Goal: Task Accomplishment & Management: Use online tool/utility

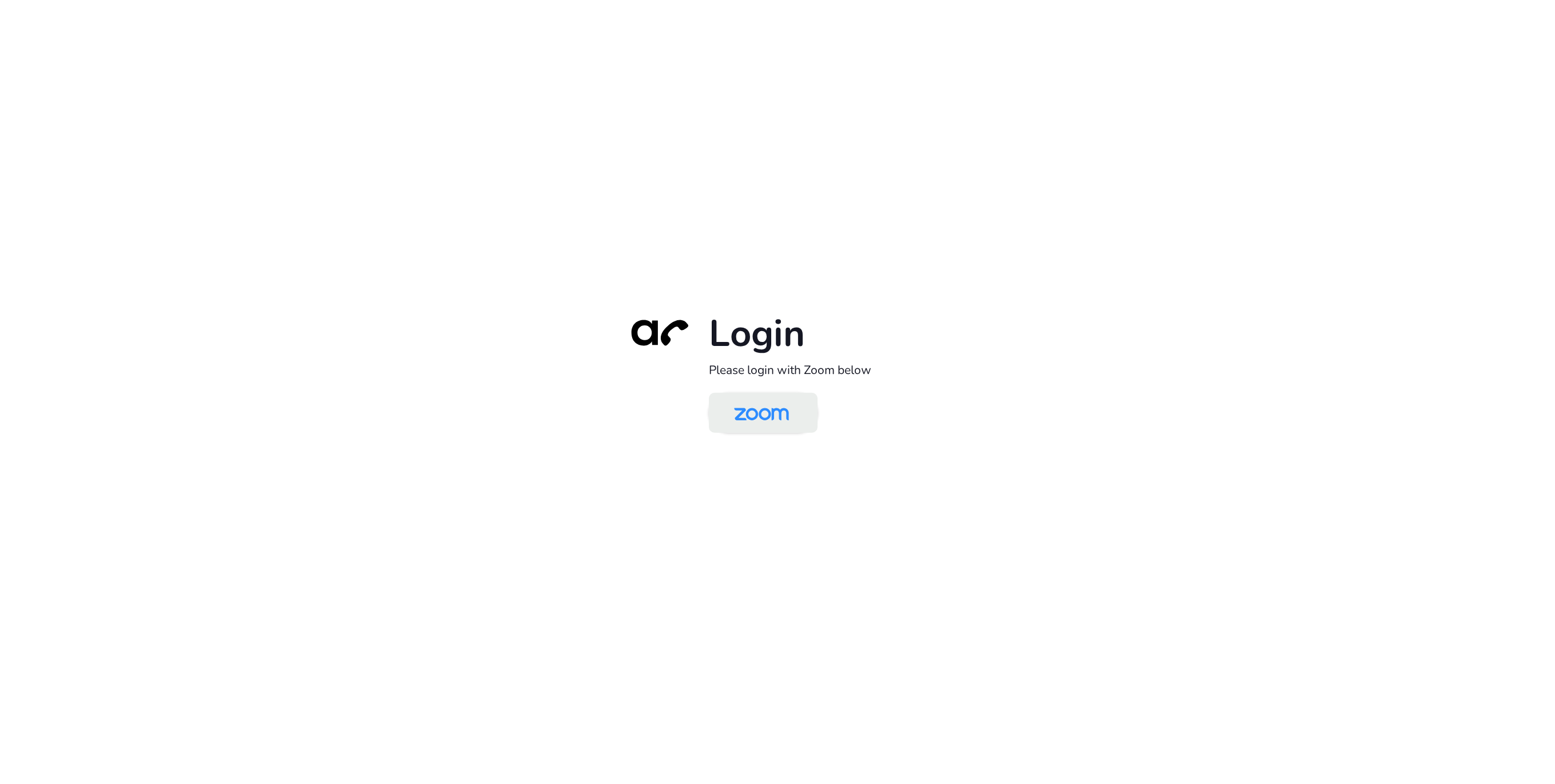
click at [750, 417] on img at bounding box center [761, 413] width 79 height 37
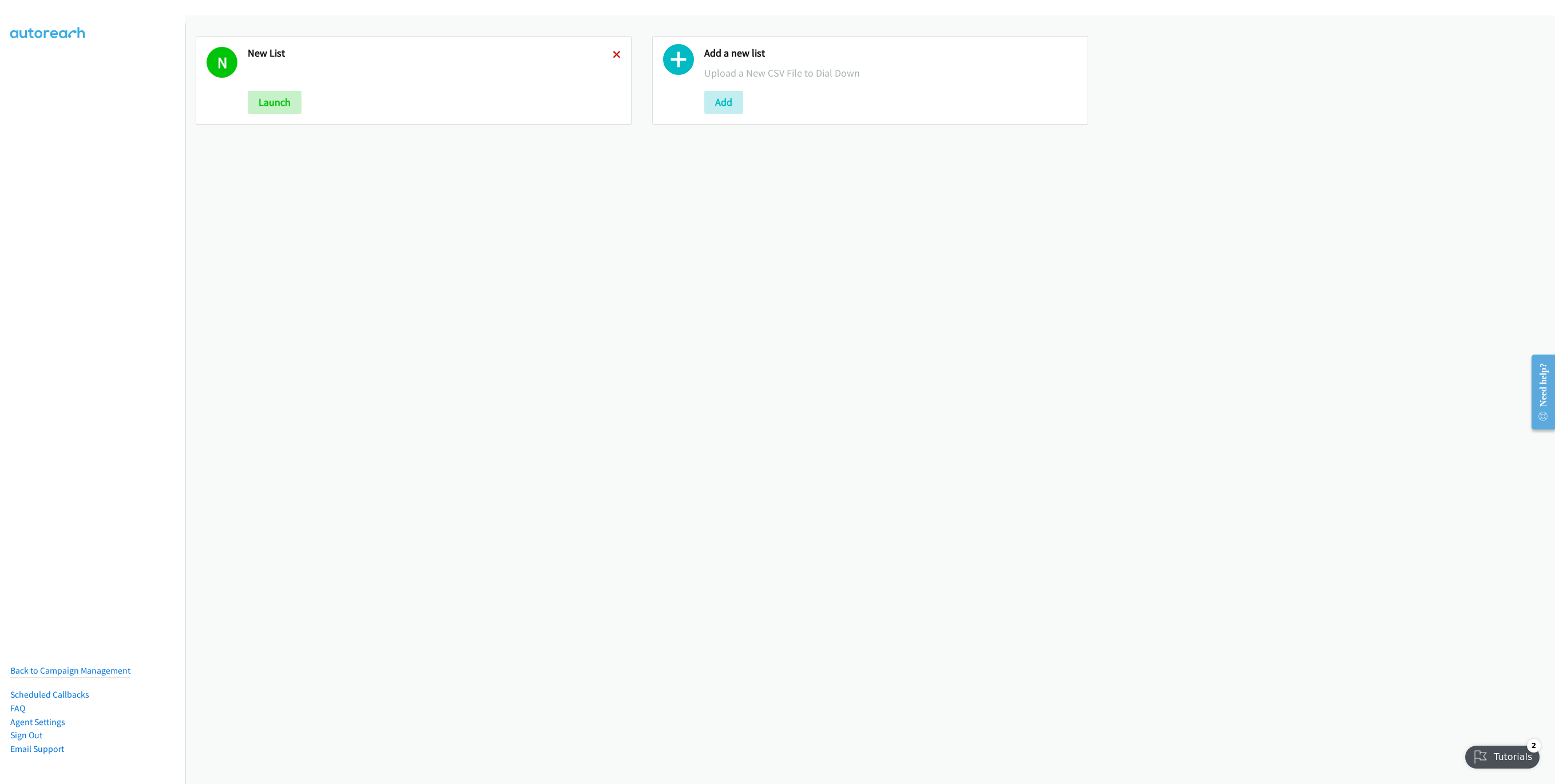
click at [612, 53] on icon at bounding box center [616, 55] width 8 height 8
click at [285, 105] on button "Add" at bounding box center [267, 102] width 39 height 23
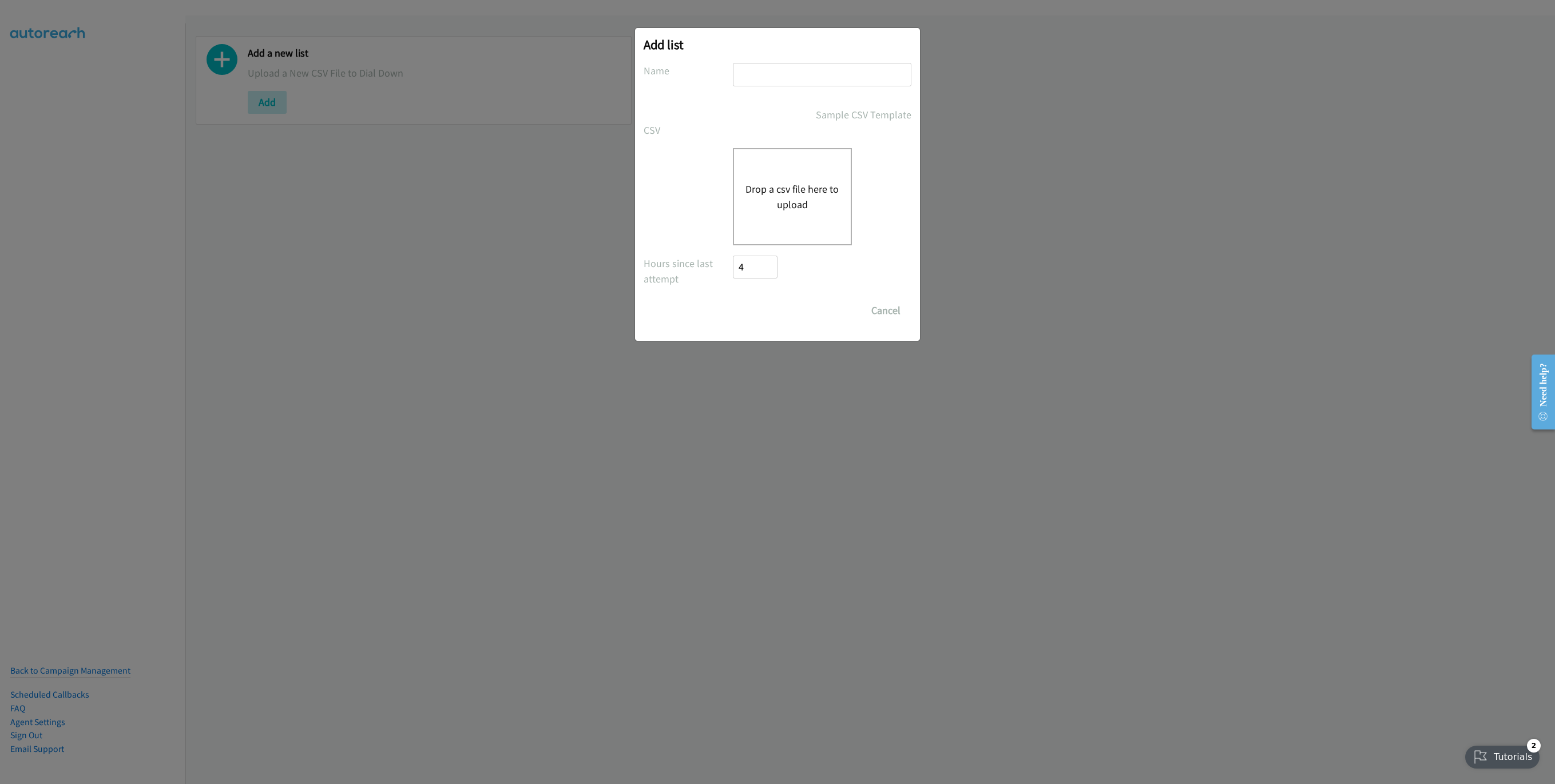
click at [791, 81] on input "text" at bounding box center [822, 74] width 179 height 23
type input "New List"
click at [769, 194] on button "Drop a csv file here to upload" at bounding box center [792, 197] width 94 height 31
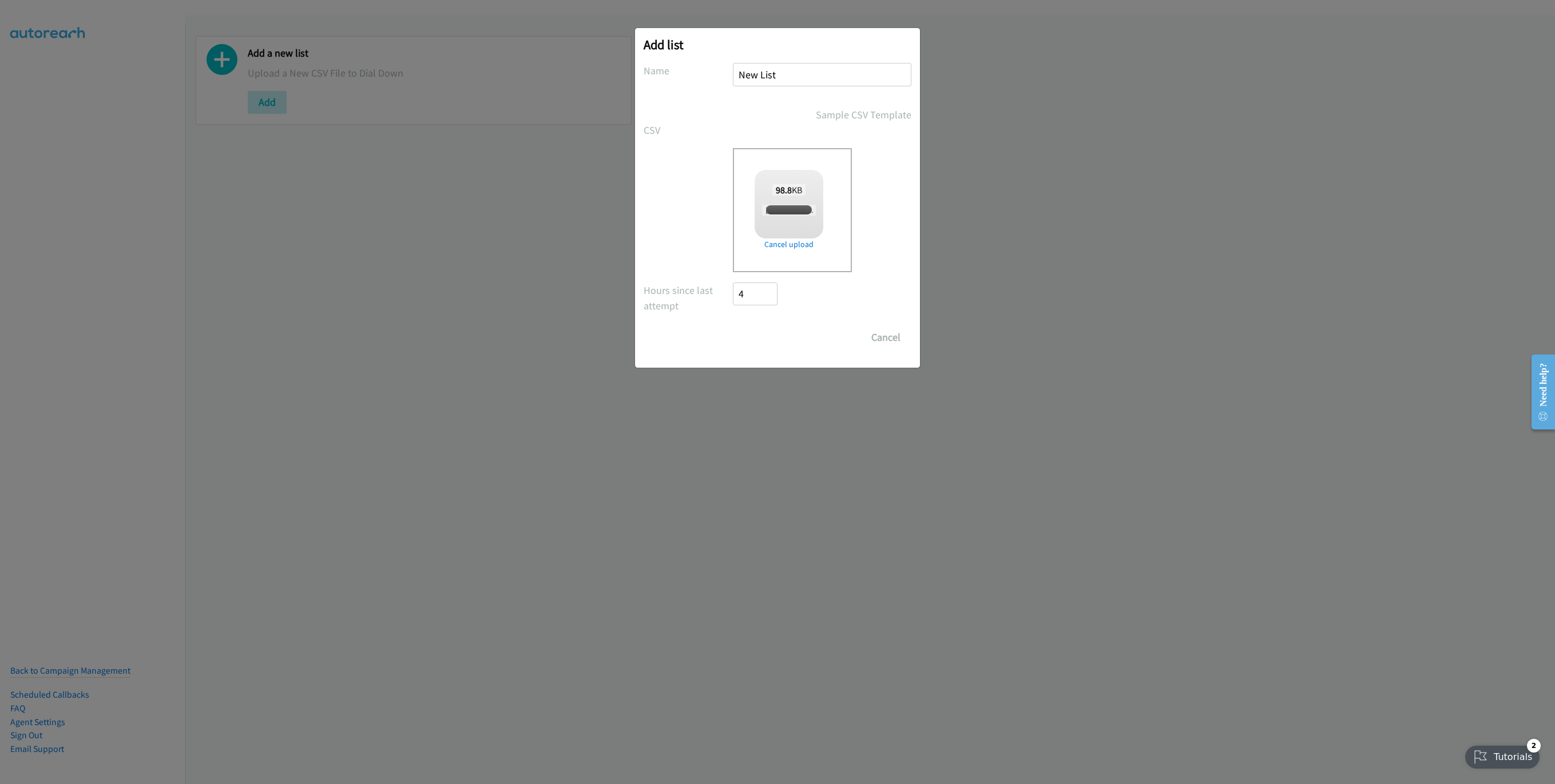
checkbox input "true"
click at [734, 355] on div "Add list No phone fields were returned for that Report or List View Please uplo…" at bounding box center [777, 198] width 285 height 340
click at [753, 343] on input "Save List" at bounding box center [762, 337] width 60 height 23
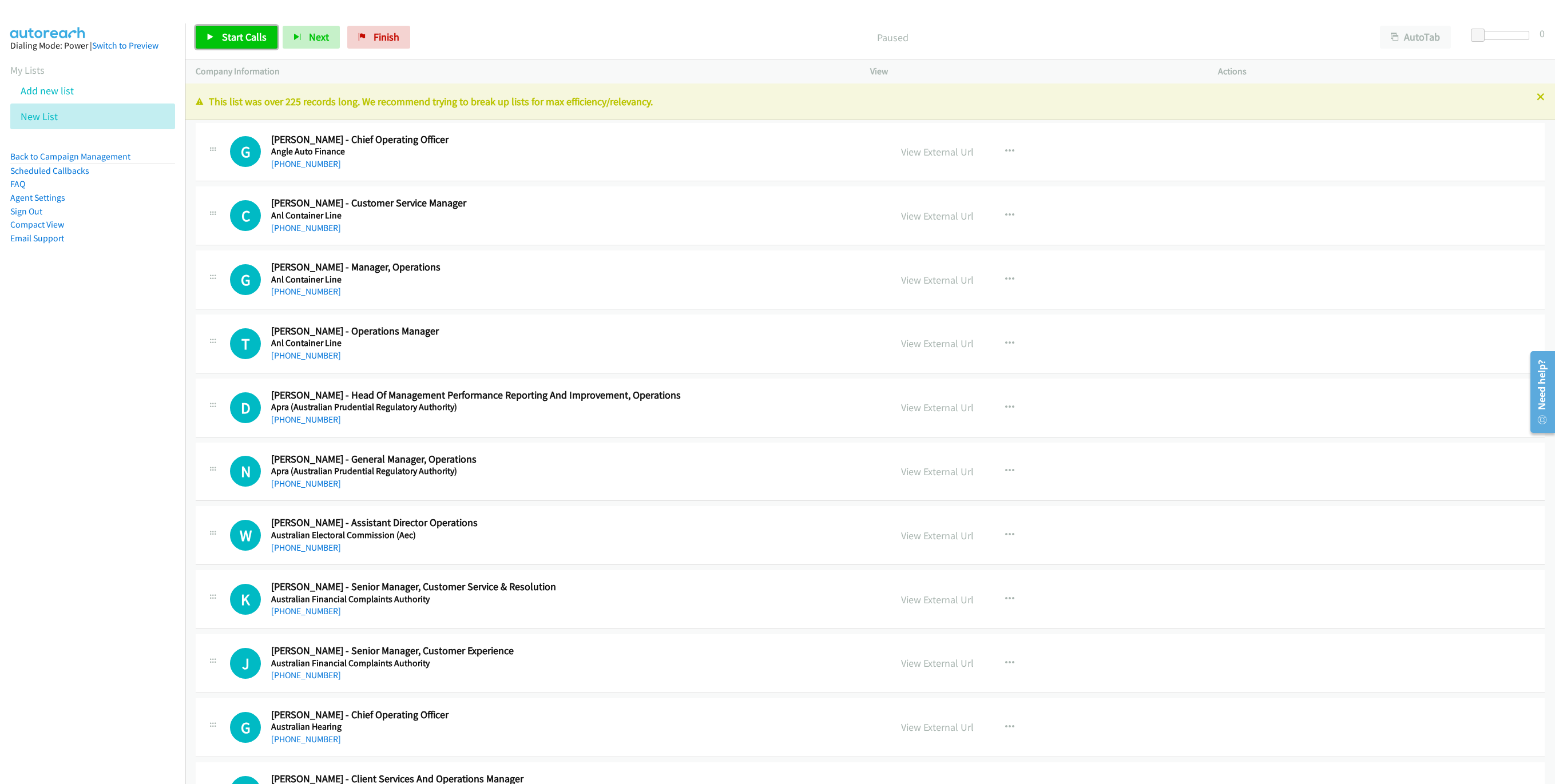
click at [244, 39] on span "Start Calls" at bounding box center [244, 37] width 44 height 13
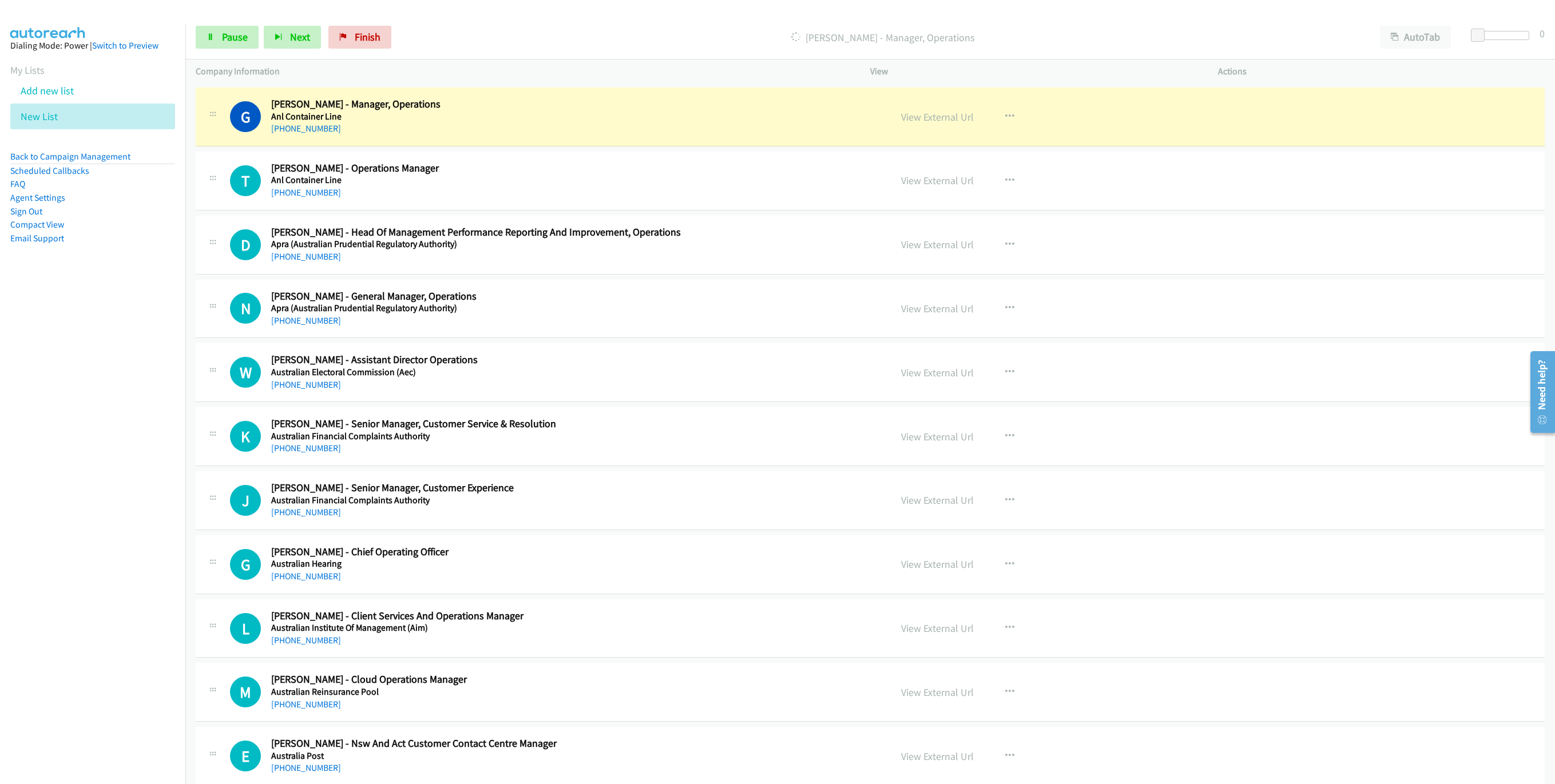
scroll to position [172, 0]
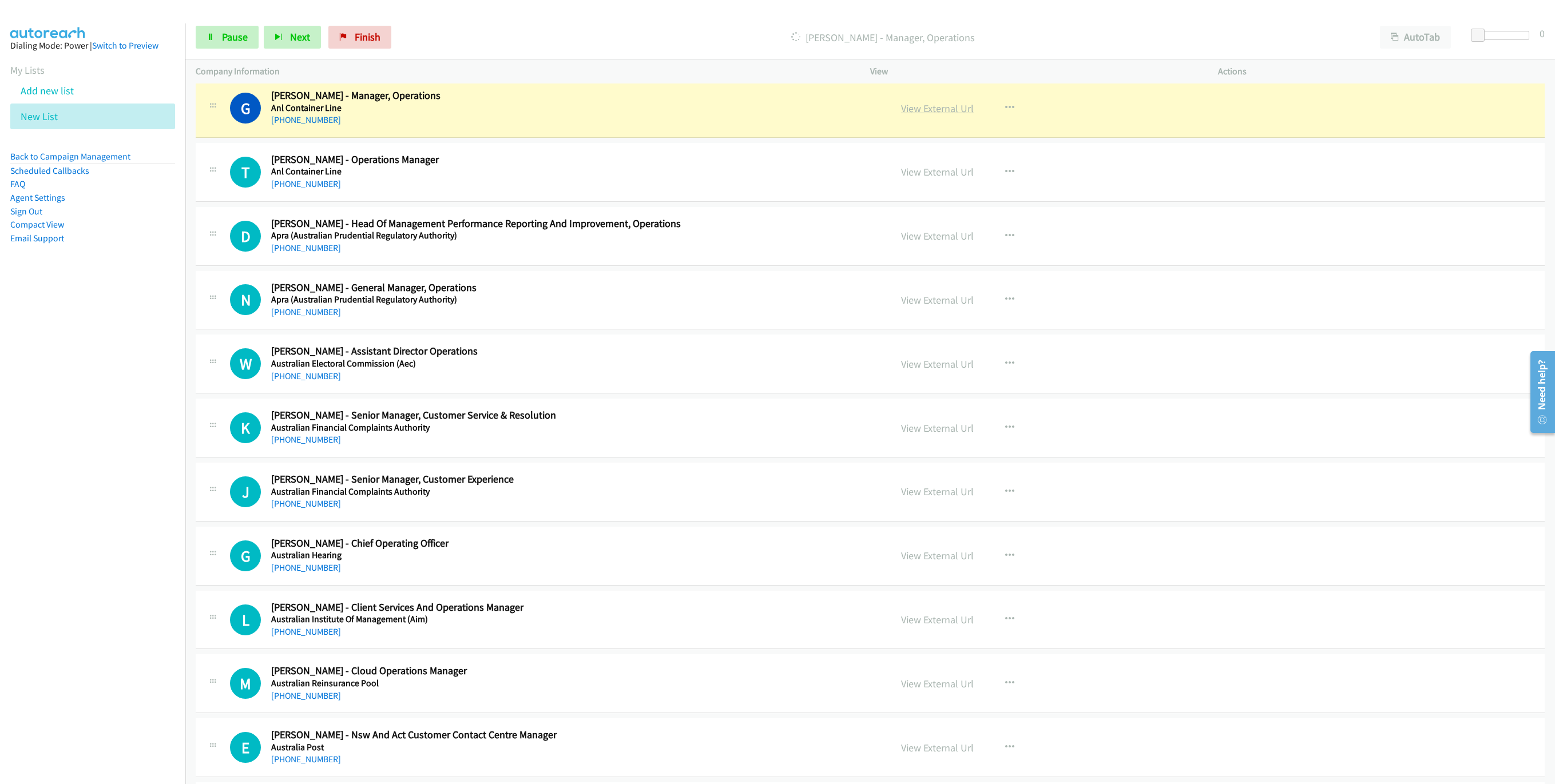
click at [901, 103] on link "View External Url" at bounding box center [937, 108] width 73 height 13
click at [215, 24] on div "Start Calls Pause Next Finish Dialing Gaurav Sharma - Manager, Operations AutoT…" at bounding box center [869, 37] width 1369 height 44
click at [199, 42] on link "Pause" at bounding box center [227, 37] width 63 height 23
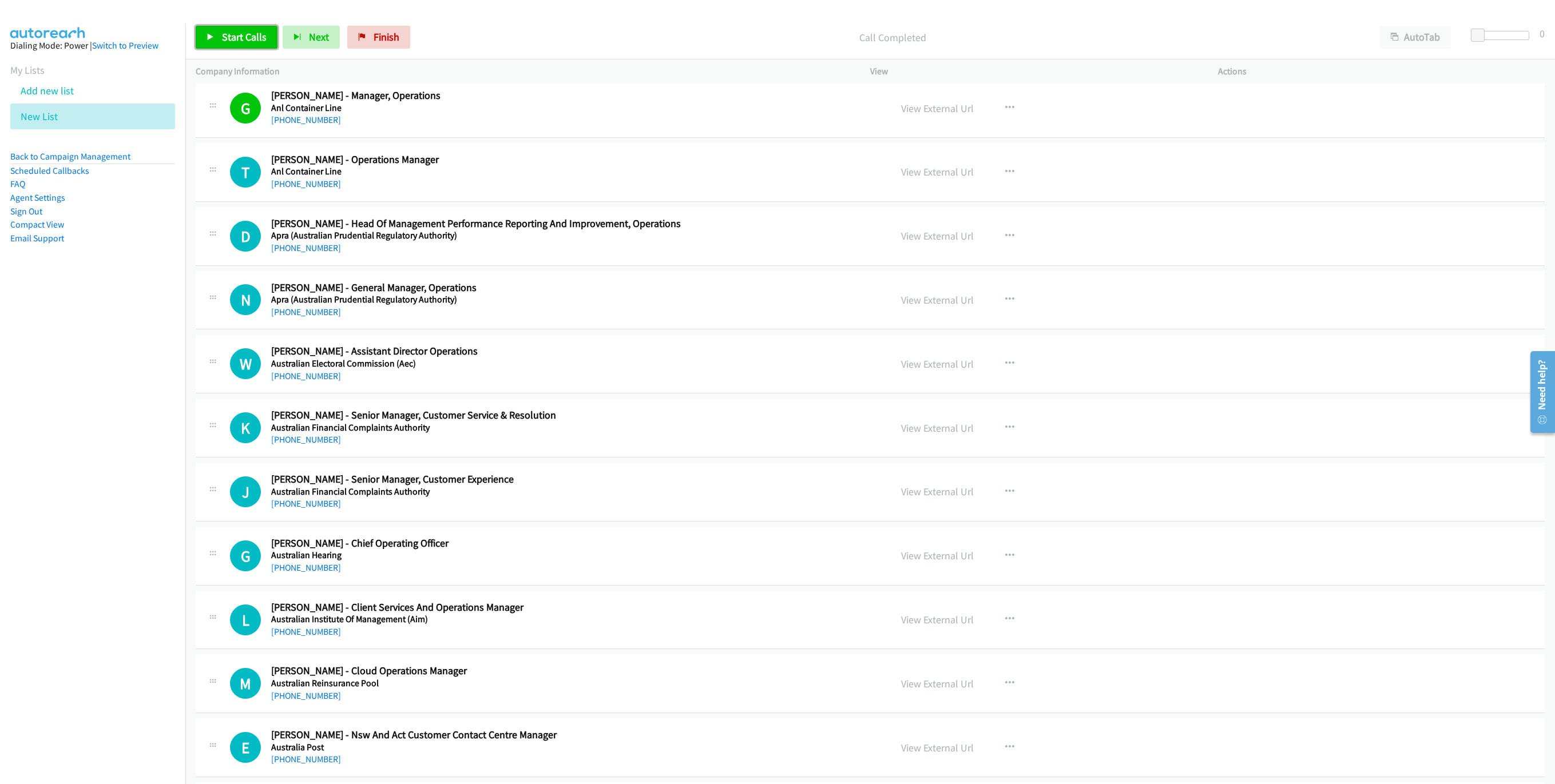
click at [243, 38] on span "Start Calls" at bounding box center [244, 37] width 44 height 13
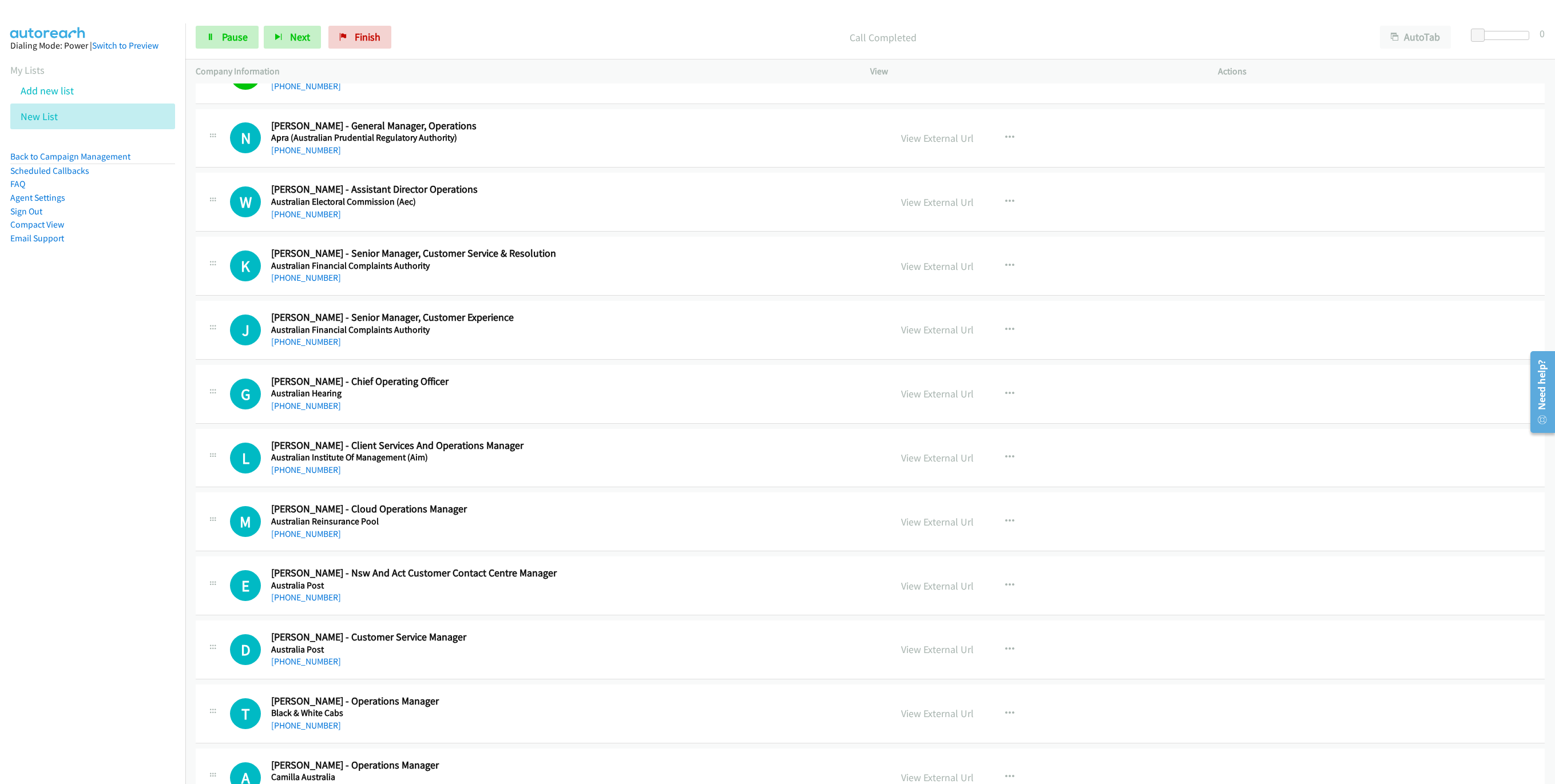
scroll to position [343, 0]
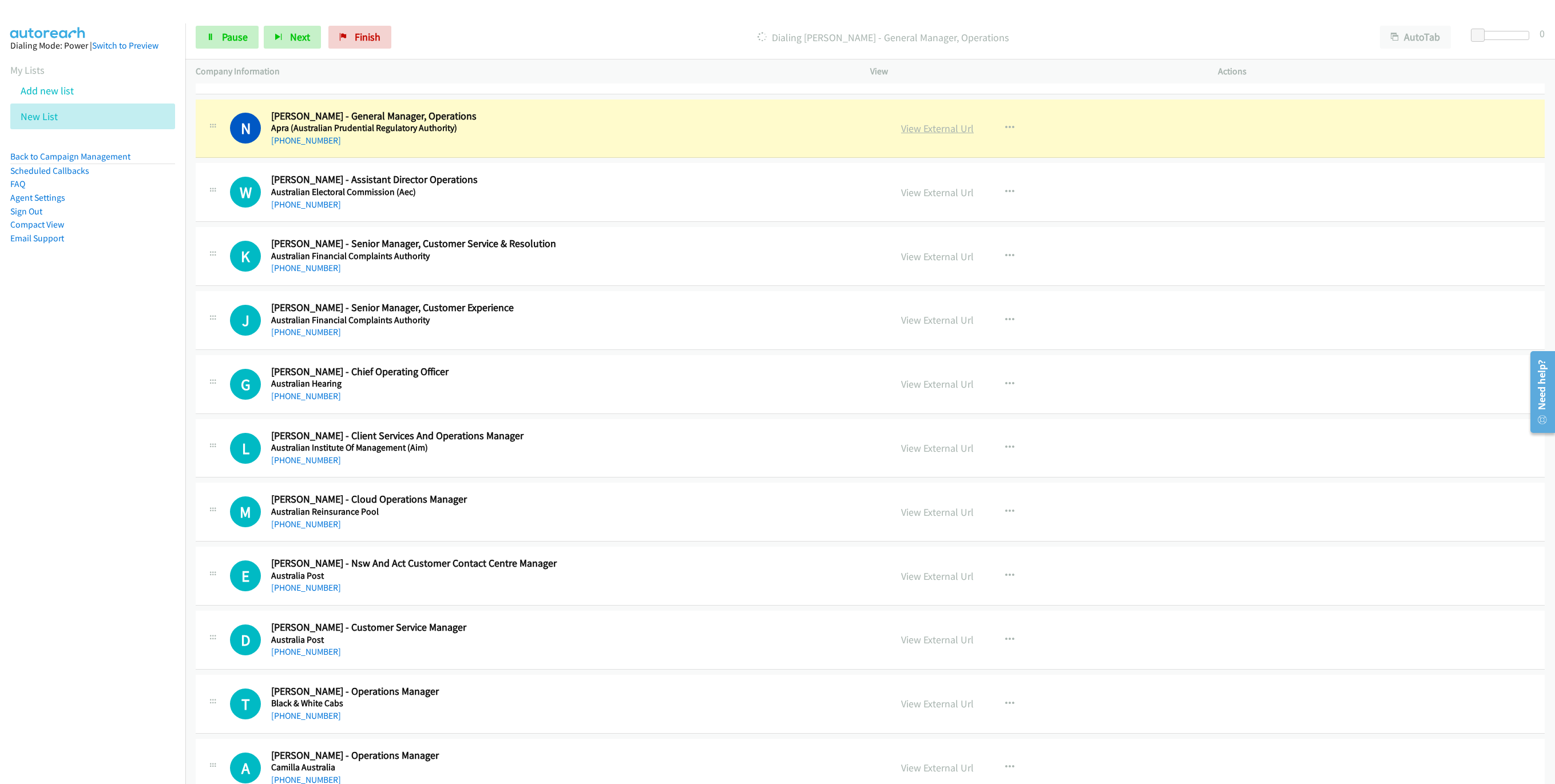
click at [918, 134] on link "View External Url" at bounding box center [937, 128] width 73 height 13
click at [225, 33] on span "Pause" at bounding box center [234, 37] width 26 height 13
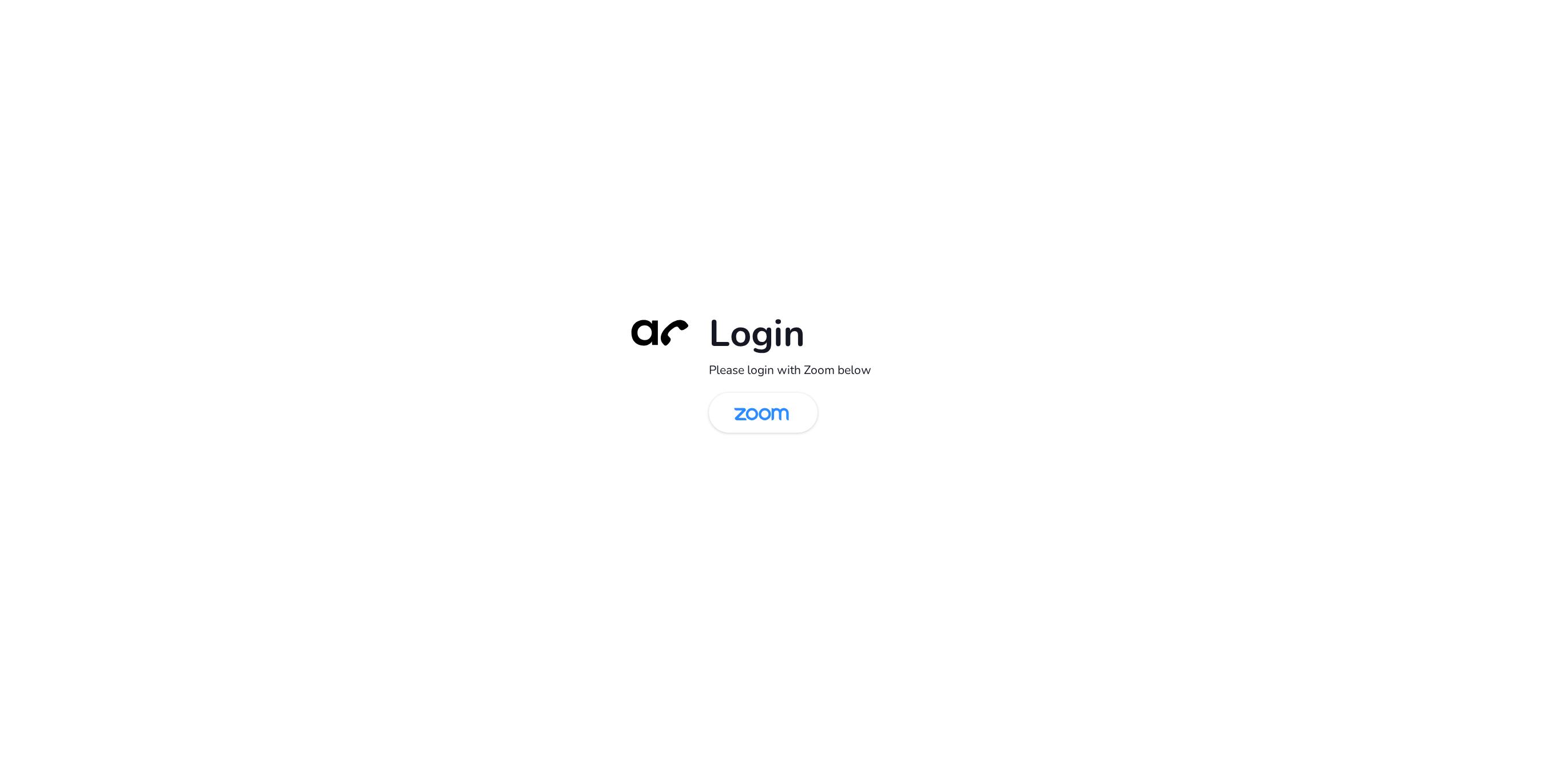
drag, startPoint x: 790, startPoint y: 407, endPoint x: 1392, endPoint y: 596, distance: 631.0
click at [789, 407] on img at bounding box center [761, 413] width 79 height 37
drag, startPoint x: 753, startPoint y: 429, endPoint x: 753, endPoint y: 417, distance: 12.0
click at [753, 428] on img at bounding box center [761, 413] width 79 height 37
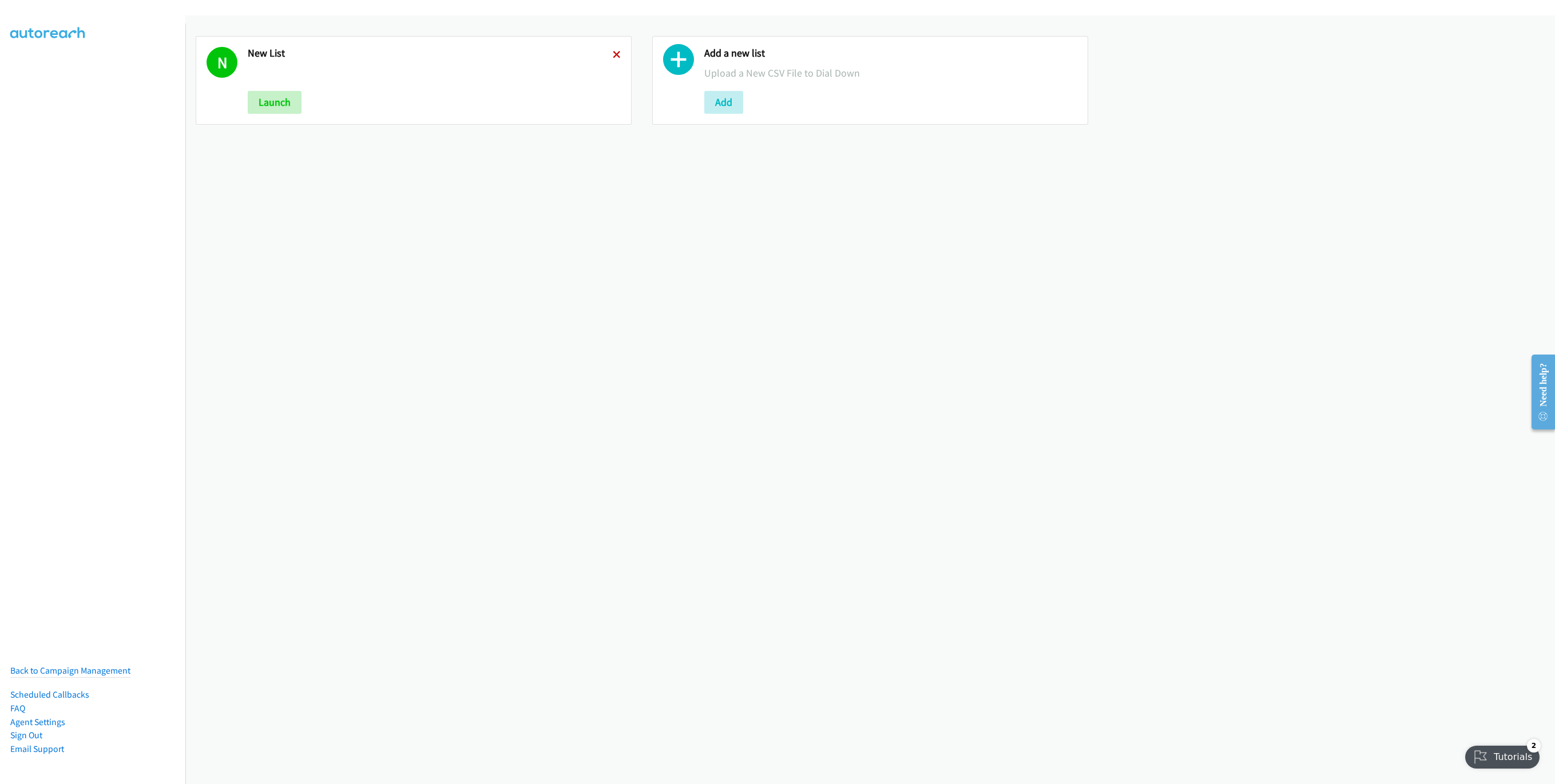
click at [612, 51] on icon at bounding box center [616, 55] width 8 height 8
click at [261, 101] on button "Add" at bounding box center [267, 102] width 39 height 23
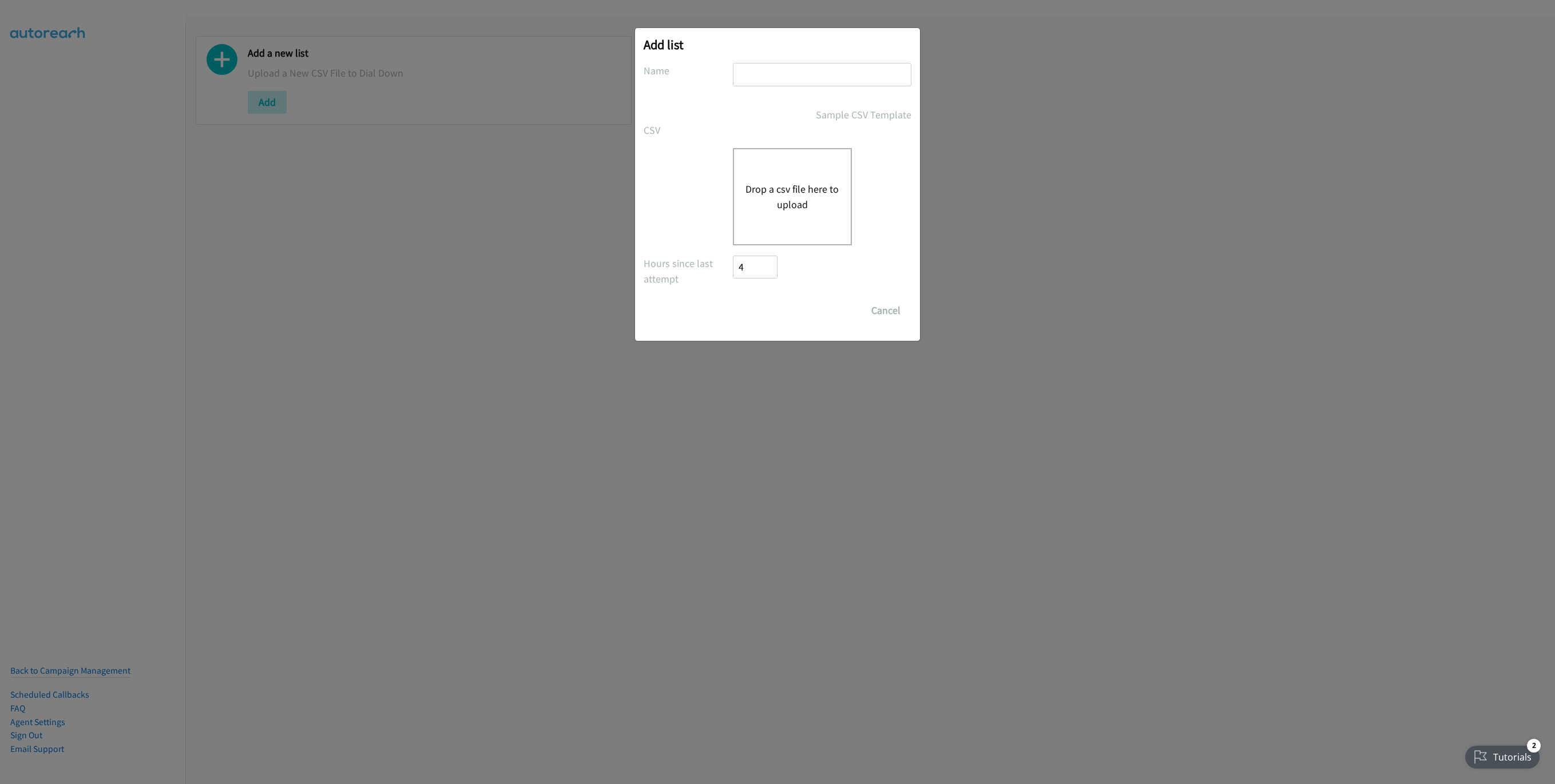
click at [796, 76] on input "text" at bounding box center [822, 74] width 179 height 23
type input "New List"
click at [773, 182] on button "Drop a csv file here to upload" at bounding box center [792, 197] width 94 height 31
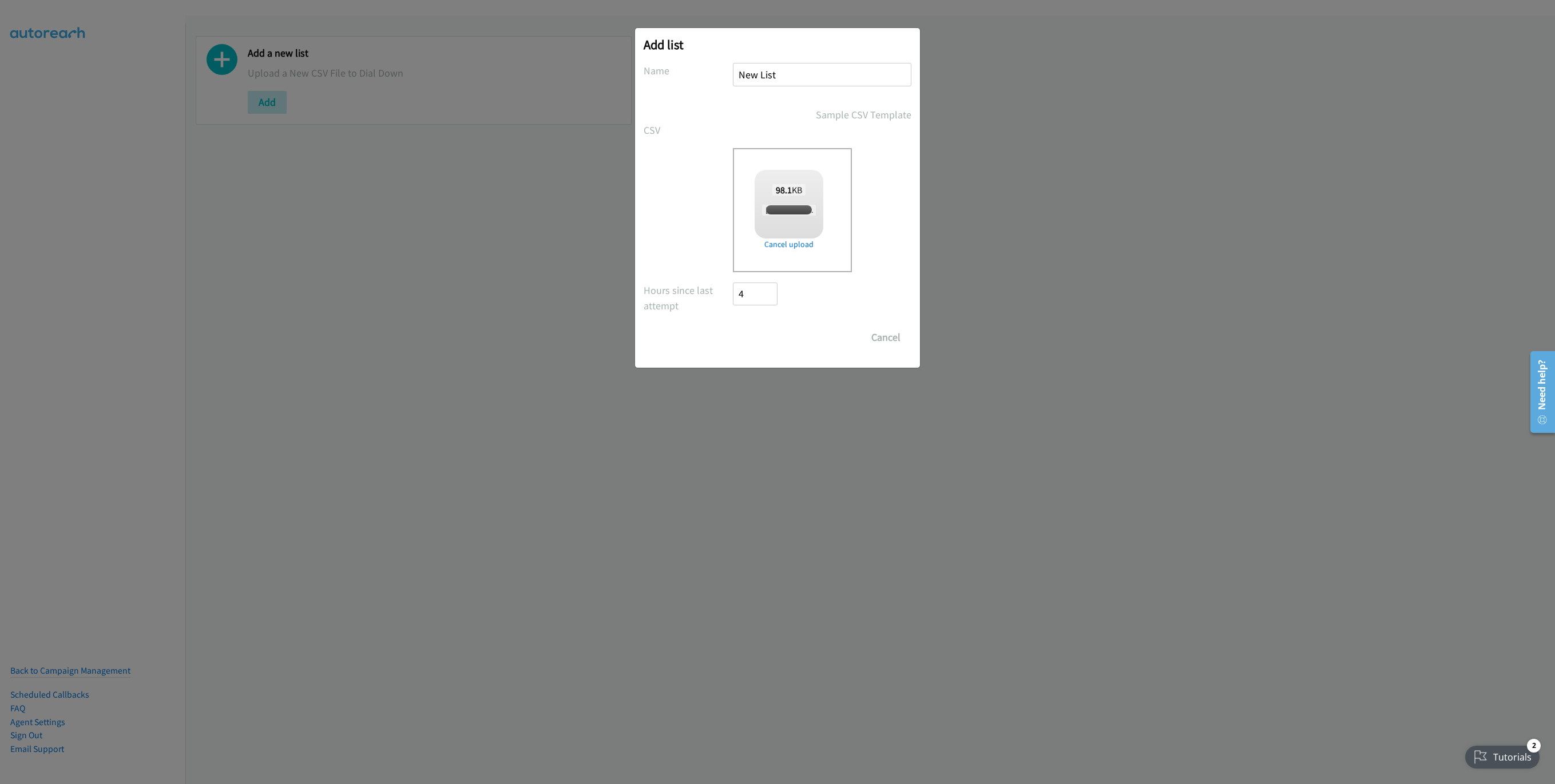
checkbox input "true"
drag, startPoint x: 761, startPoint y: 336, endPoint x: 753, endPoint y: 331, distance: 9.4
click at [761, 337] on input "Save List" at bounding box center [762, 337] width 60 height 23
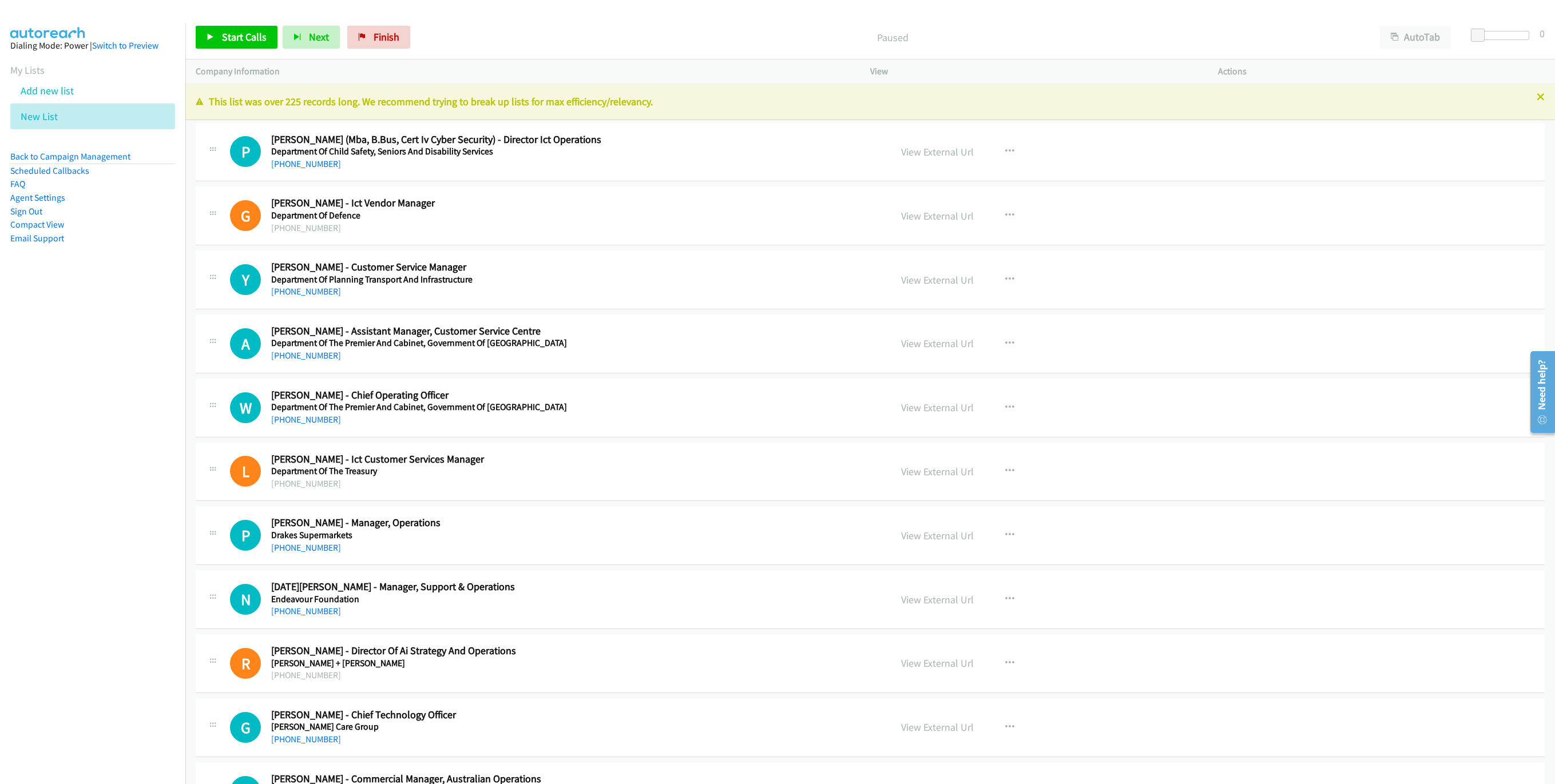
click at [367, 51] on div "Start Calls Pause Next Finish Paused AutoTab AutoTab 0" at bounding box center [869, 37] width 1369 height 44
click at [370, 34] on link "Finish" at bounding box center [378, 37] width 63 height 23
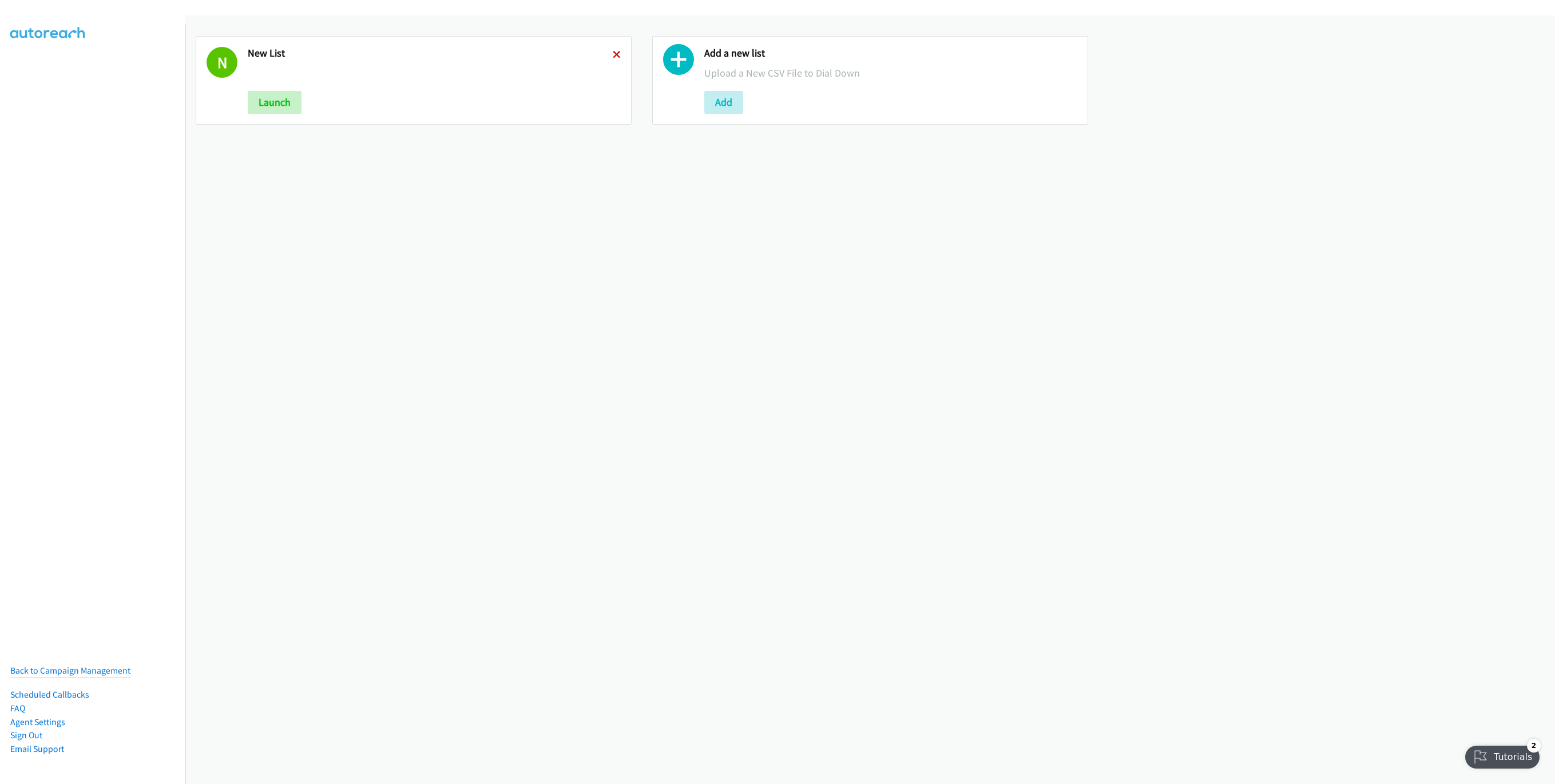
click at [612, 51] on icon at bounding box center [616, 55] width 8 height 8
click at [273, 98] on button "Add" at bounding box center [267, 102] width 39 height 23
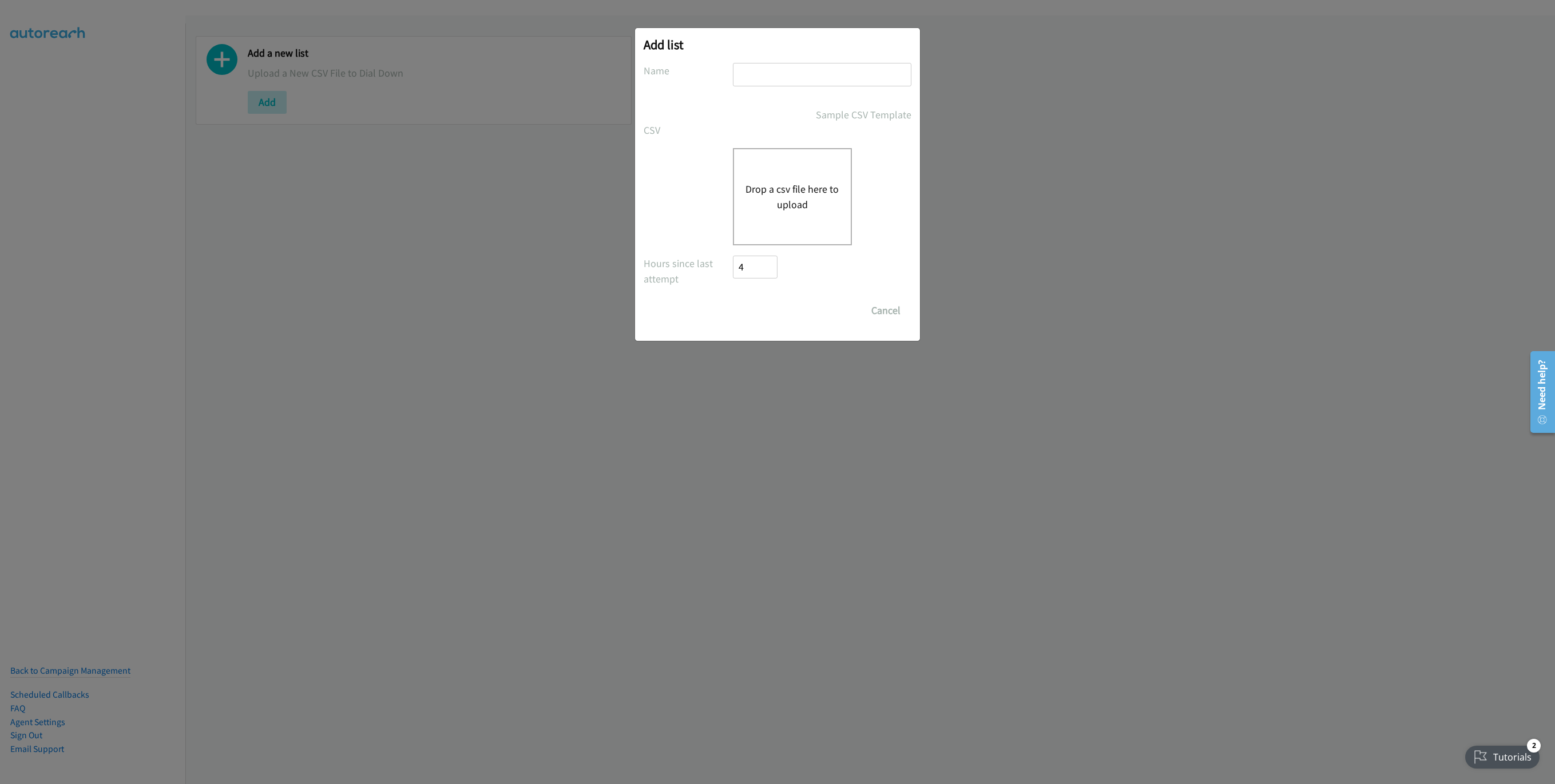
click at [819, 71] on input "text" at bounding box center [822, 74] width 179 height 23
type input "New List"
click at [822, 182] on button "Drop a csv file here to upload" at bounding box center [792, 197] width 94 height 31
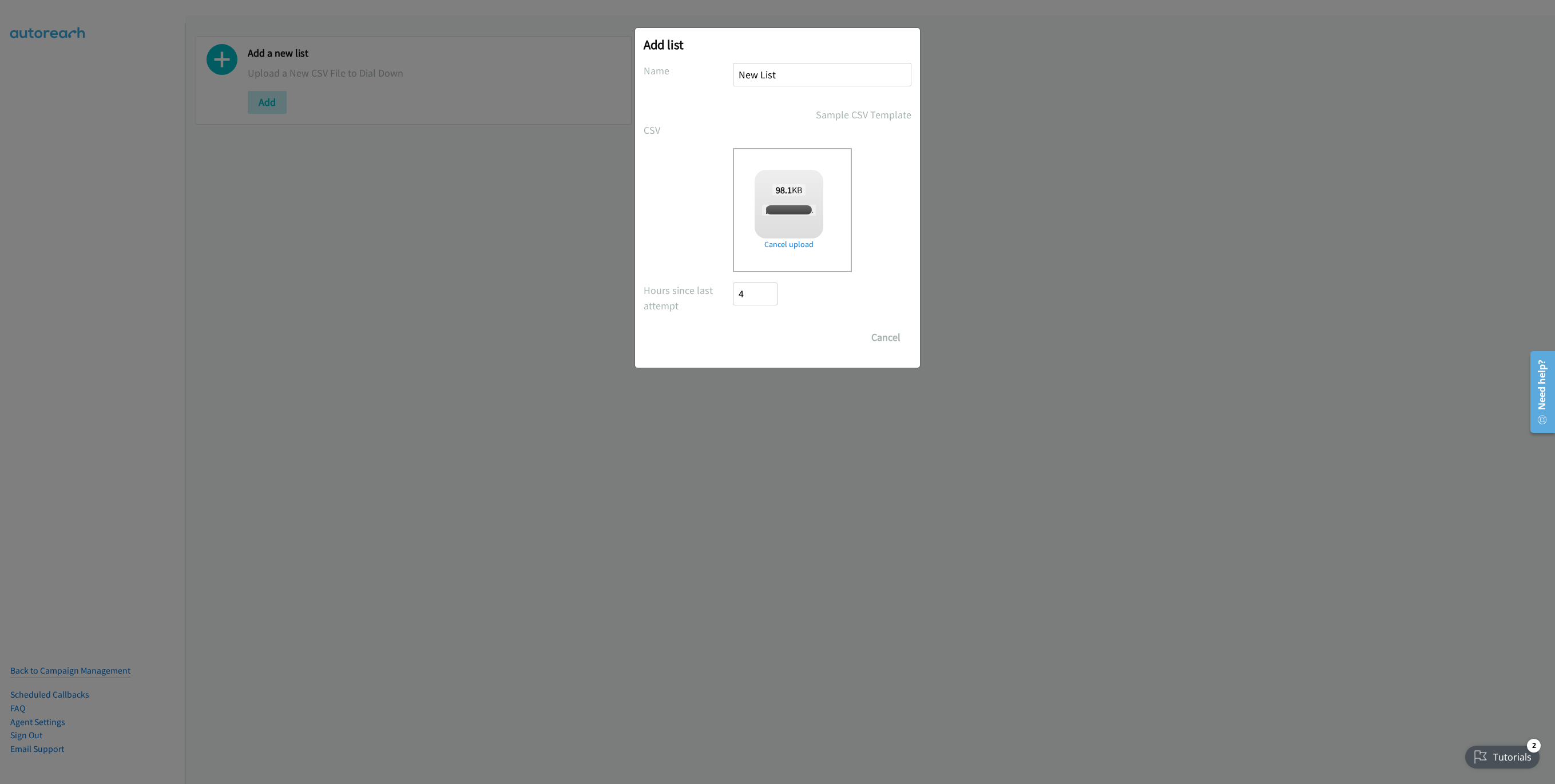
checkbox input "true"
click at [764, 340] on input "Save List" at bounding box center [762, 337] width 60 height 23
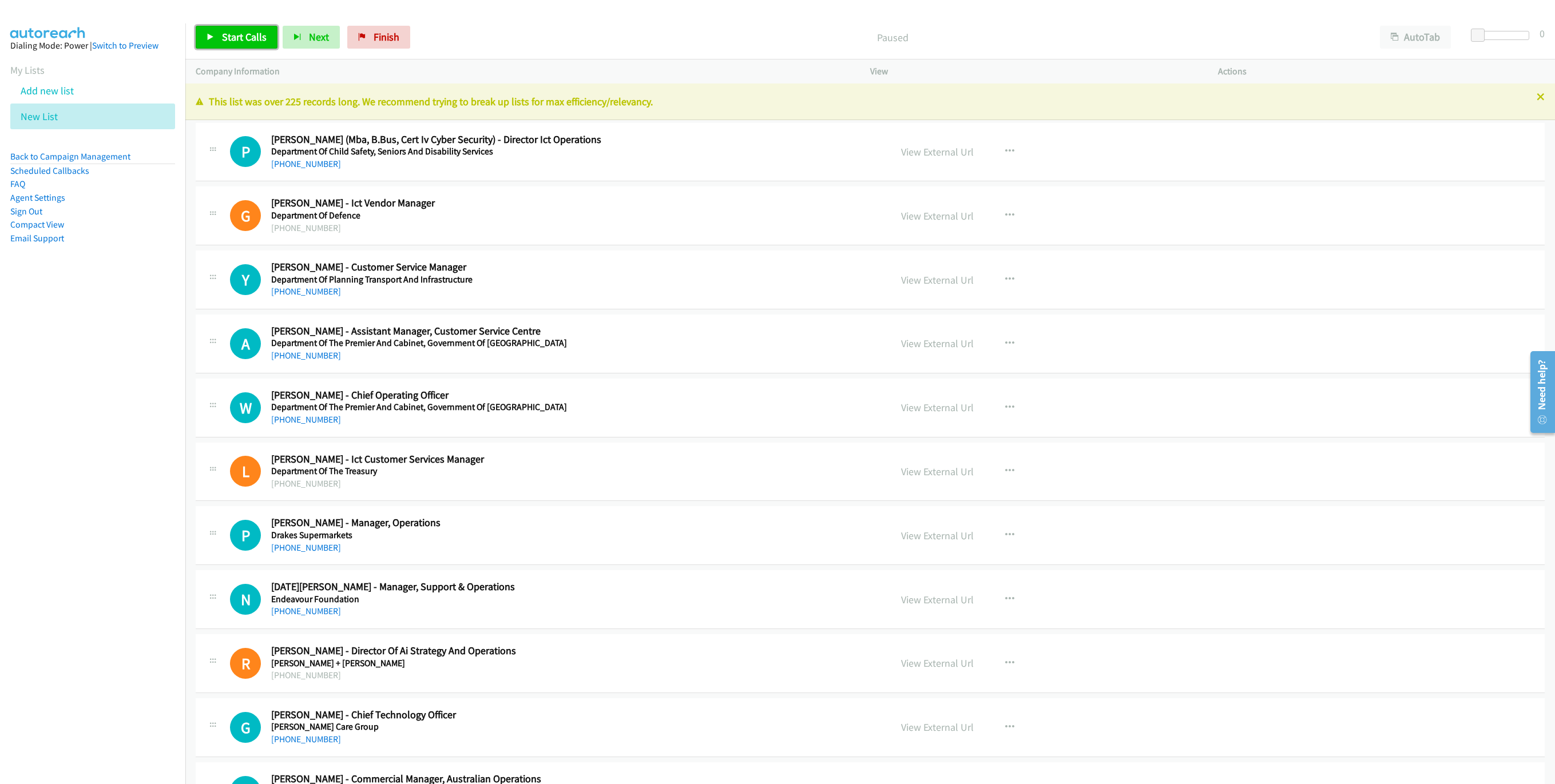
click at [218, 33] on link "Start Calls" at bounding box center [237, 37] width 82 height 23
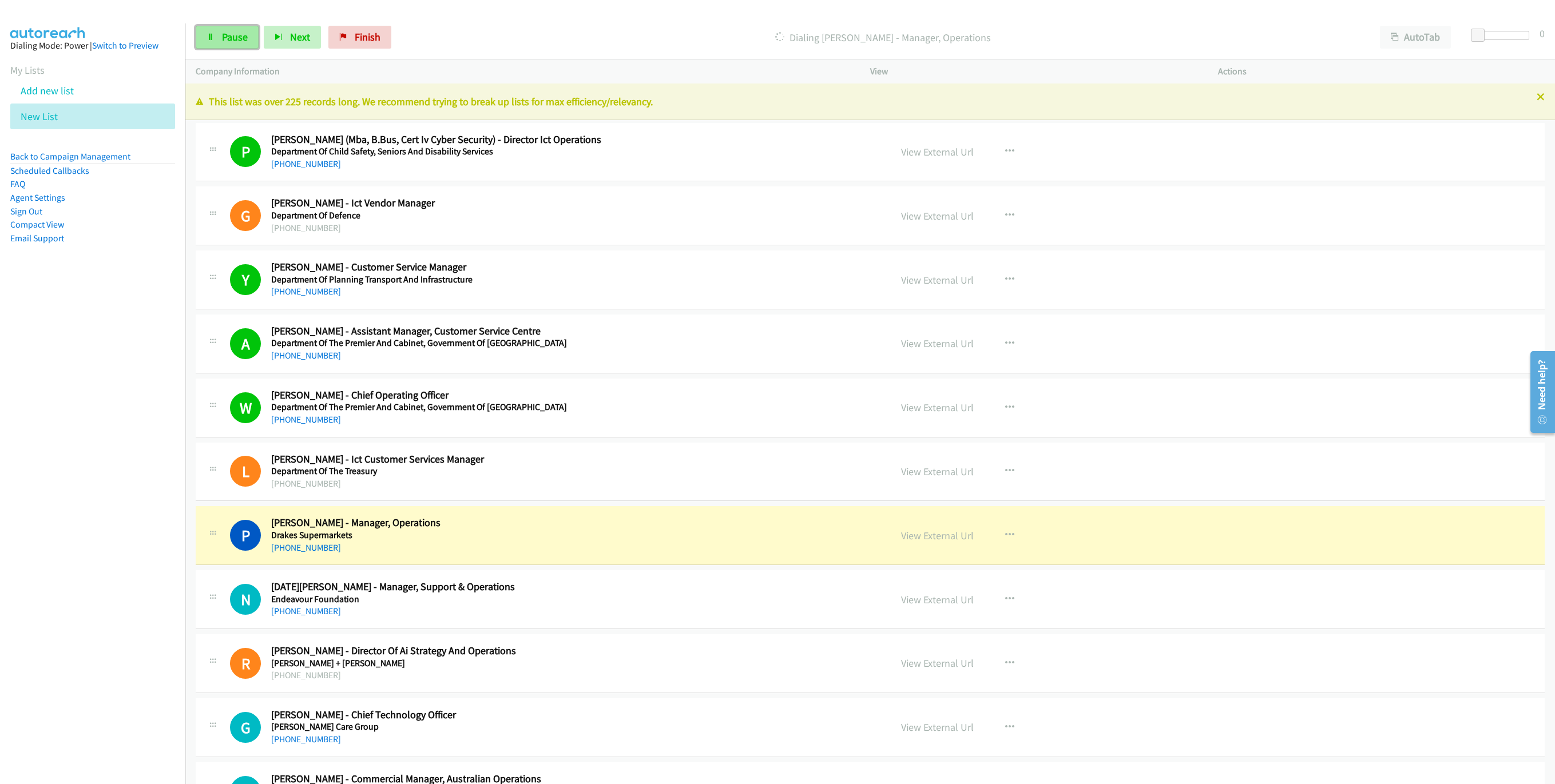
drag, startPoint x: 218, startPoint y: 38, endPoint x: 227, endPoint y: 47, distance: 12.7
click at [218, 38] on link "Pause" at bounding box center [227, 37] width 63 height 23
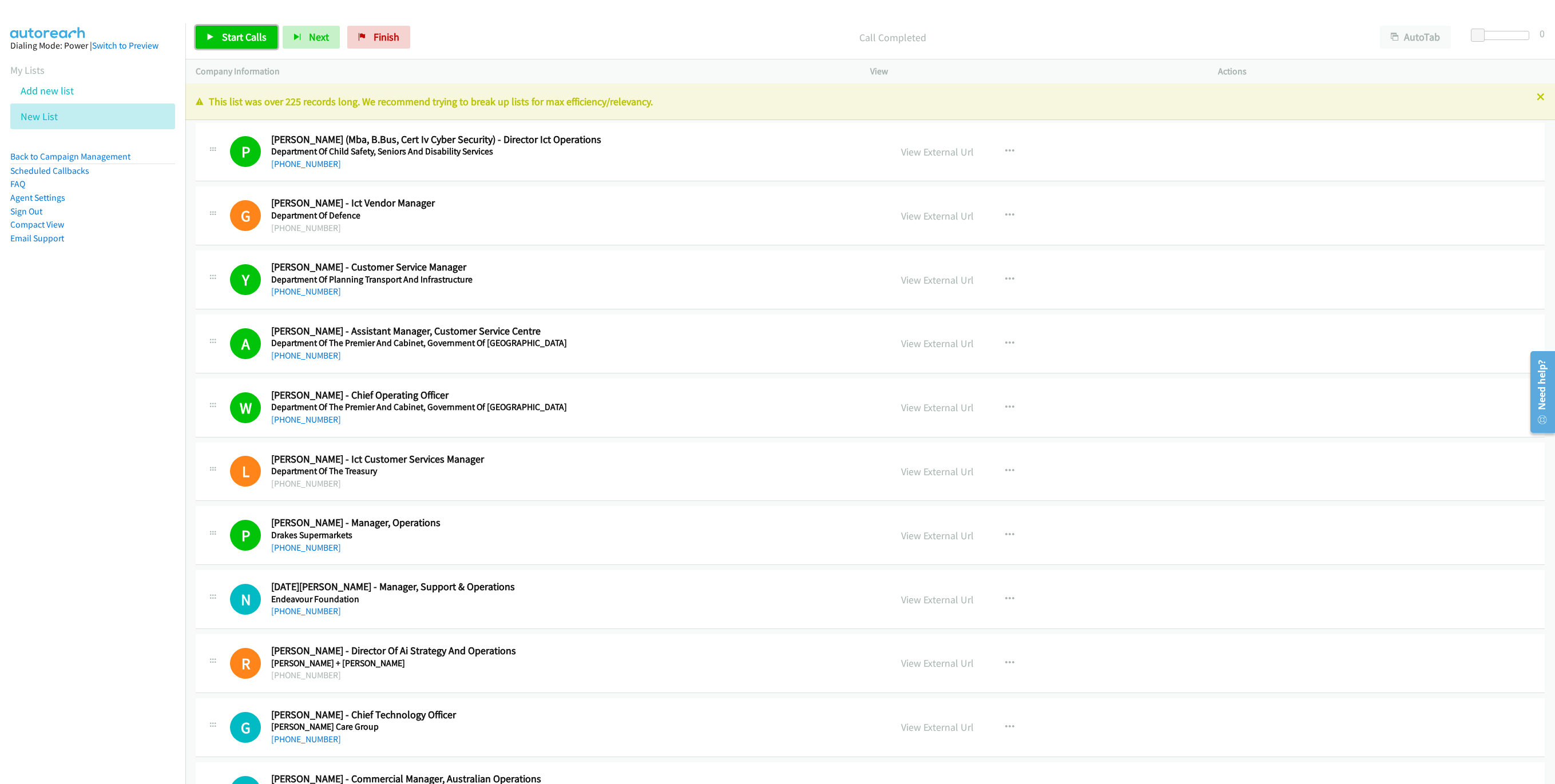
click at [228, 42] on span "Start Calls" at bounding box center [244, 37] width 44 height 13
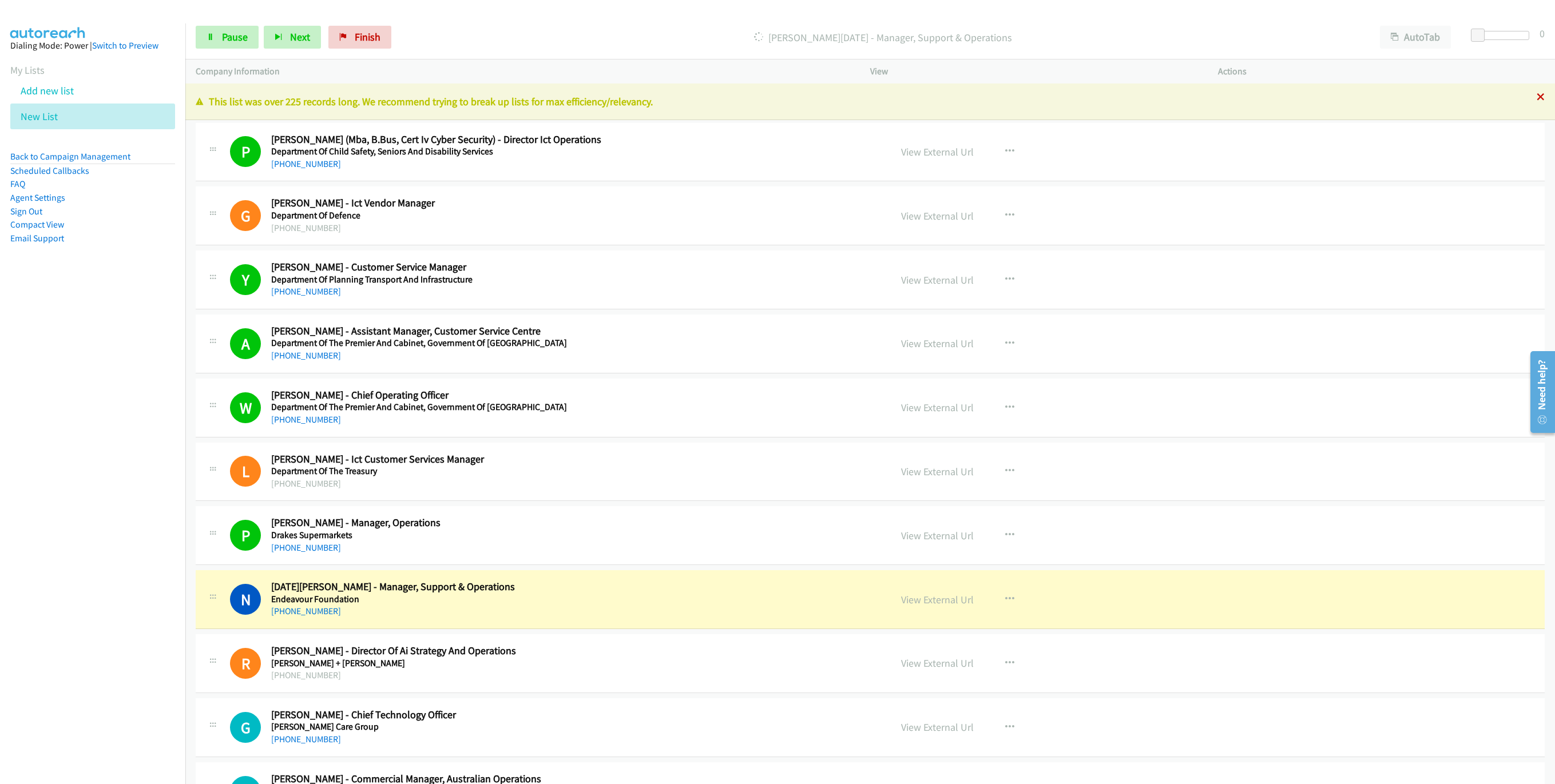
click at [1537, 94] on icon at bounding box center [1540, 97] width 8 height 8
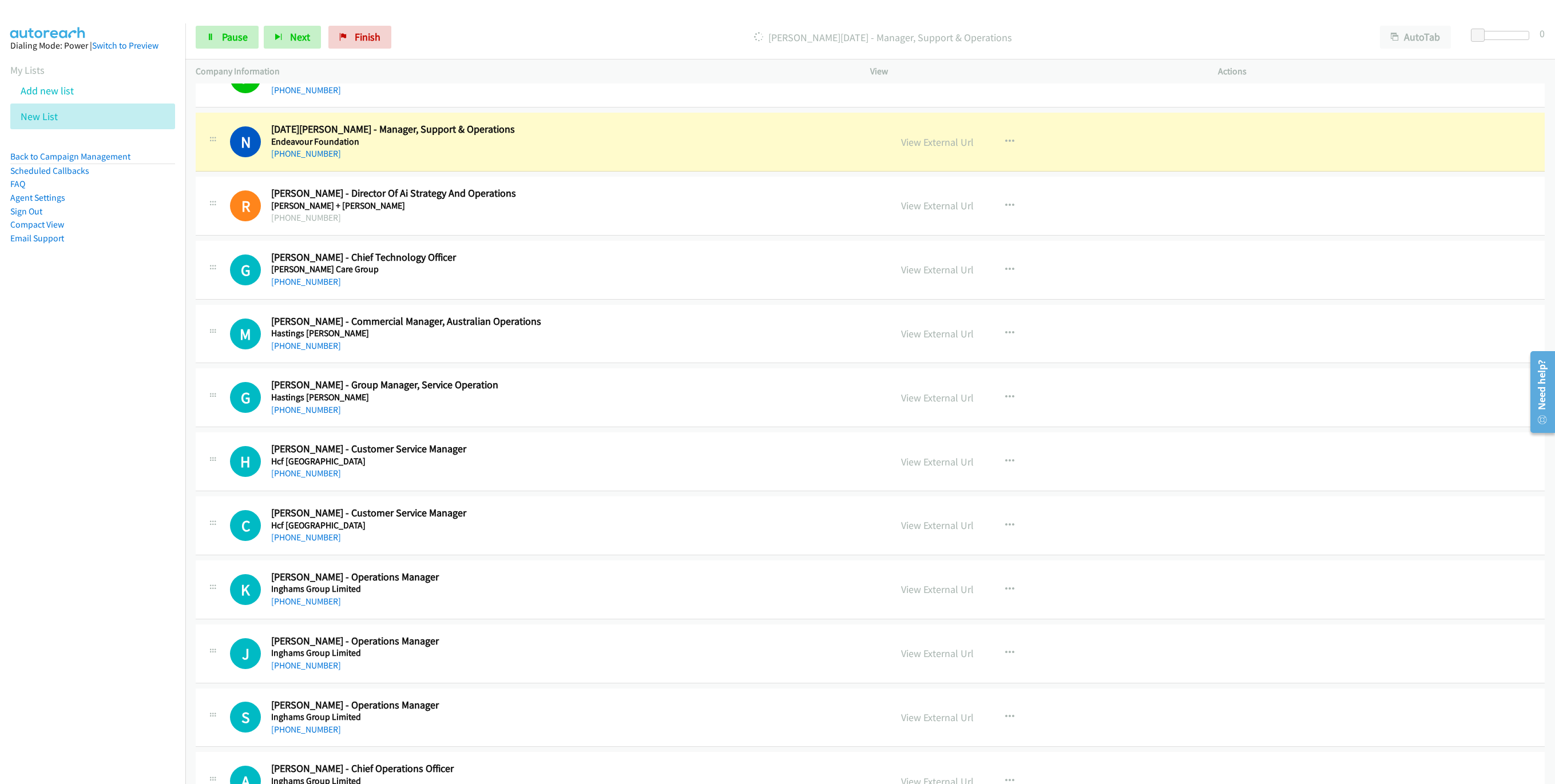
scroll to position [429, 0]
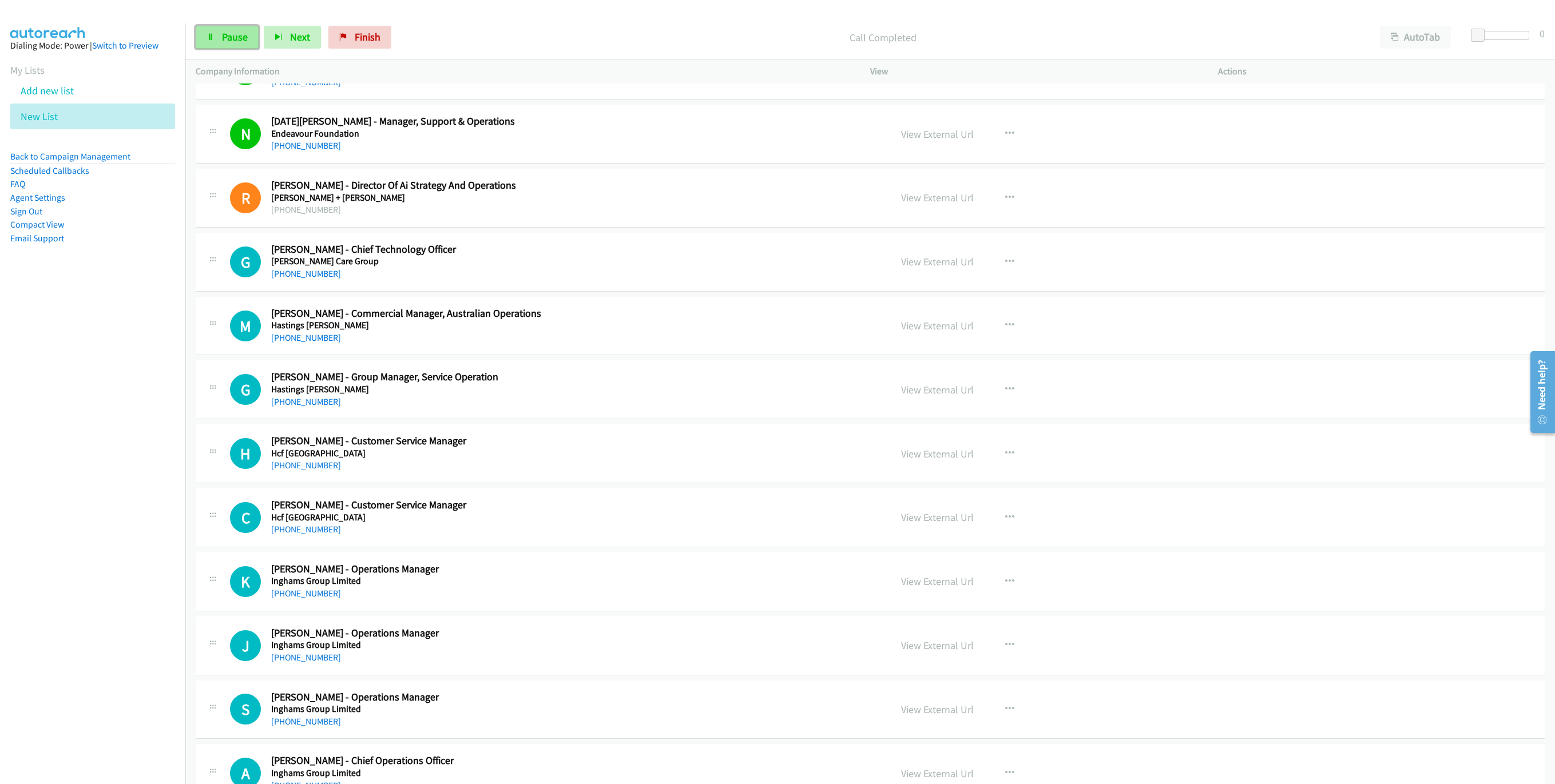
click at [203, 35] on link "Pause" at bounding box center [227, 37] width 63 height 23
click at [248, 42] on span "Start Calls" at bounding box center [244, 37] width 44 height 13
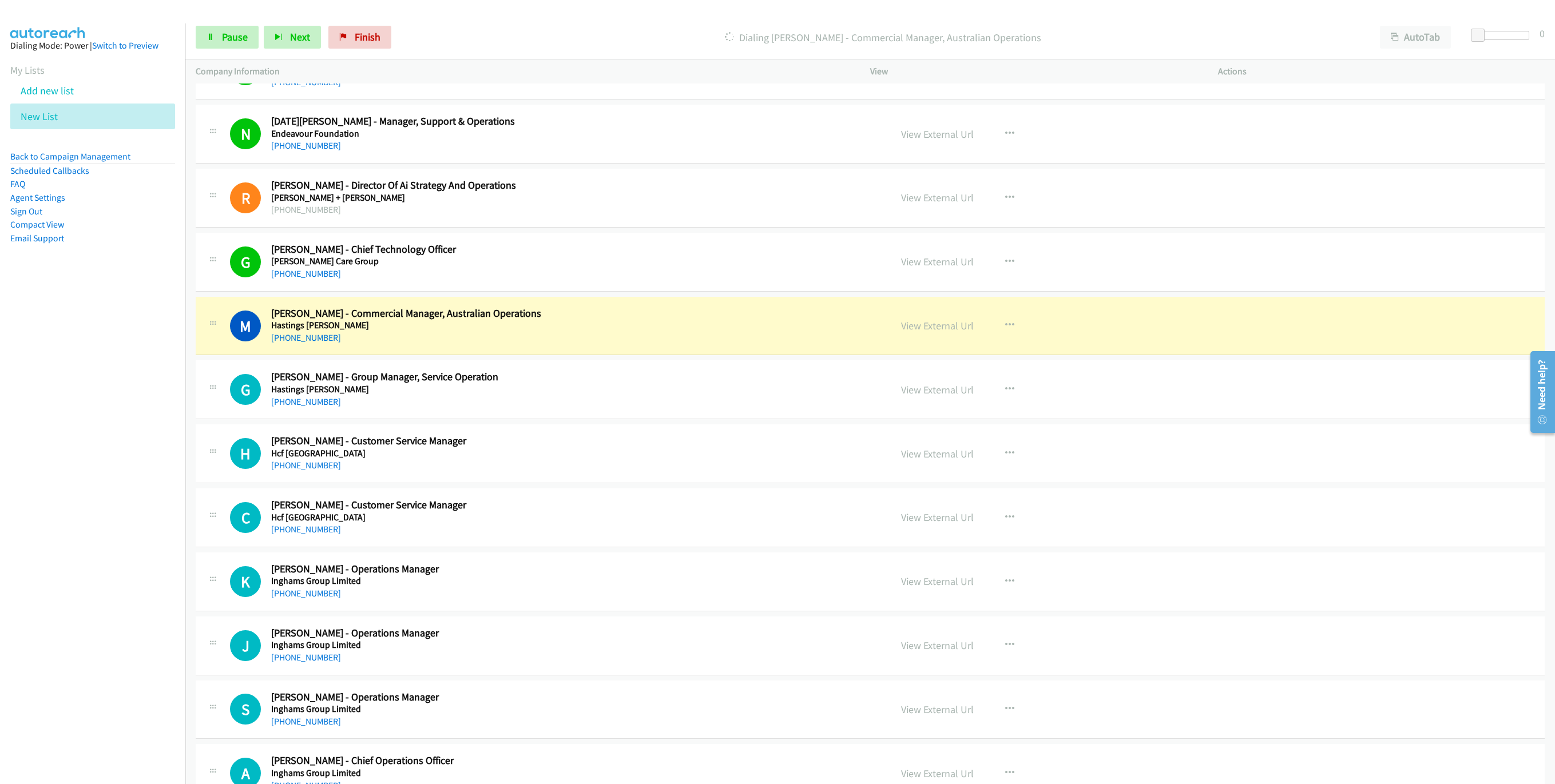
click at [213, 50] on div "Start Calls Pause Next Finish Dialing [PERSON_NAME] - Commercial Manager, Austr…" at bounding box center [869, 37] width 1369 height 44
click at [218, 34] on link "Pause" at bounding box center [227, 37] width 63 height 23
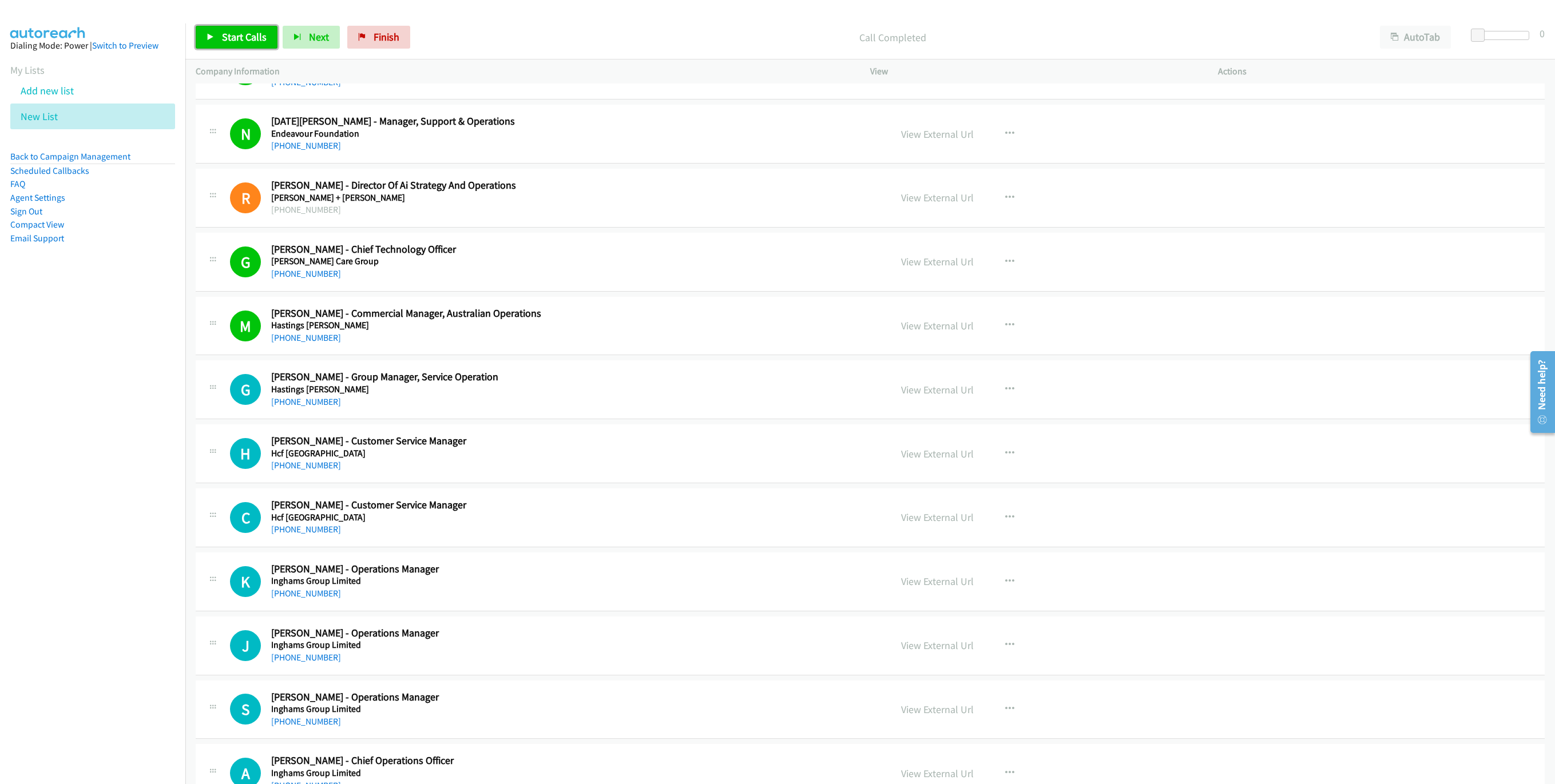
click at [216, 28] on link "Start Calls" at bounding box center [237, 37] width 82 height 23
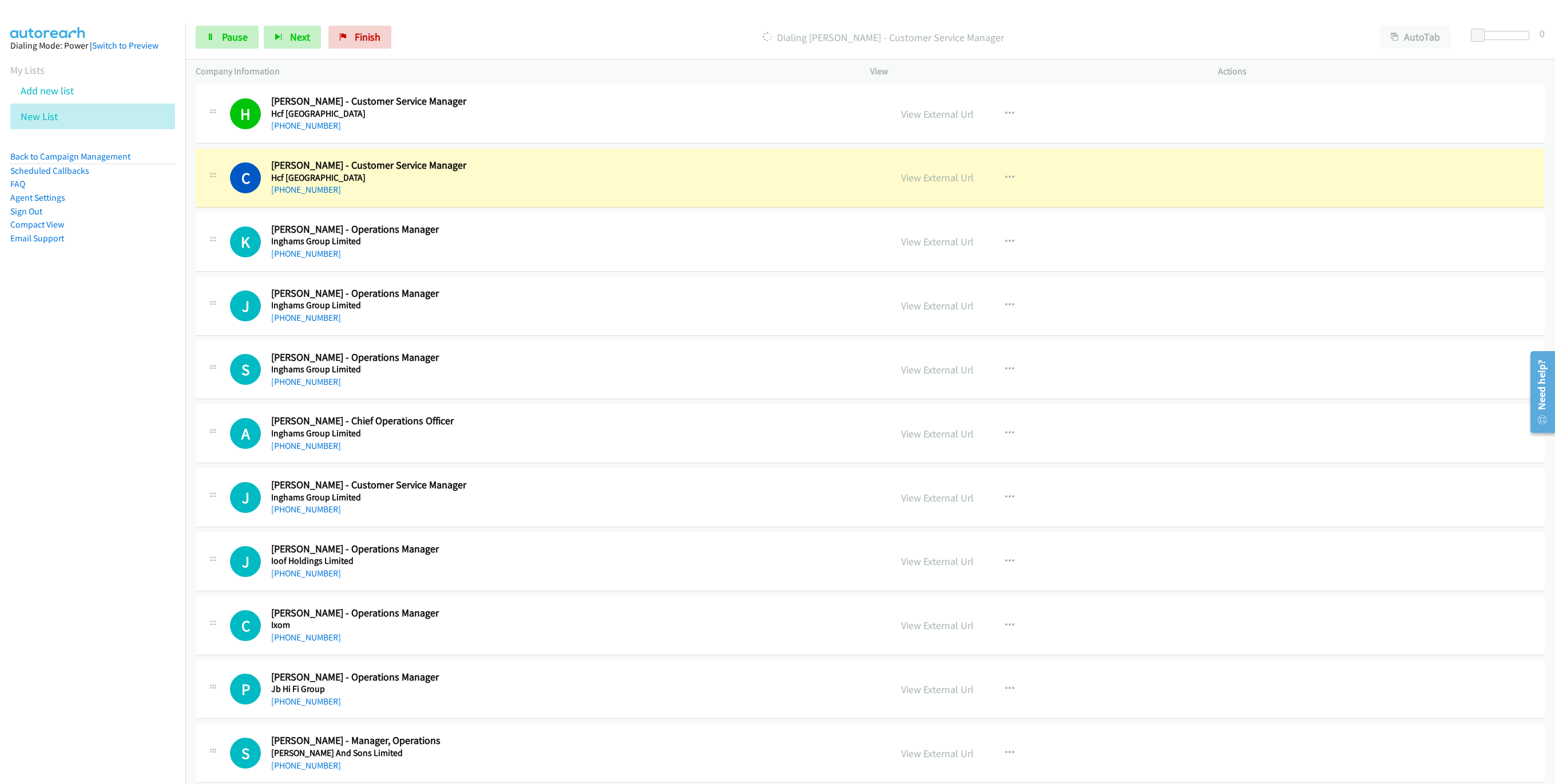
scroll to position [772, 0]
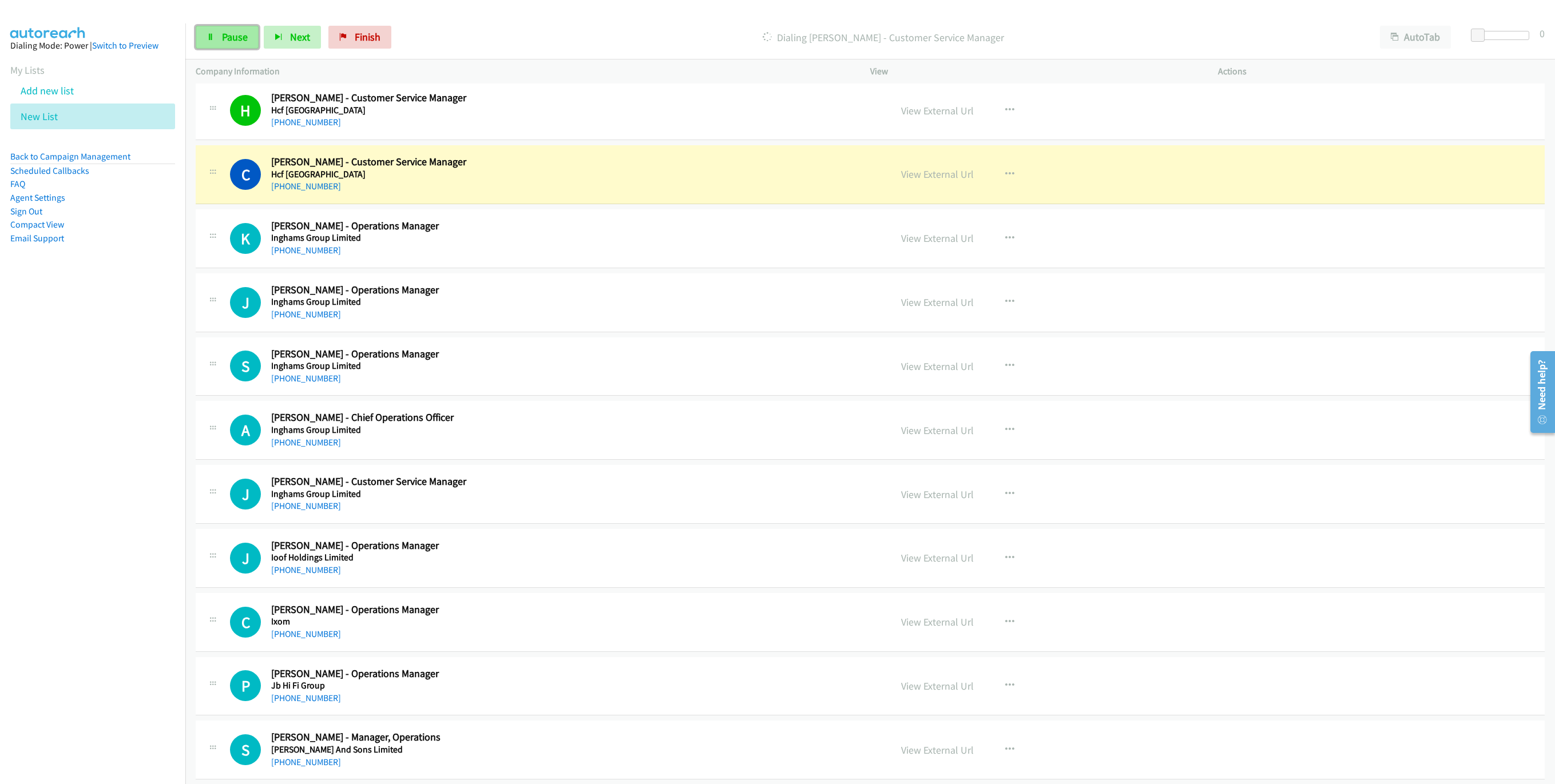
click at [244, 48] on link "Pause" at bounding box center [227, 37] width 63 height 23
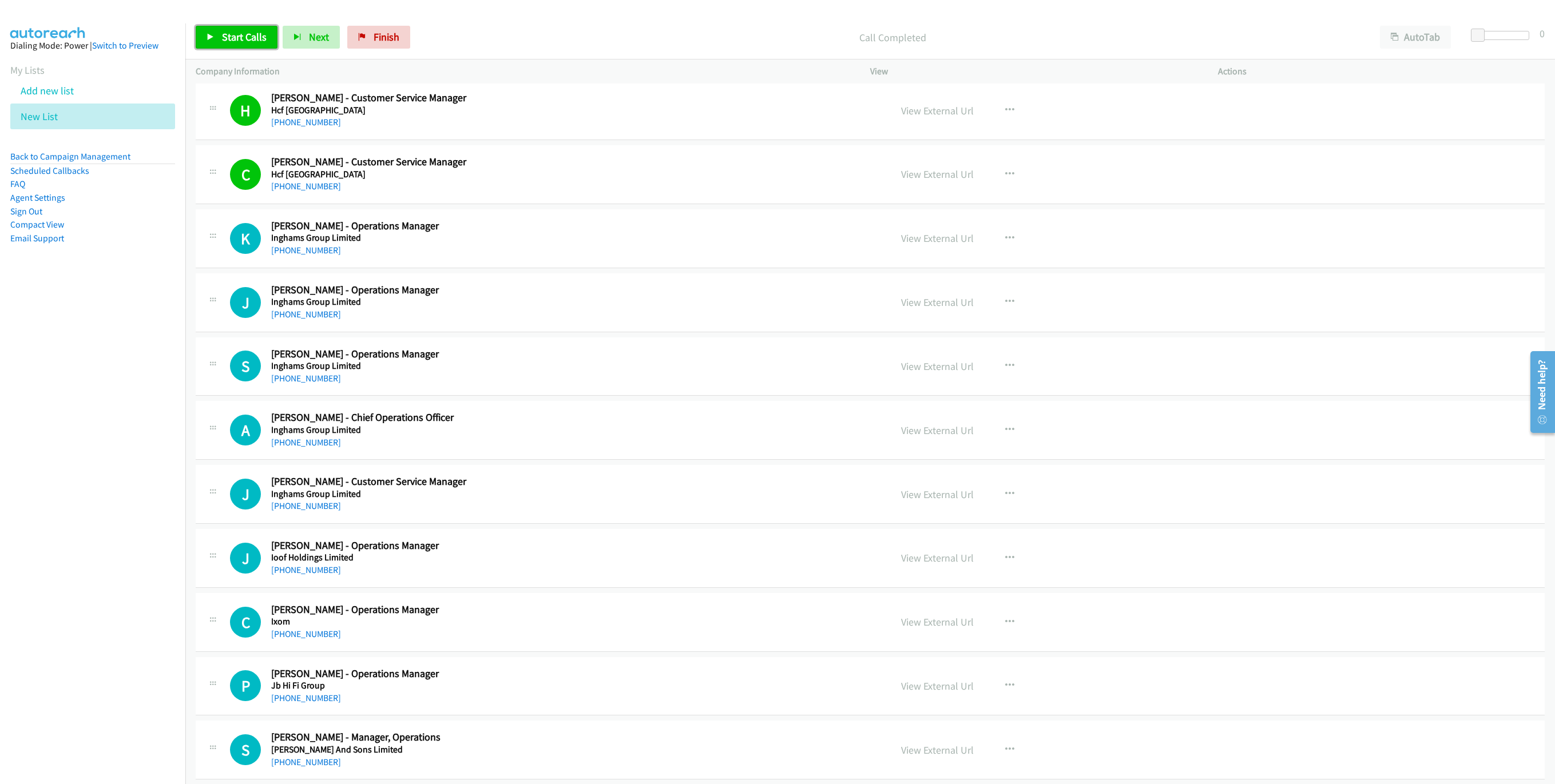
click at [208, 47] on link "Start Calls" at bounding box center [237, 37] width 82 height 23
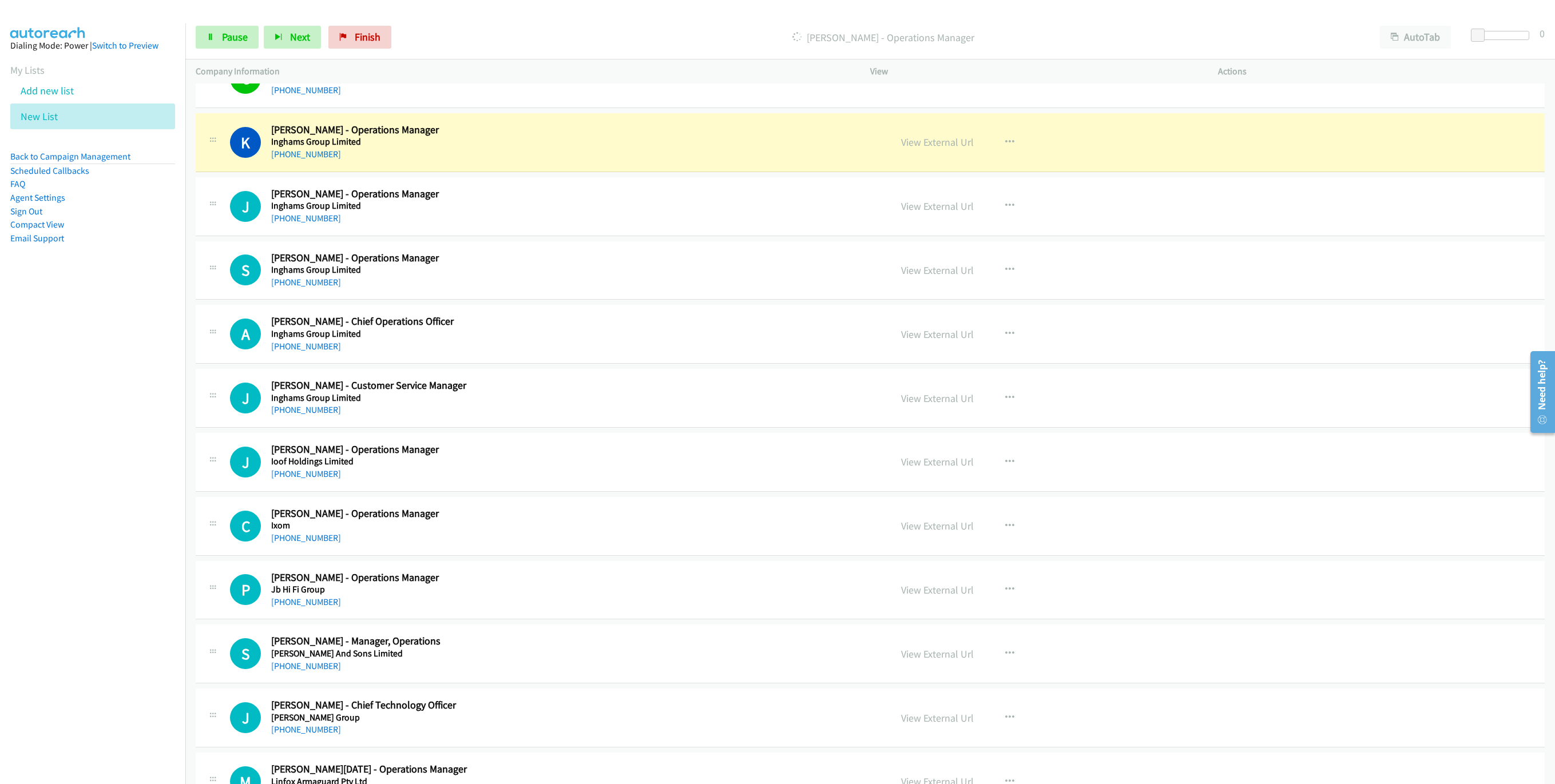
scroll to position [858, 0]
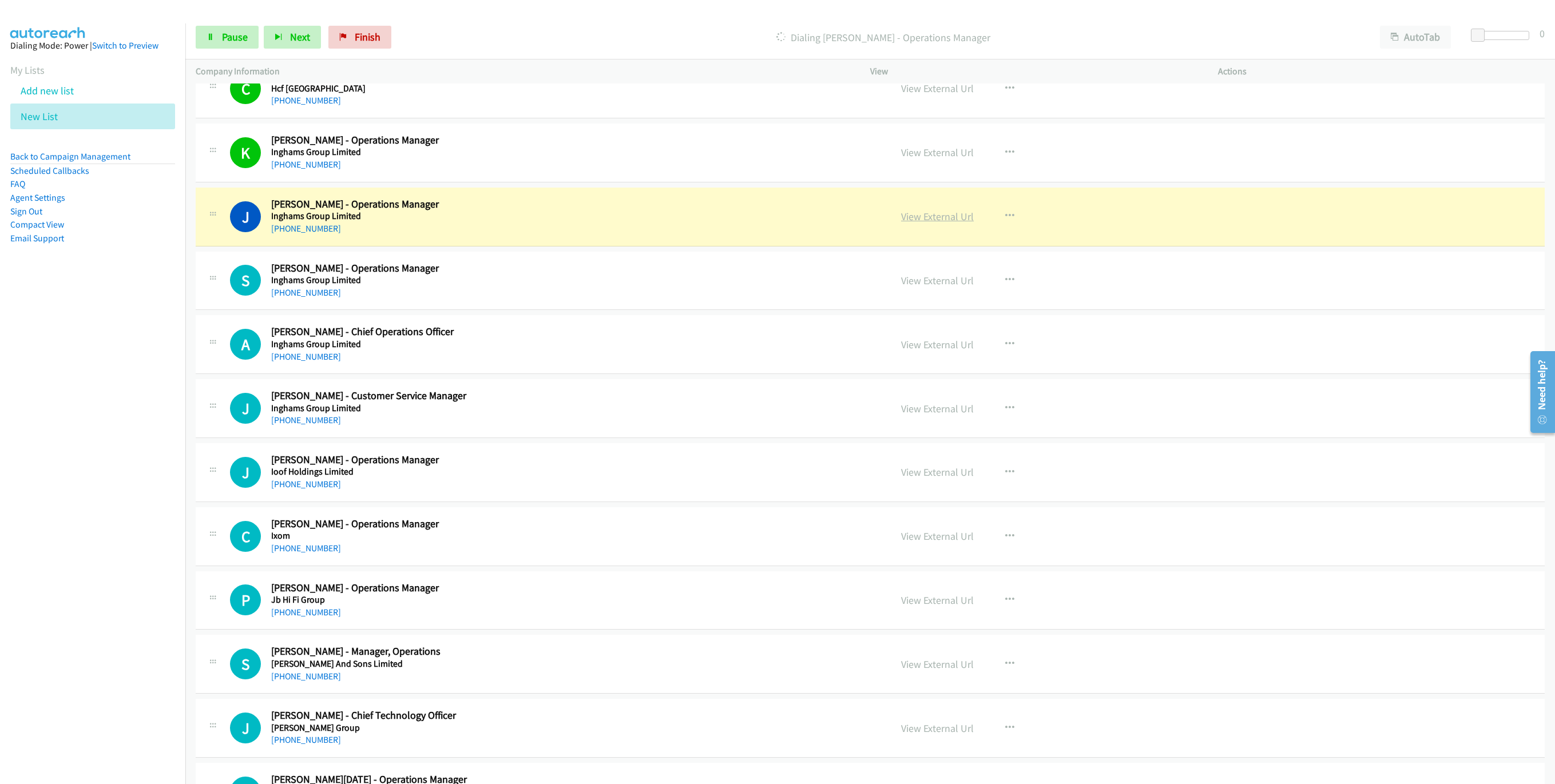
click at [934, 215] on link "View External Url" at bounding box center [937, 216] width 73 height 13
click at [222, 43] on span "Pause" at bounding box center [234, 37] width 26 height 13
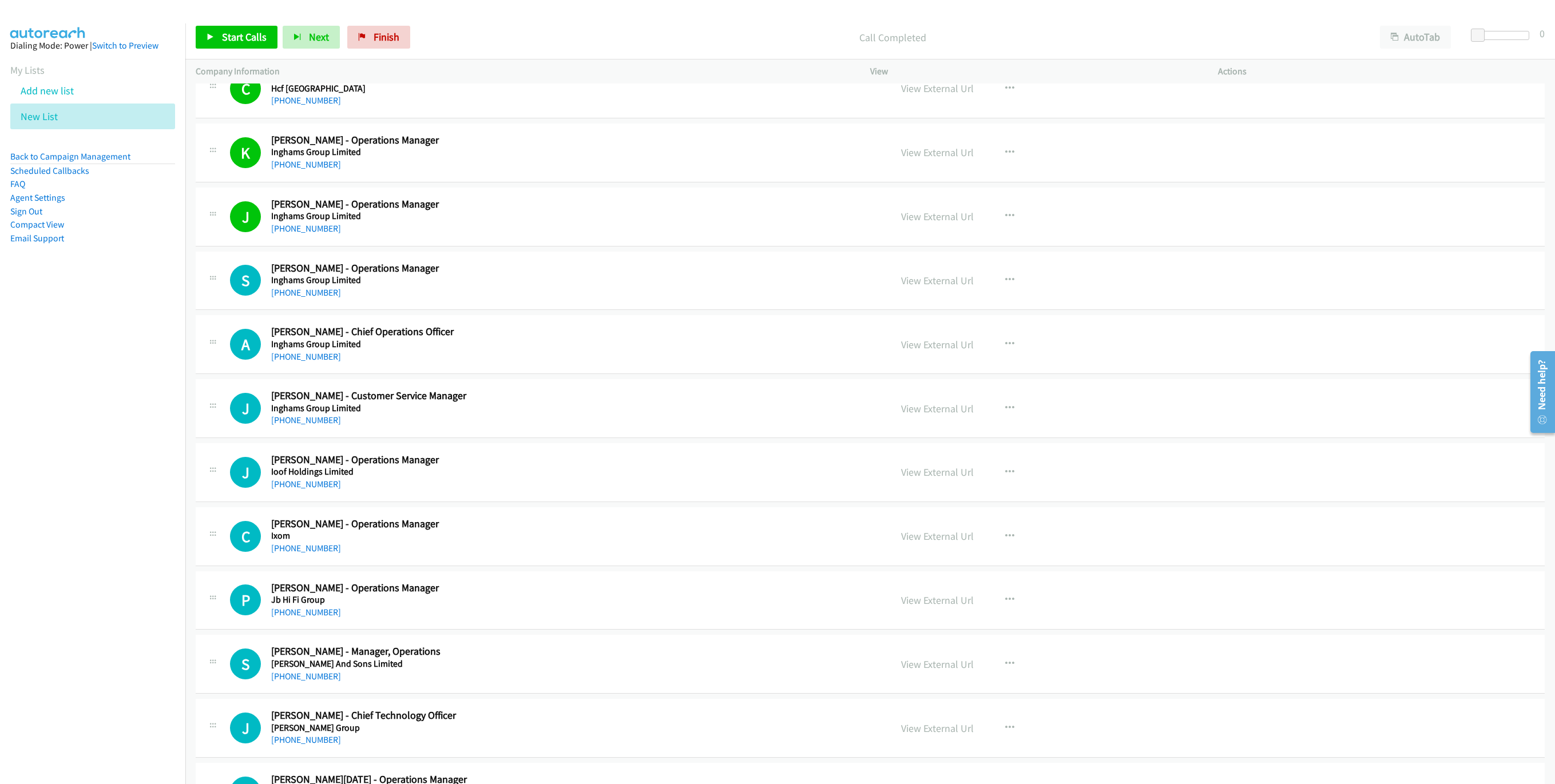
click at [206, 25] on div "Start Calls Pause Next Finish Call Completed AutoTab AutoTab 0" at bounding box center [869, 37] width 1369 height 44
click at [220, 42] on link "Start Calls" at bounding box center [237, 37] width 82 height 23
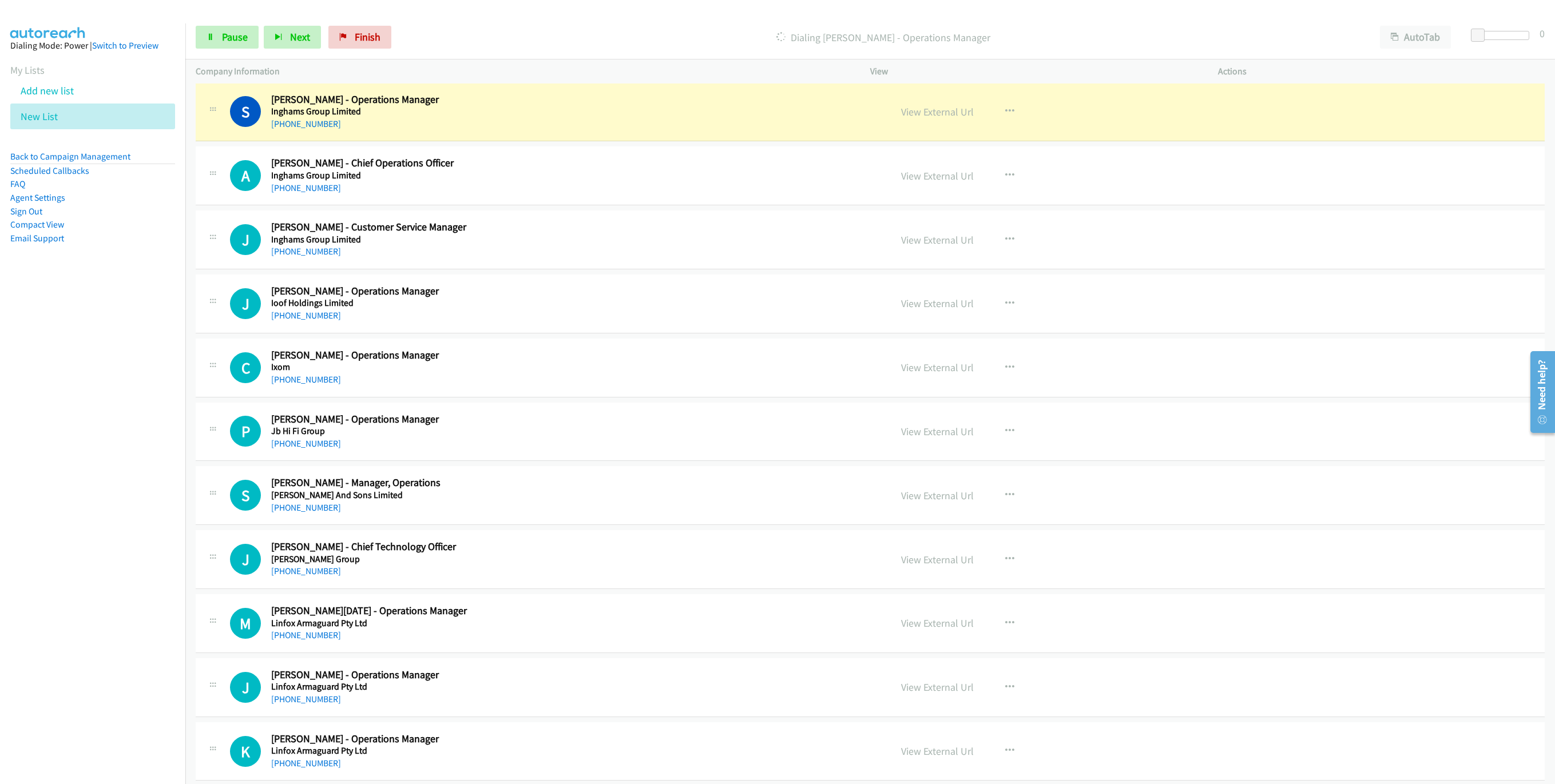
scroll to position [1030, 0]
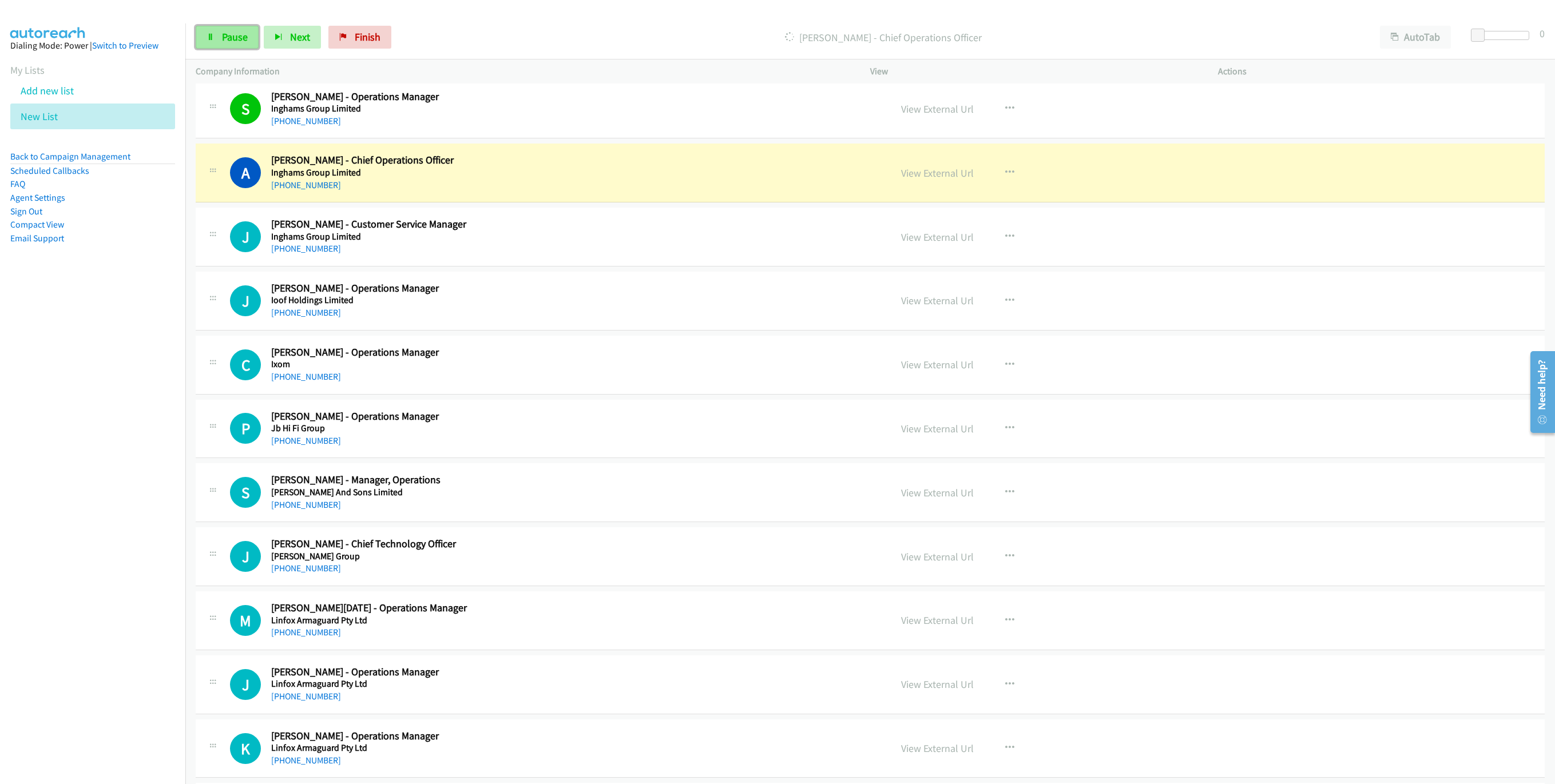
click at [213, 45] on link "Pause" at bounding box center [227, 37] width 63 height 23
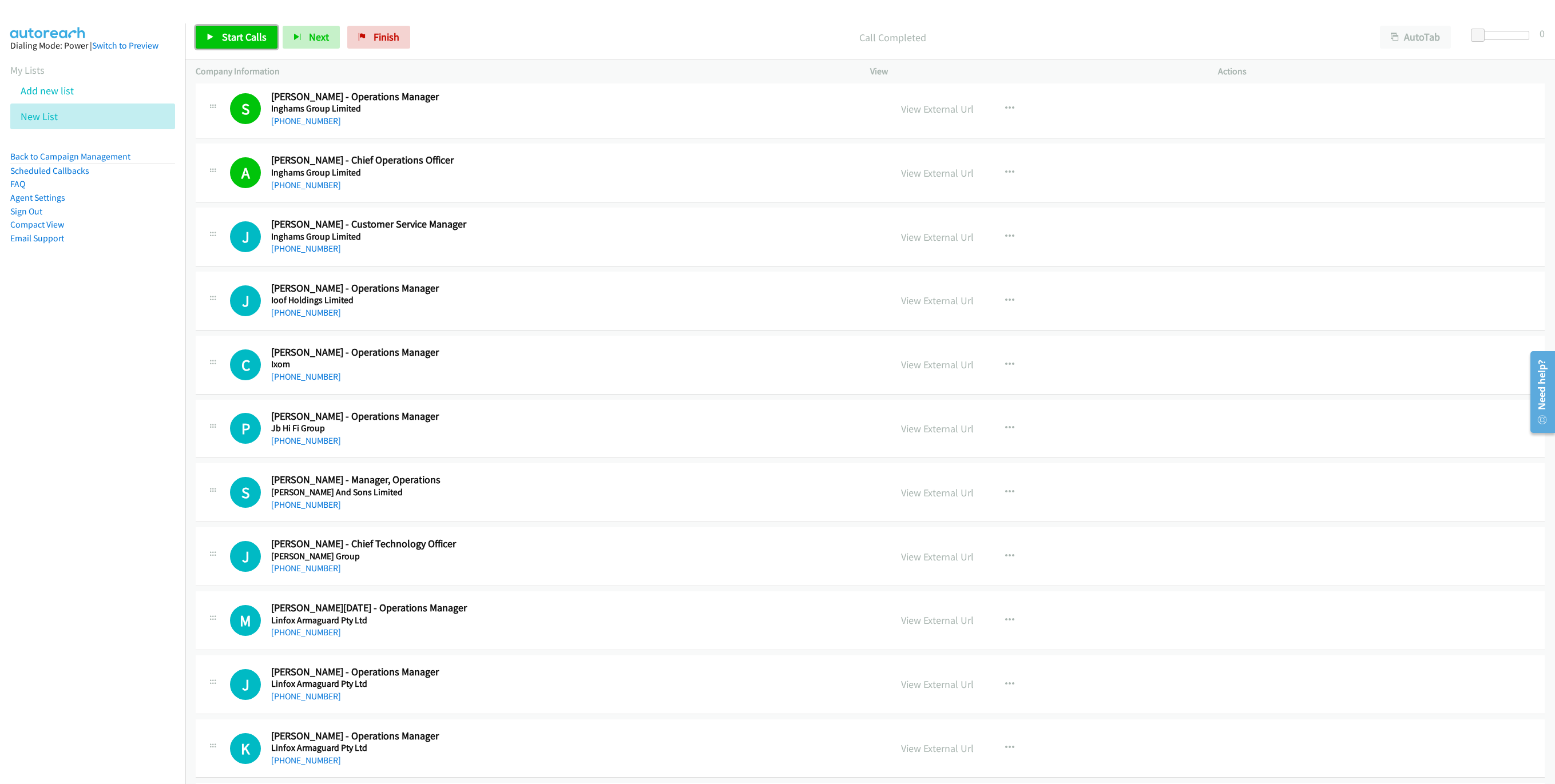
click at [258, 39] on span "Start Calls" at bounding box center [244, 37] width 44 height 13
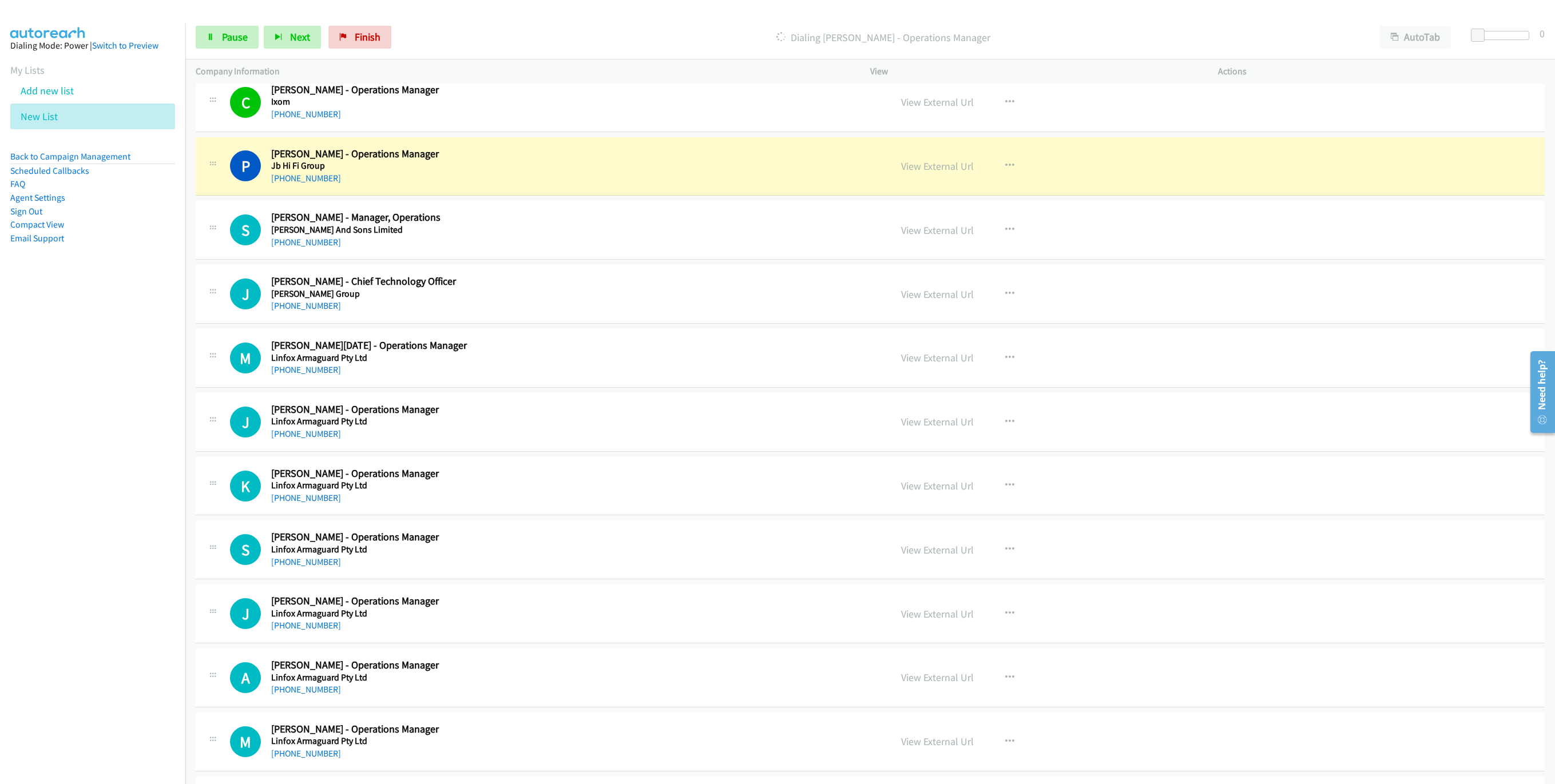
scroll to position [1286, 0]
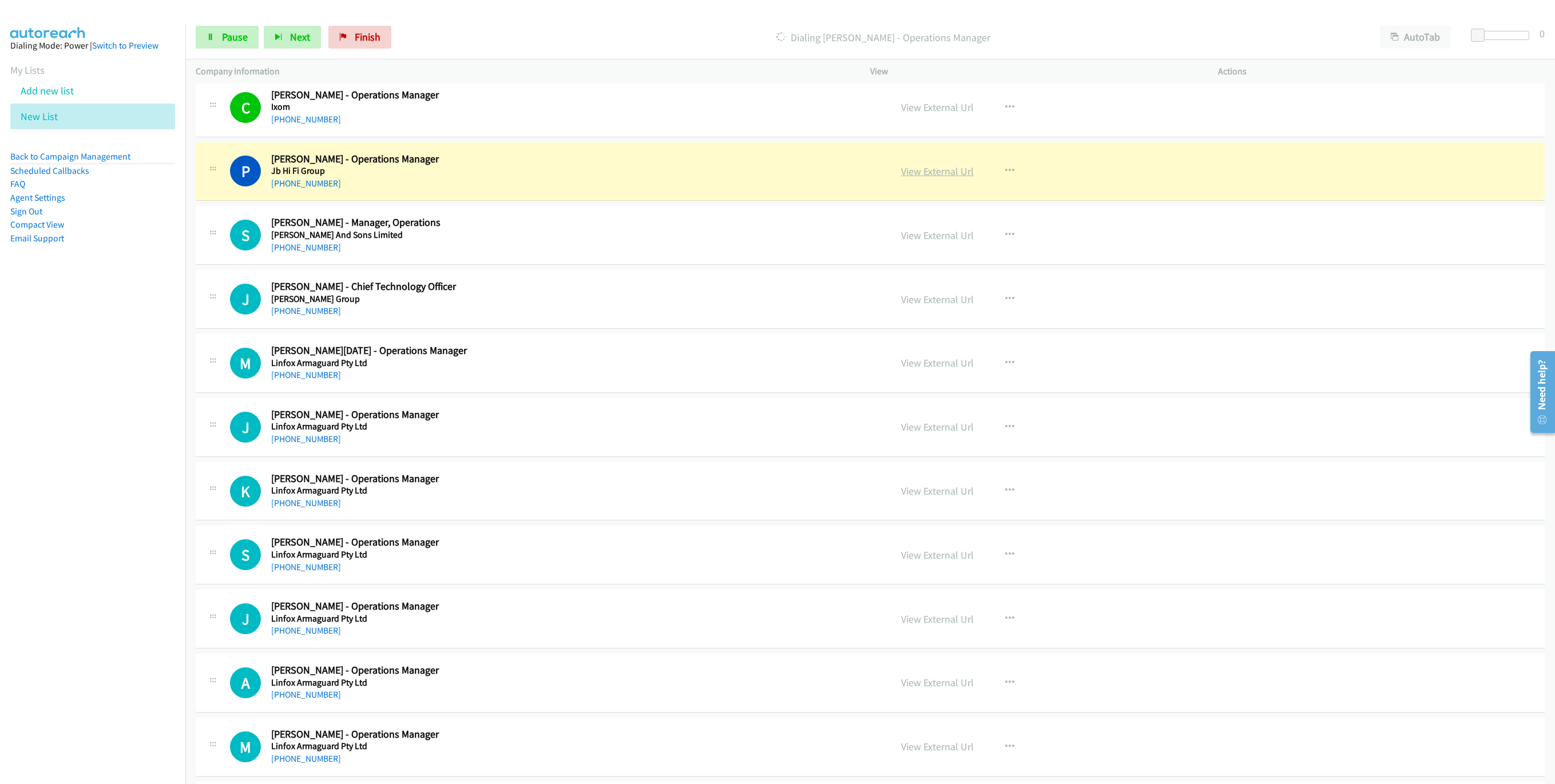
click at [963, 178] on link "View External Url" at bounding box center [937, 171] width 73 height 13
click at [243, 30] on link "Pause" at bounding box center [227, 37] width 63 height 23
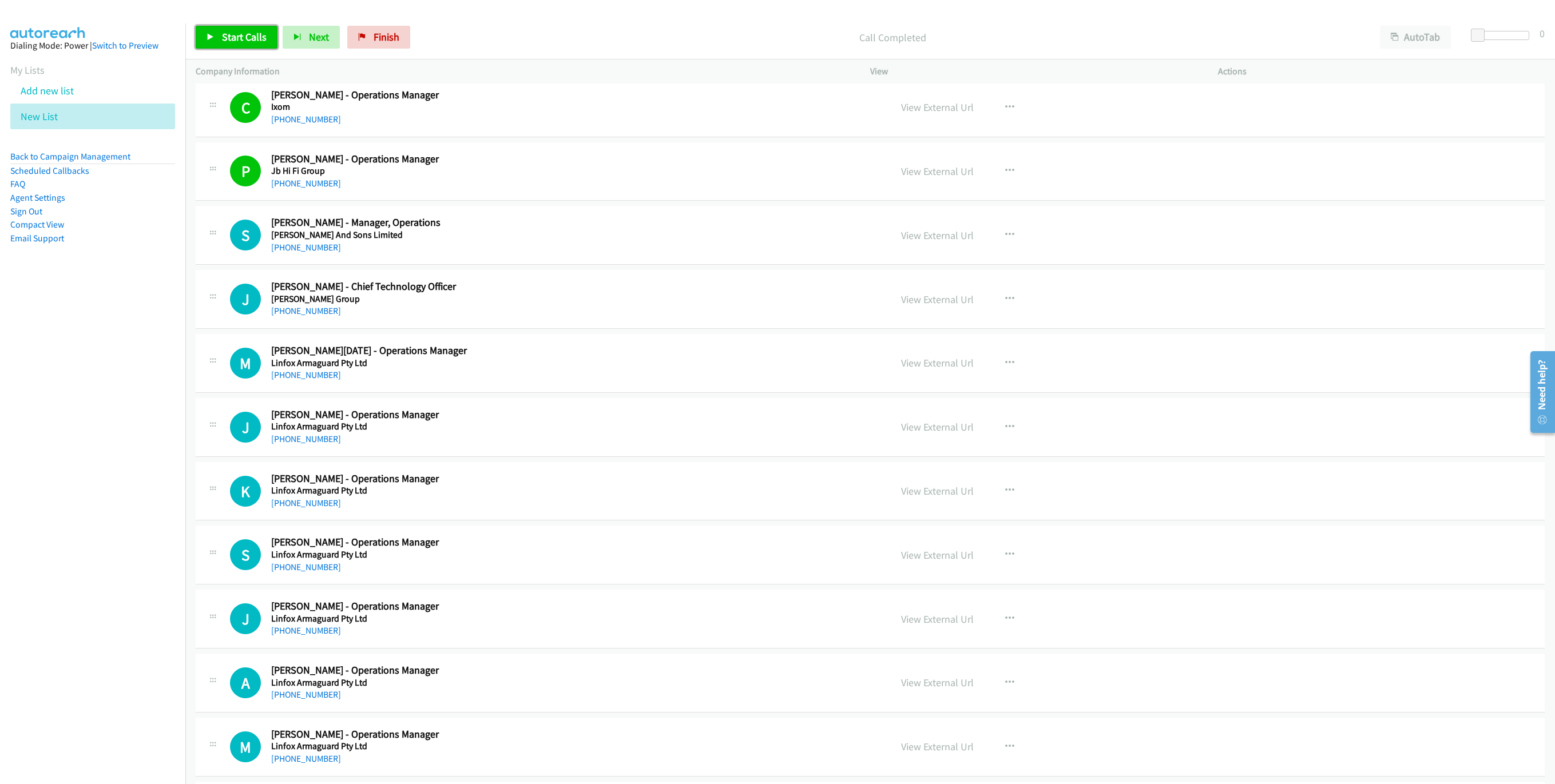
click at [220, 49] on link "Start Calls" at bounding box center [237, 37] width 82 height 23
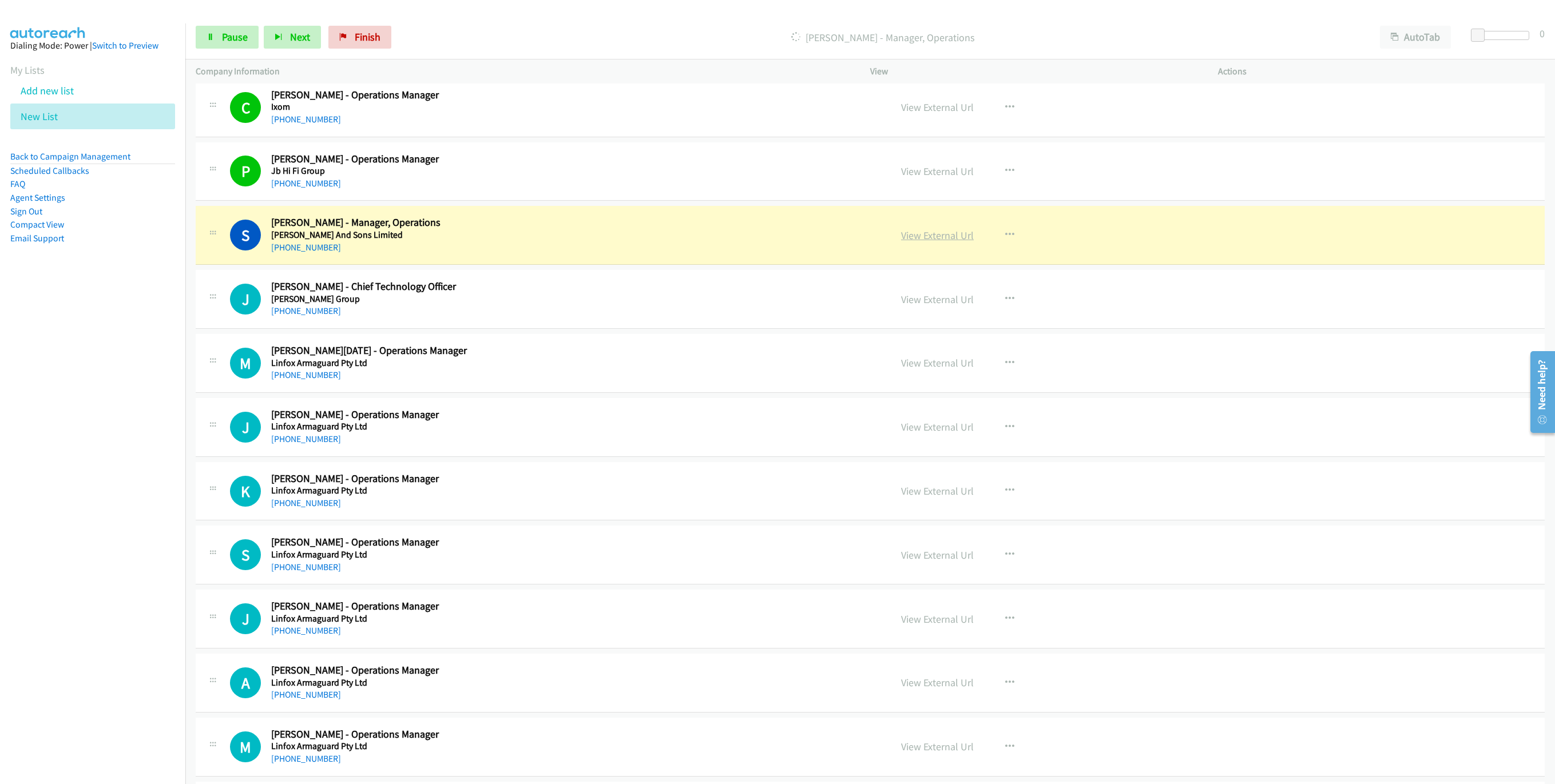
click at [930, 242] on link "View External Url" at bounding box center [937, 235] width 73 height 13
click at [243, 36] on span "Pause" at bounding box center [234, 37] width 26 height 13
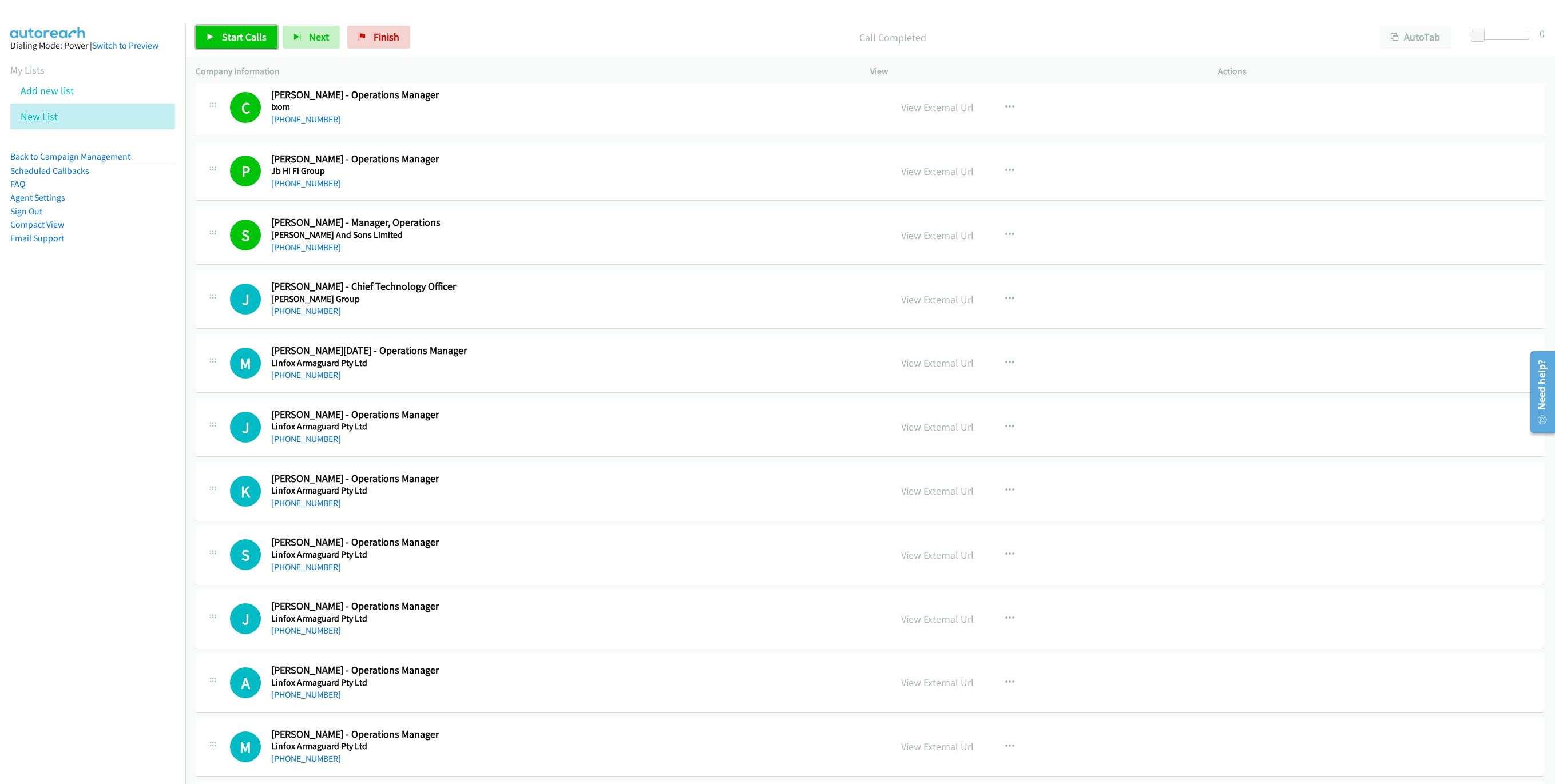
click at [236, 45] on link "Start Calls" at bounding box center [237, 37] width 82 height 23
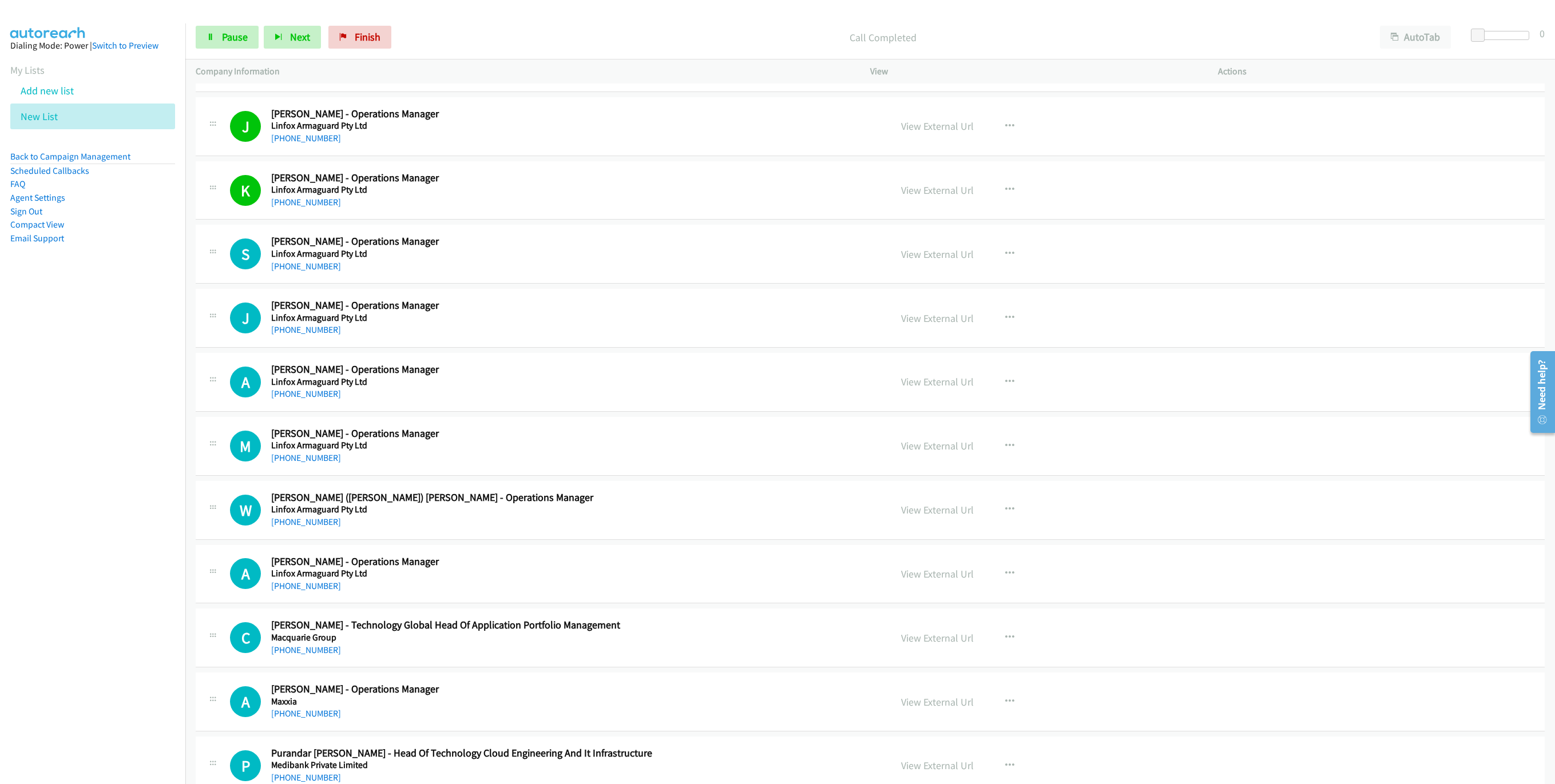
scroll to position [1716, 0]
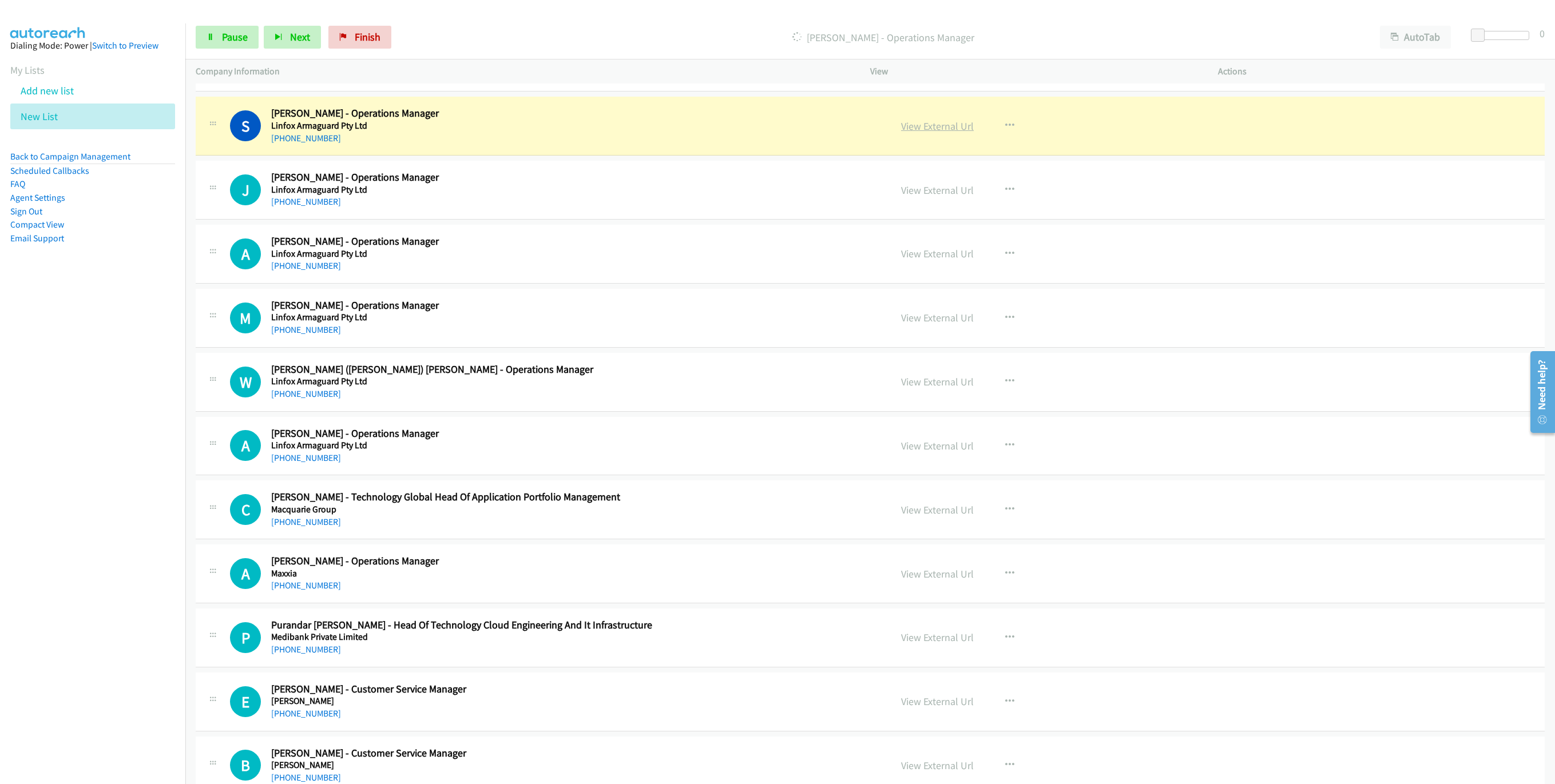
click at [932, 133] on link "View External Url" at bounding box center [937, 126] width 73 height 13
click at [213, 29] on link "Pause" at bounding box center [227, 37] width 63 height 23
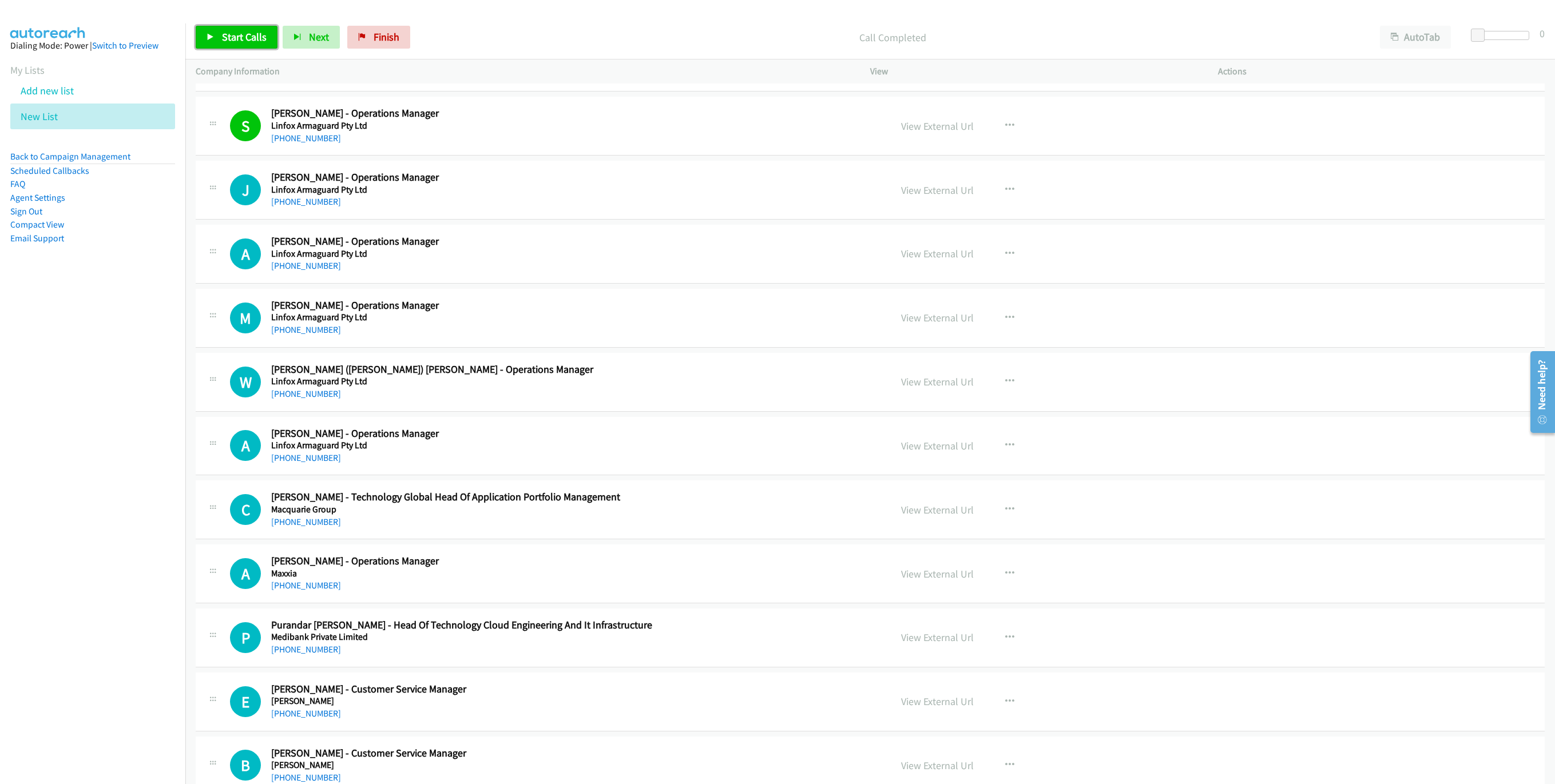
click at [237, 42] on span "Start Calls" at bounding box center [244, 37] width 44 height 13
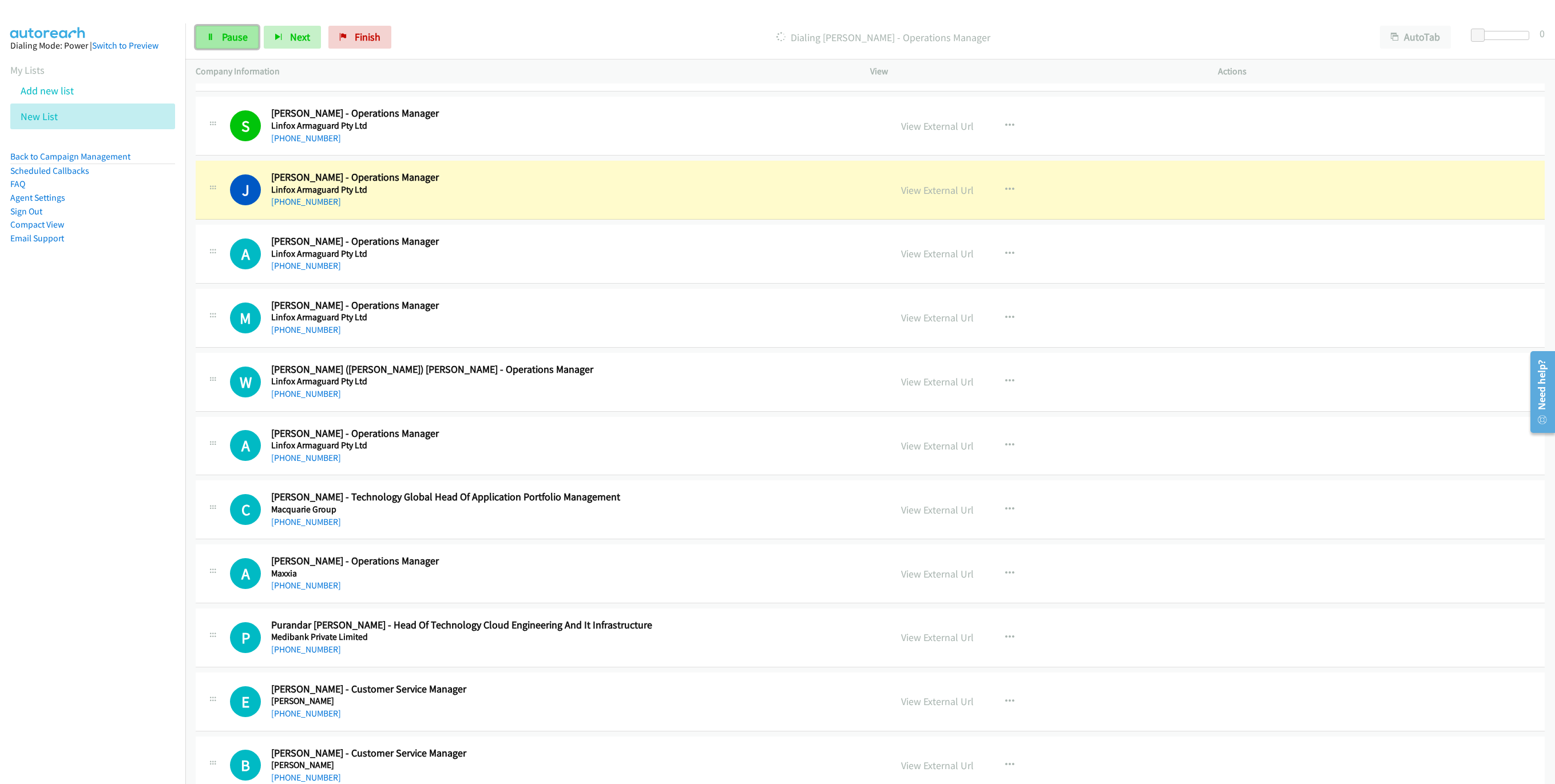
click at [201, 36] on link "Pause" at bounding box center [227, 37] width 63 height 23
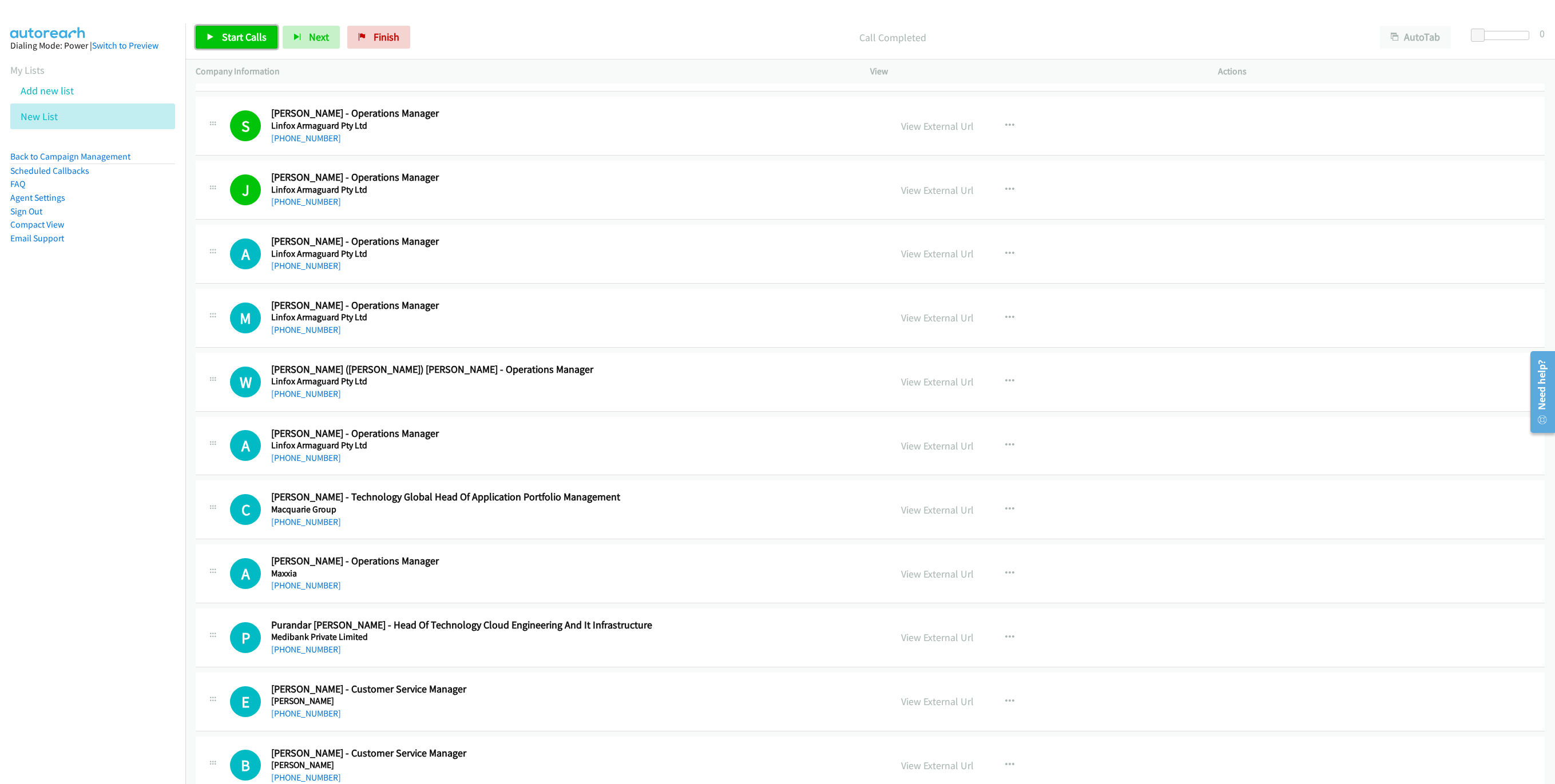
click at [234, 32] on span "Start Calls" at bounding box center [244, 37] width 44 height 13
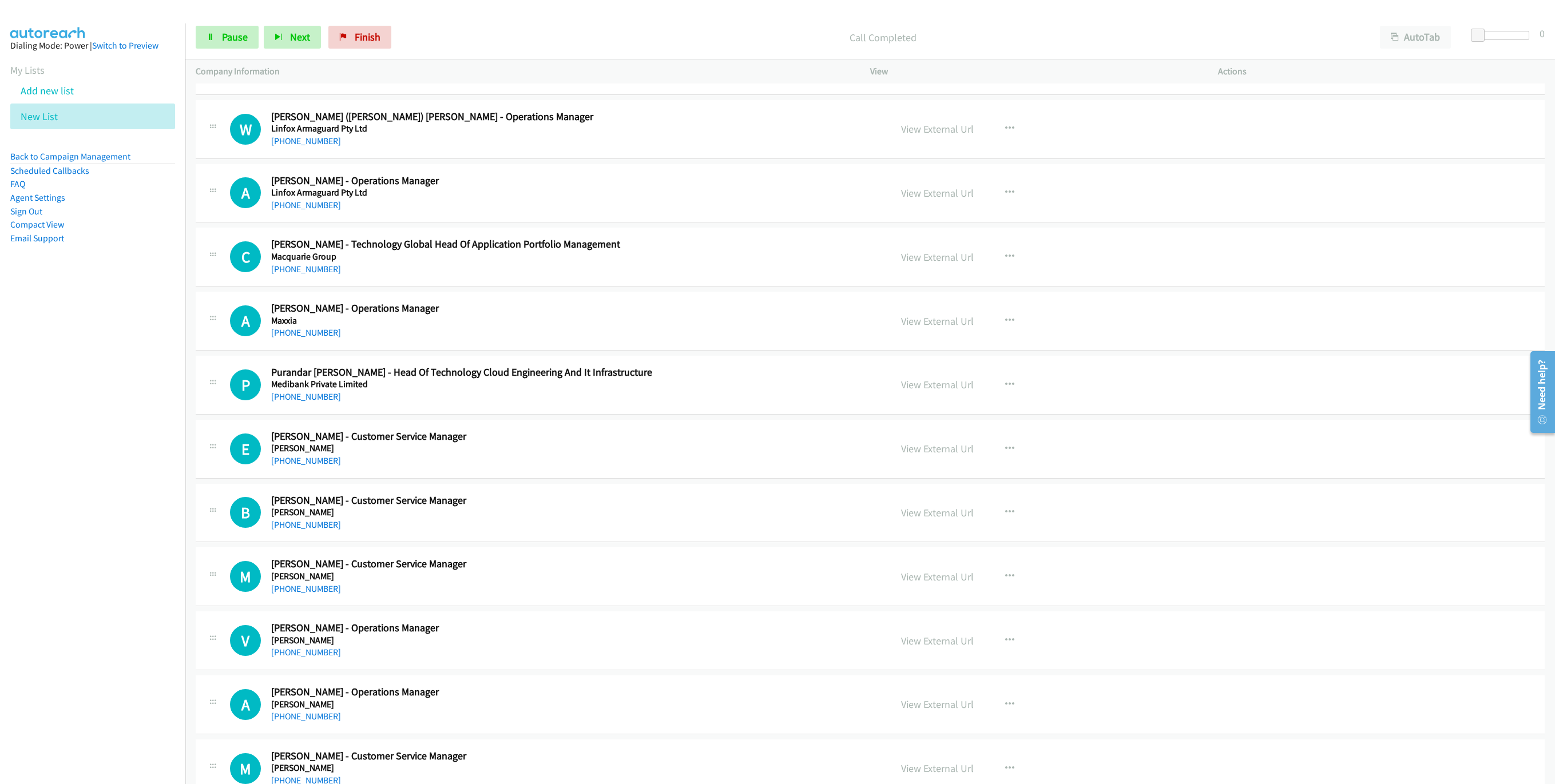
scroll to position [1973, 0]
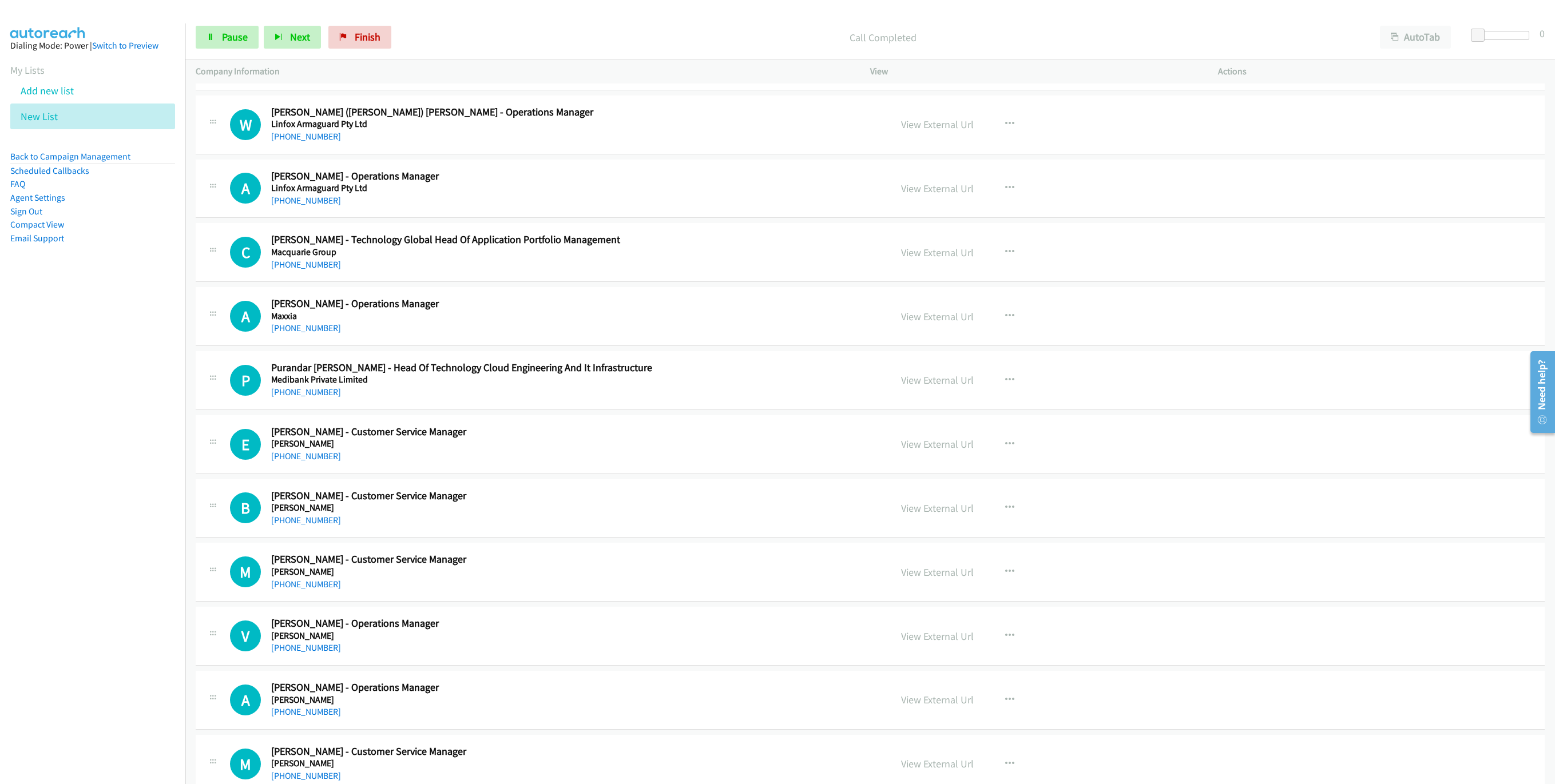
click at [220, 13] on div at bounding box center [772, 22] width 1544 height 44
click at [218, 42] on link "Pause" at bounding box center [227, 37] width 63 height 23
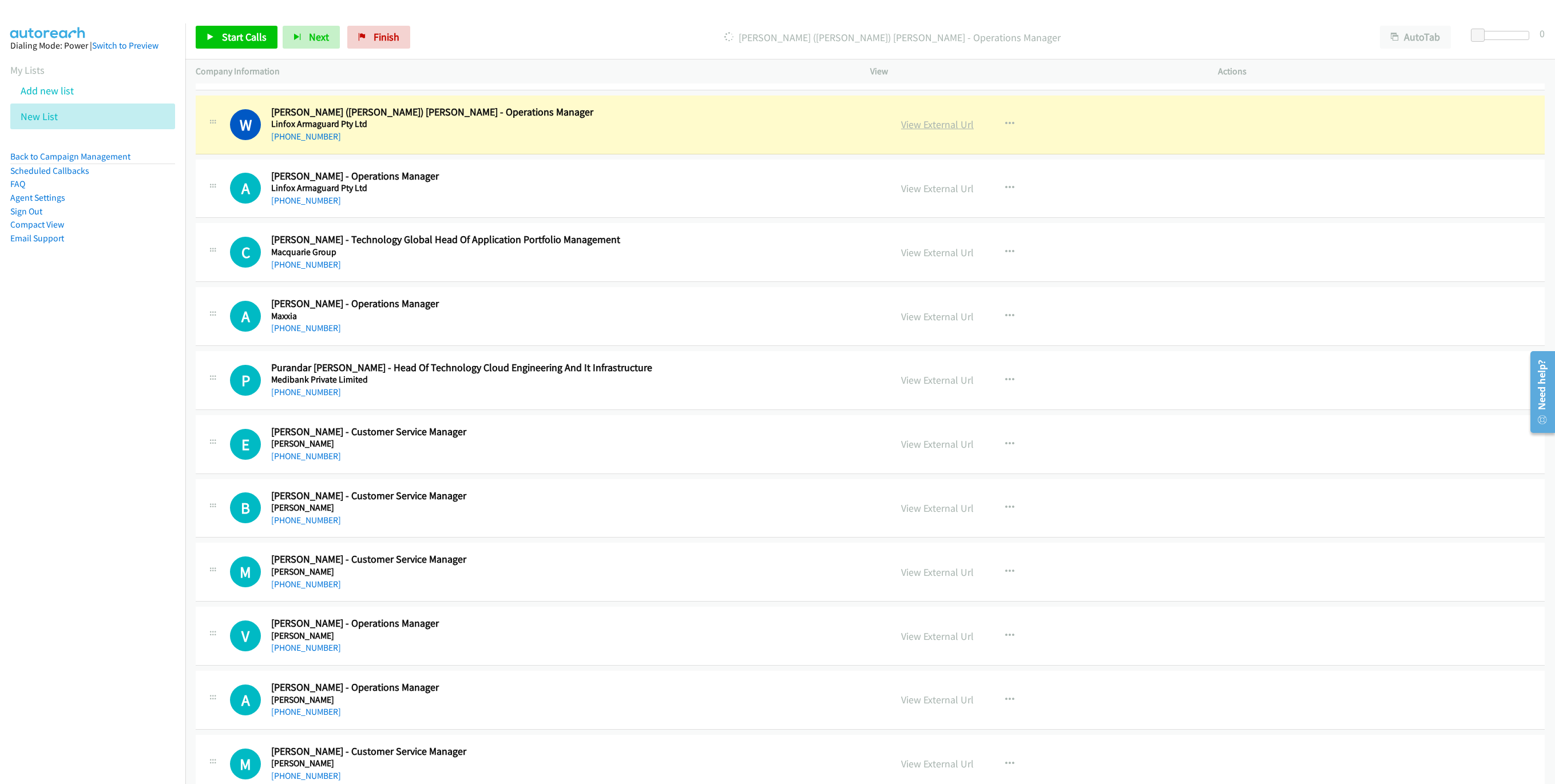
click at [951, 131] on link "View External Url" at bounding box center [937, 124] width 73 height 13
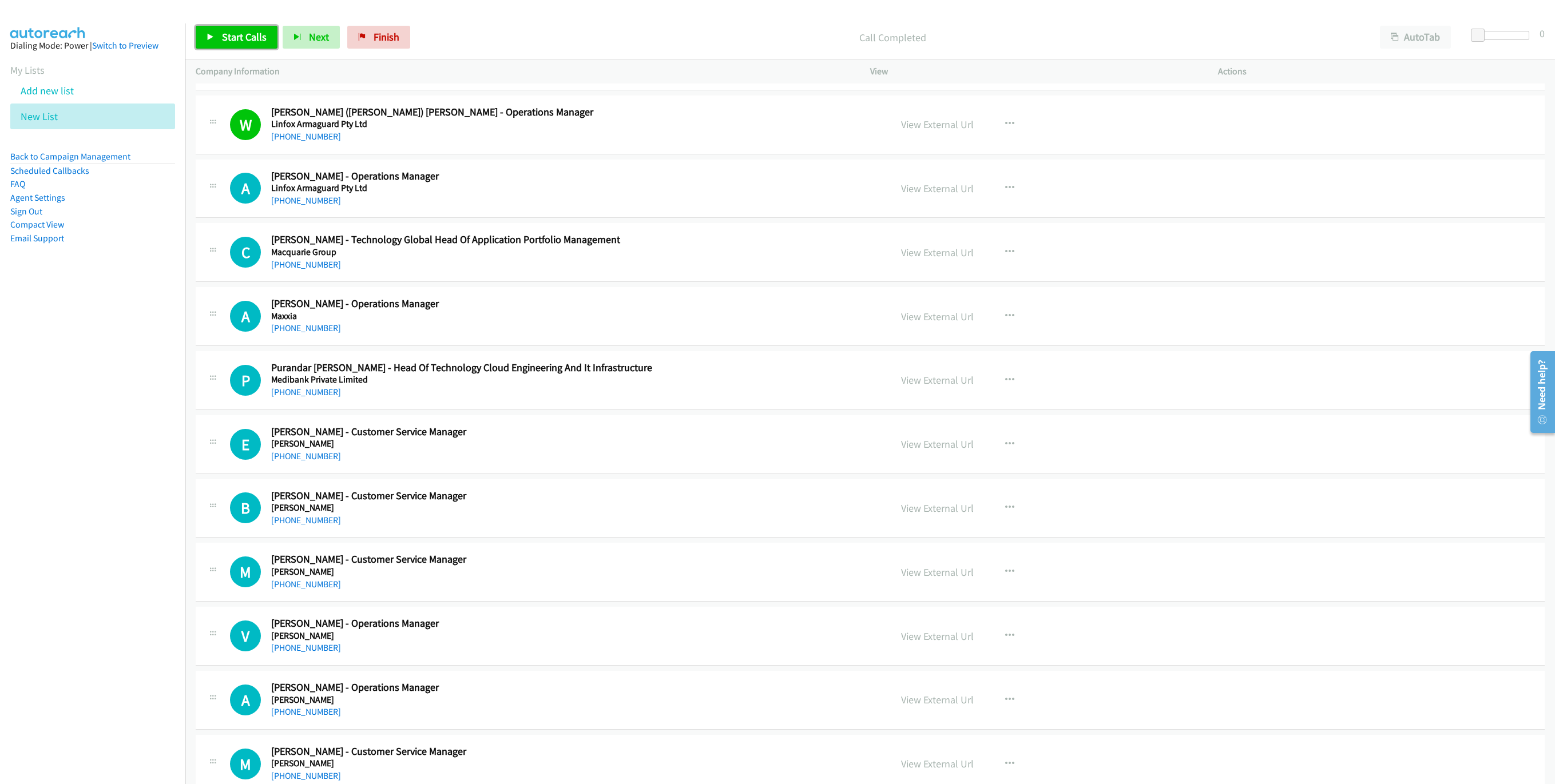
click at [252, 26] on link "Start Calls" at bounding box center [237, 37] width 82 height 23
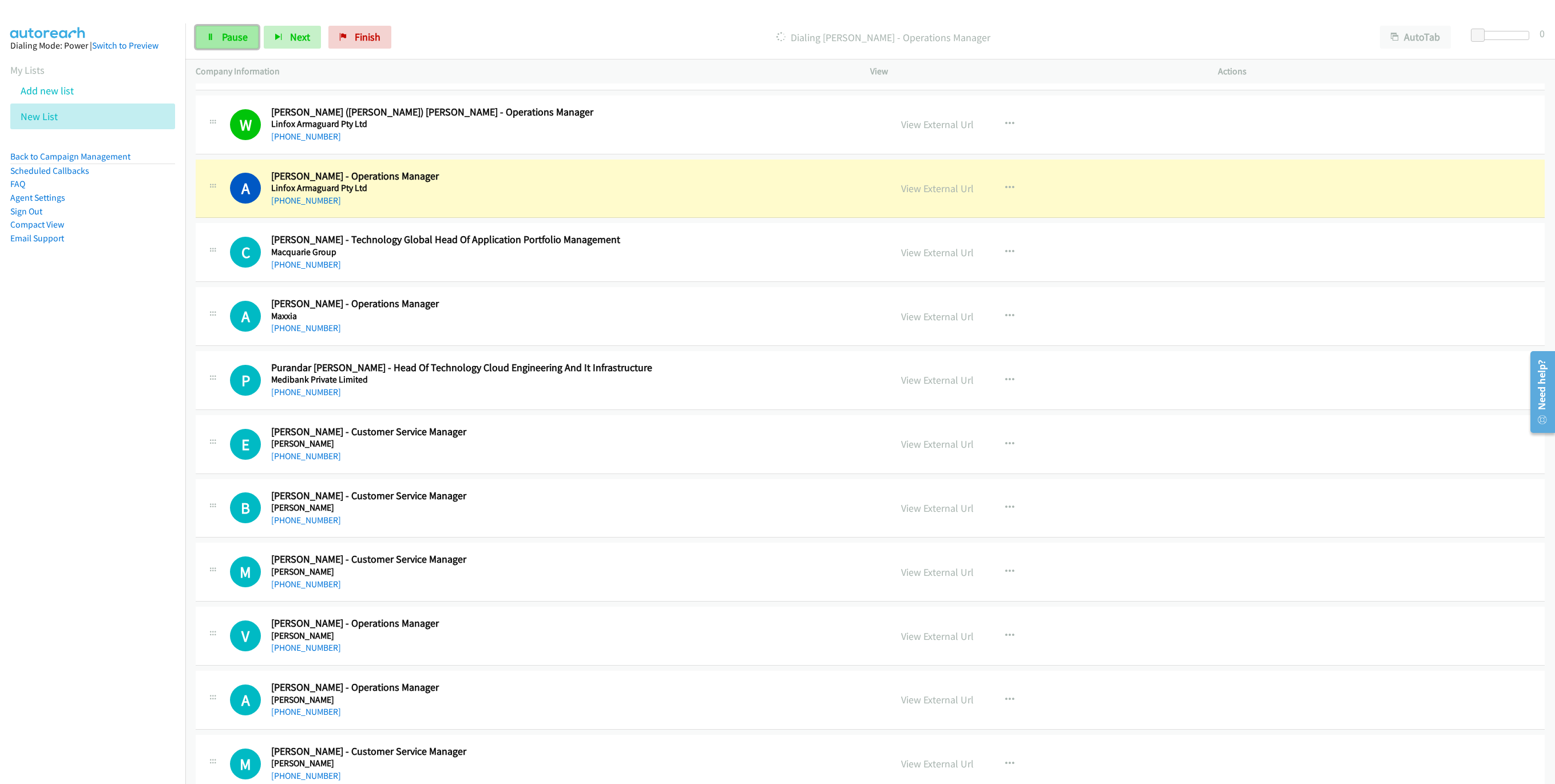
click at [234, 40] on span "Pause" at bounding box center [234, 37] width 26 height 13
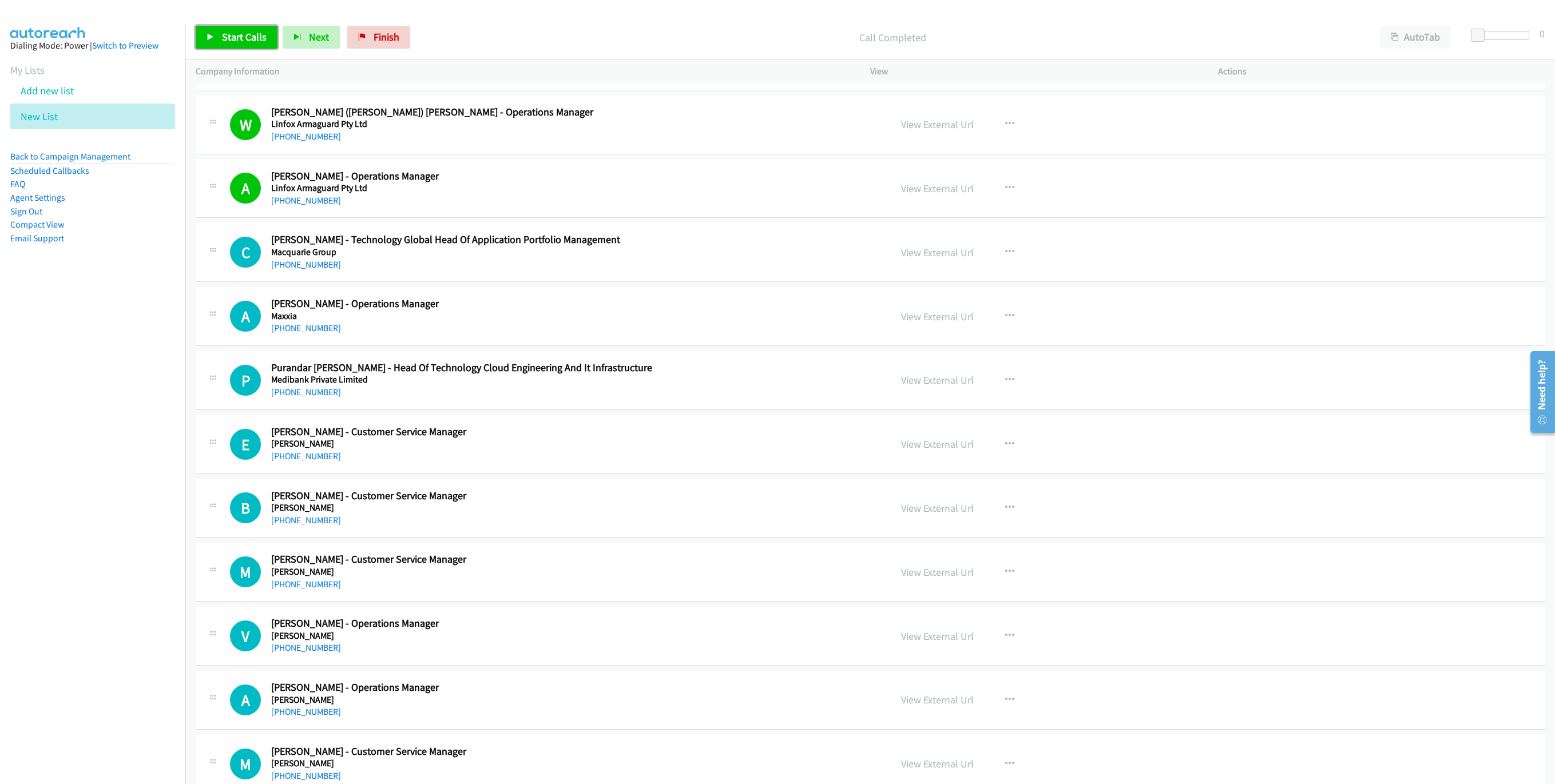
click at [248, 38] on span "Start Calls" at bounding box center [244, 37] width 44 height 13
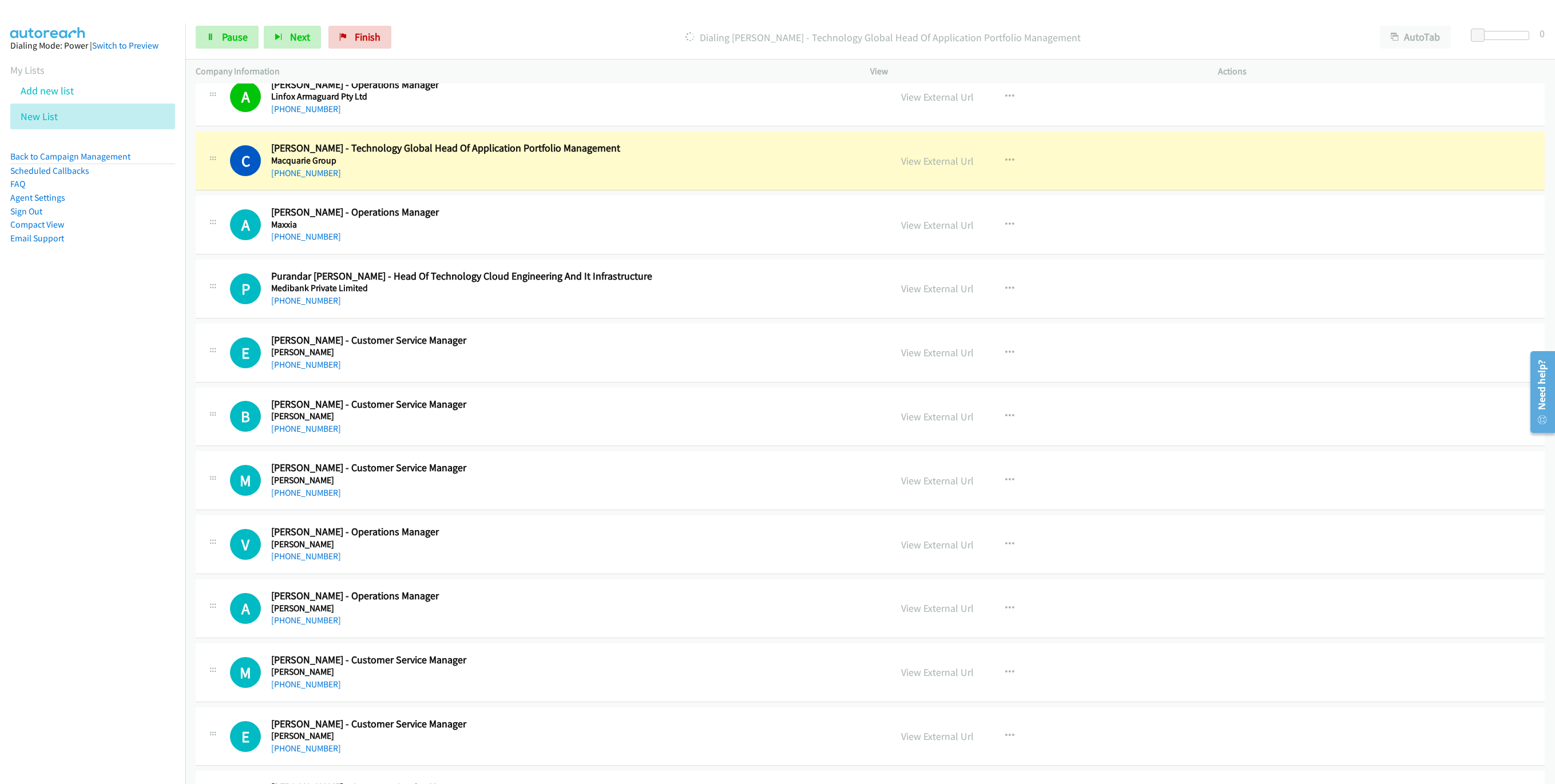
scroll to position [2059, 0]
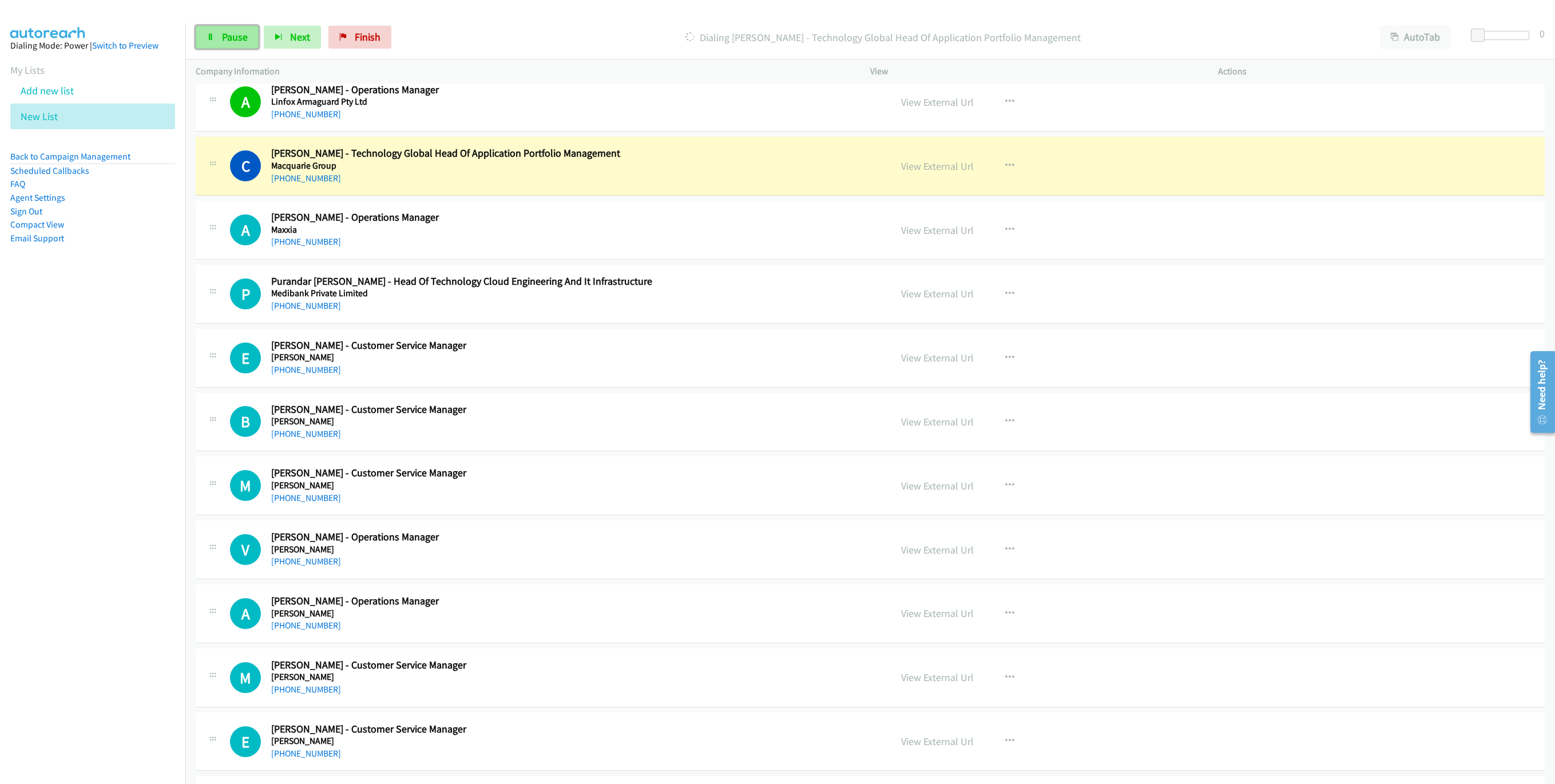
click at [225, 33] on span "Pause" at bounding box center [234, 37] width 26 height 13
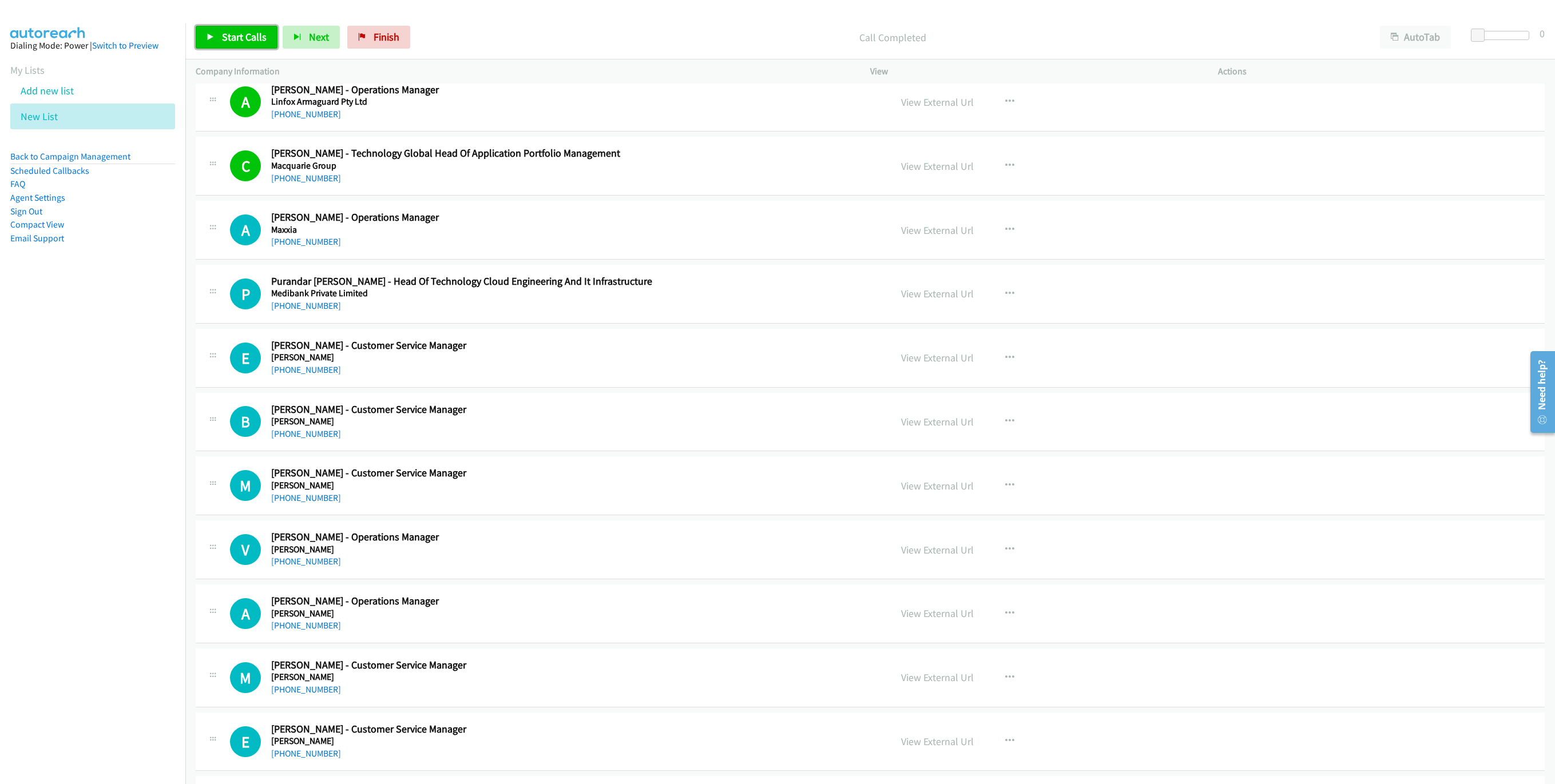
click at [232, 46] on link "Start Calls" at bounding box center [237, 37] width 82 height 23
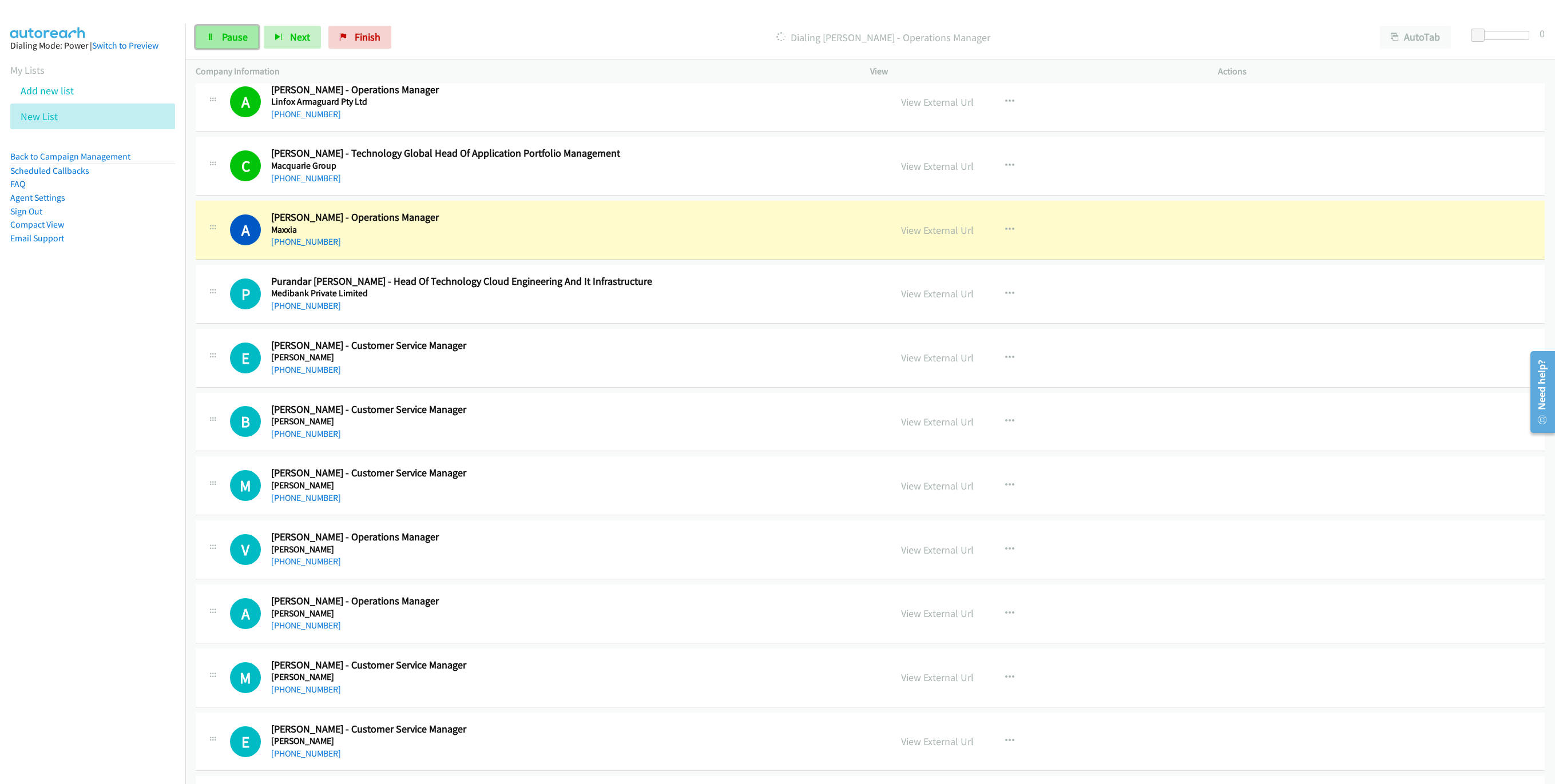
click at [232, 46] on link "Pause" at bounding box center [227, 37] width 63 height 23
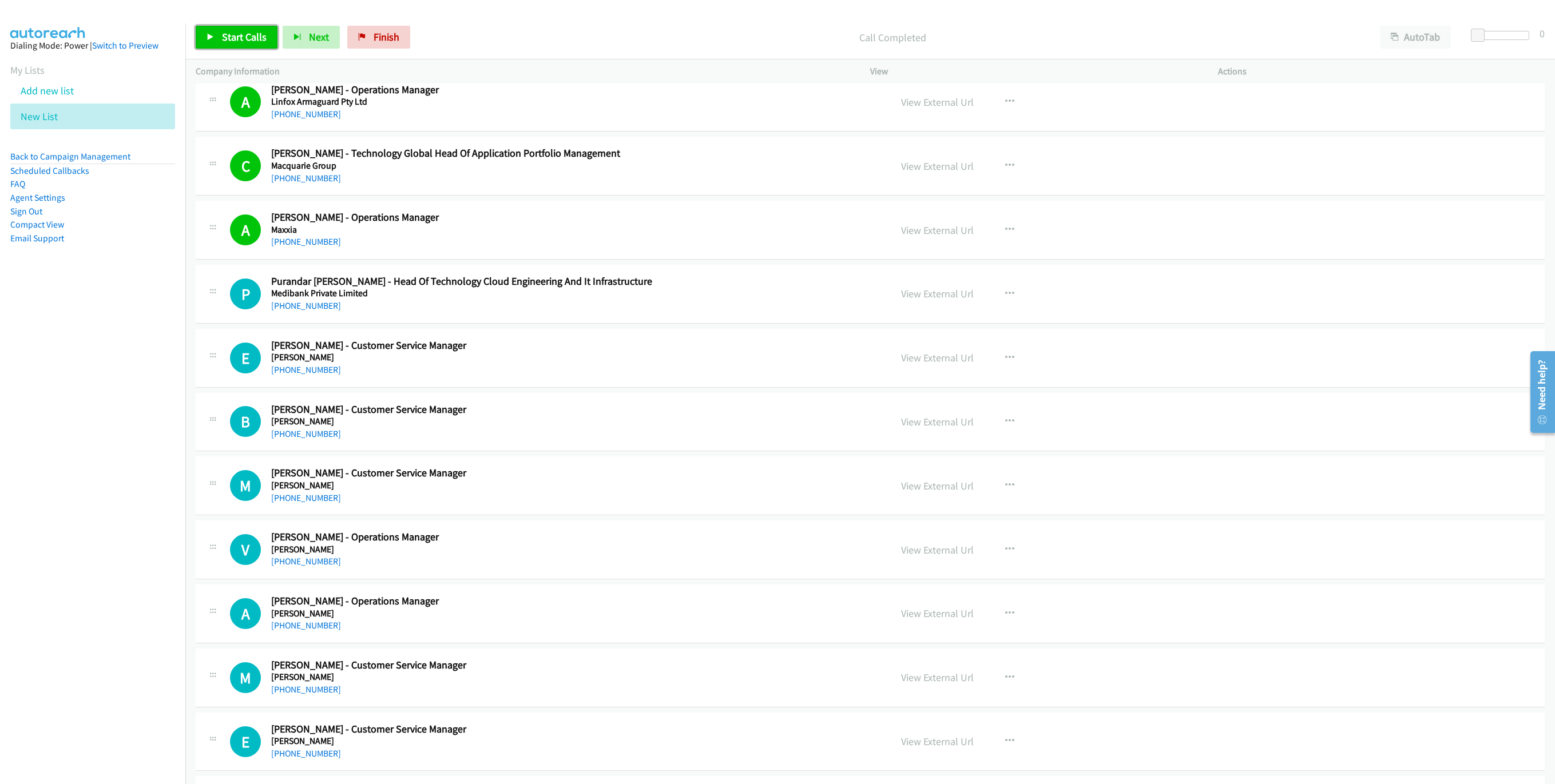
click at [244, 36] on span "Start Calls" at bounding box center [244, 37] width 44 height 13
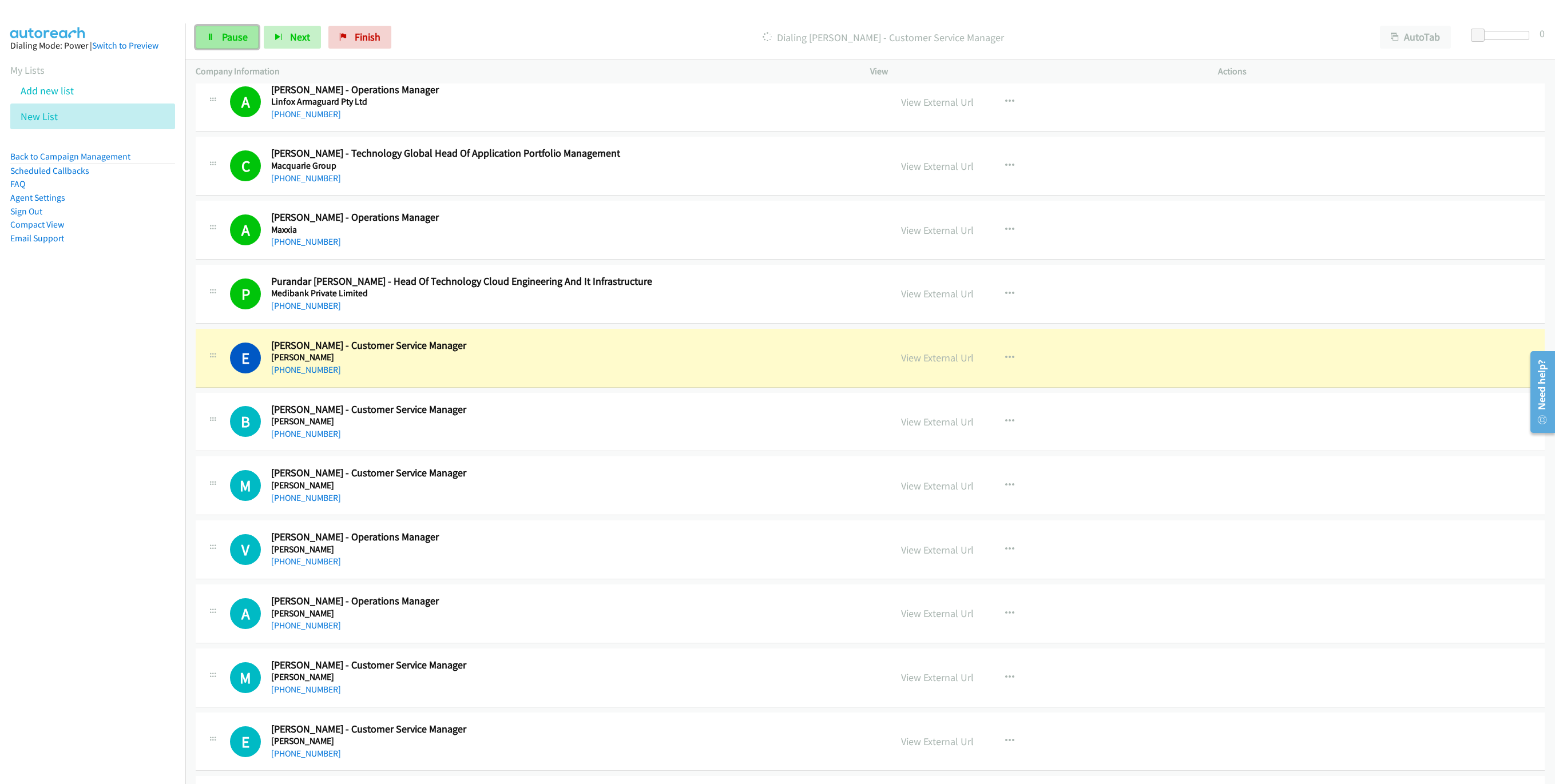
click at [220, 30] on link "Pause" at bounding box center [227, 37] width 63 height 23
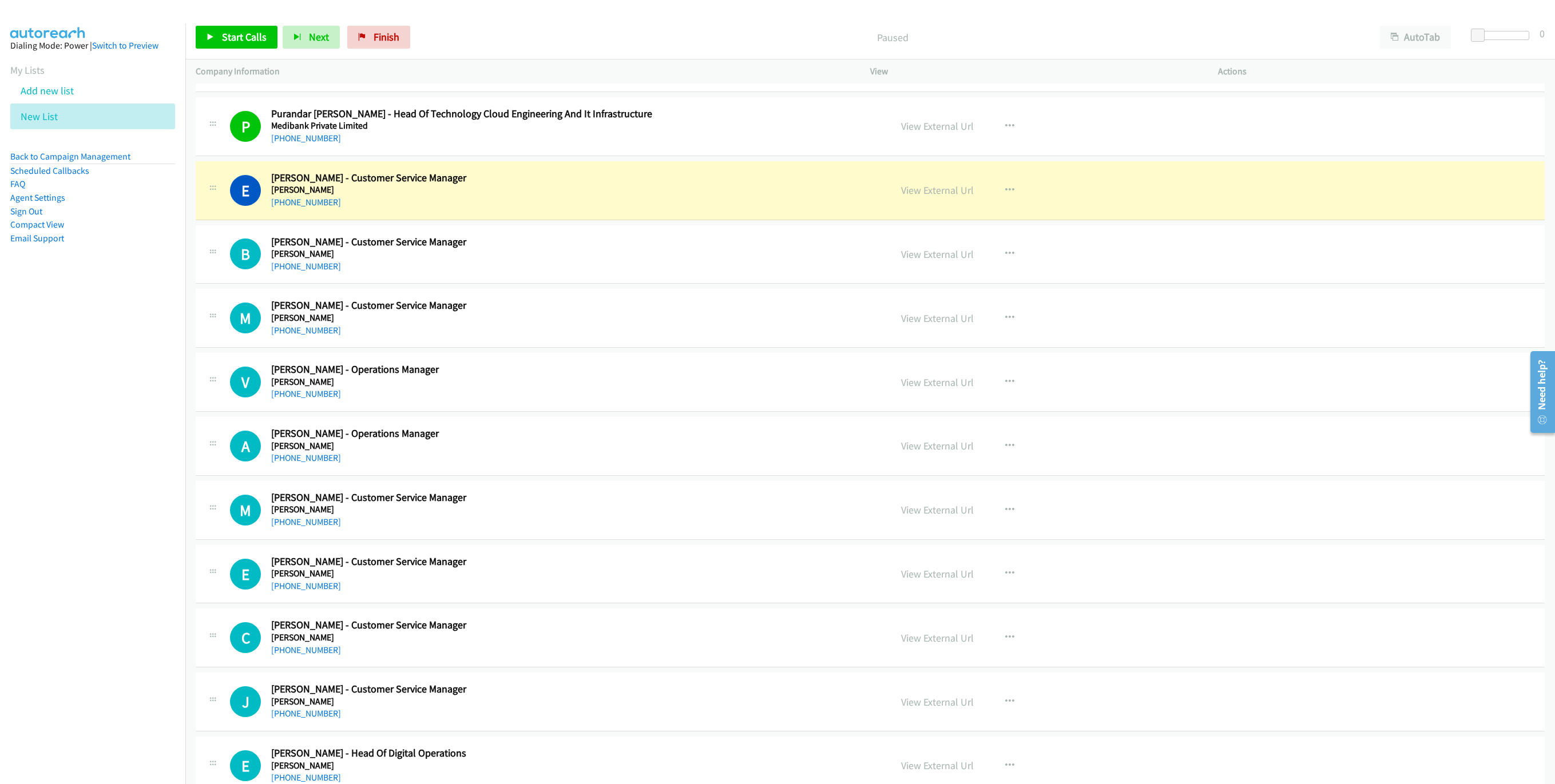
scroll to position [2231, 0]
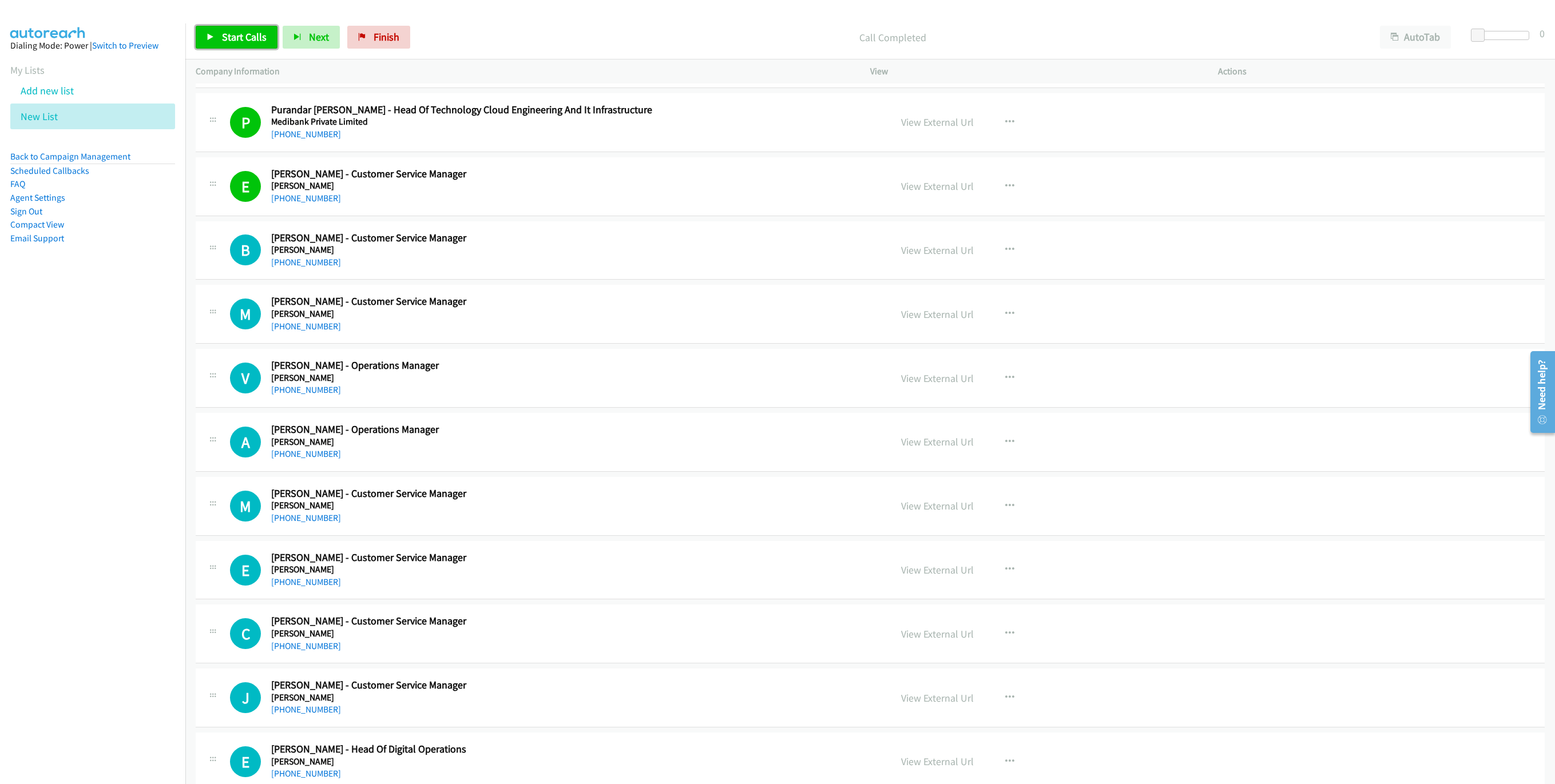
click at [213, 34] on icon at bounding box center [210, 37] width 8 height 8
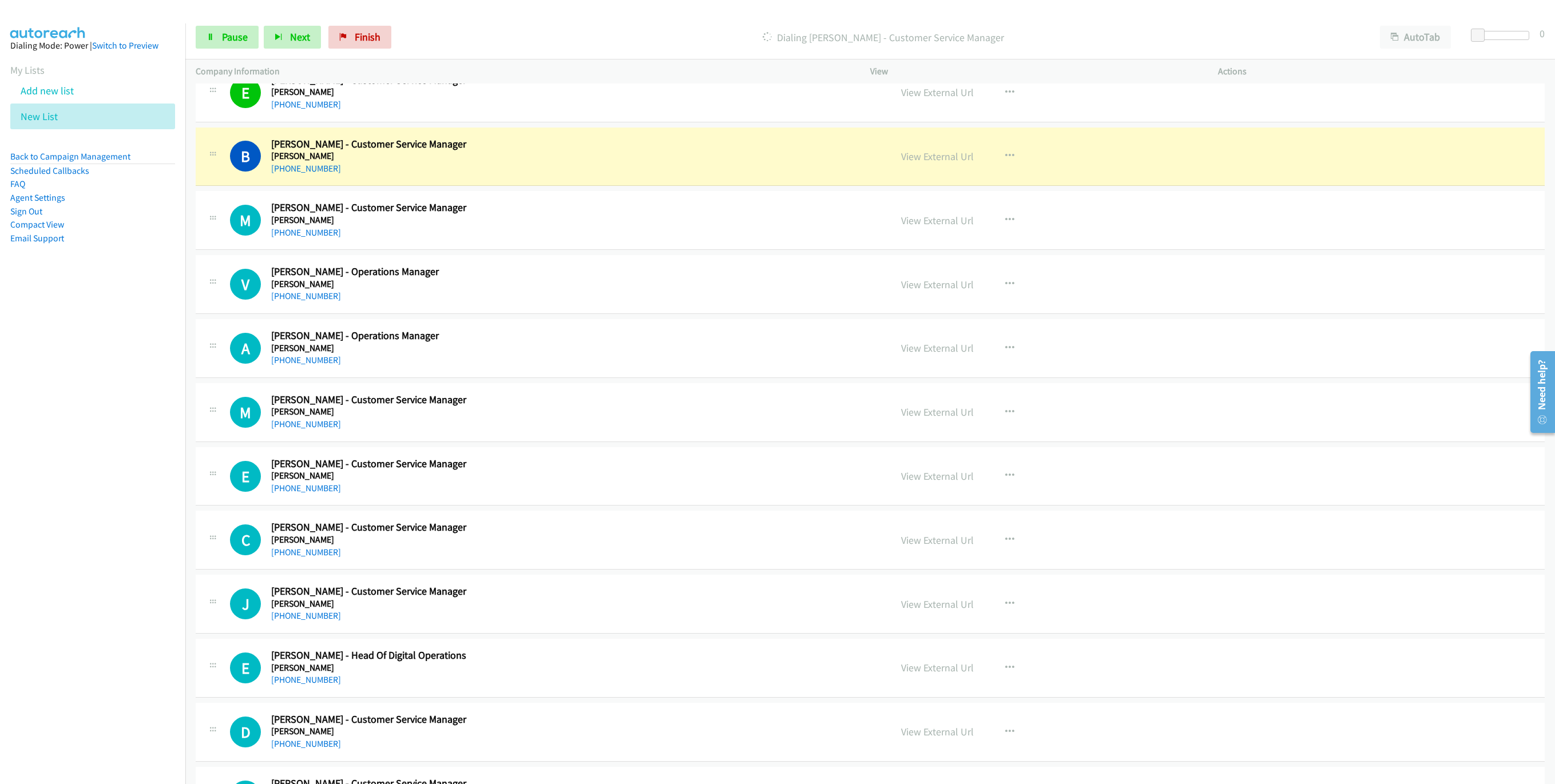
scroll to position [2317, 0]
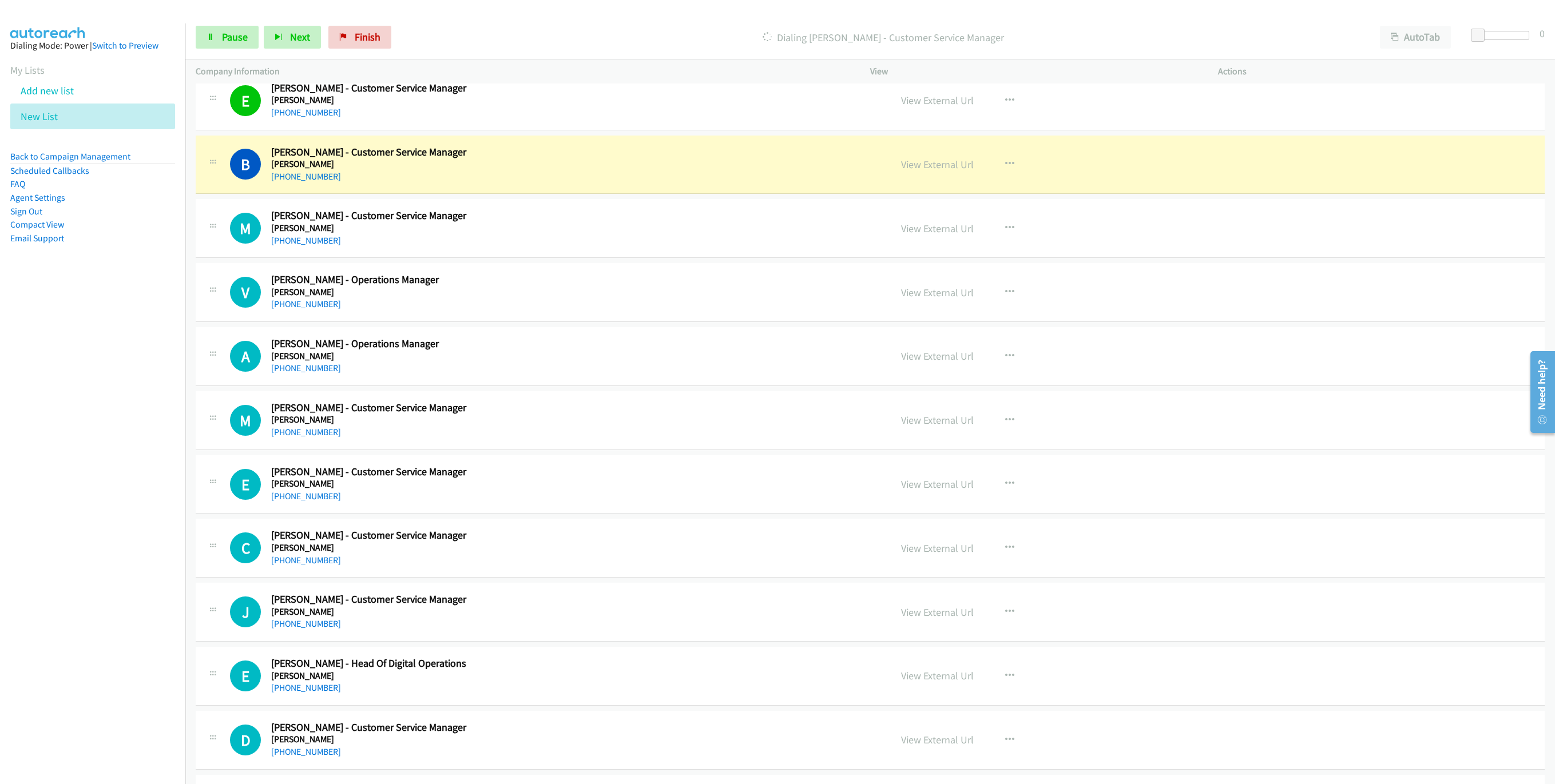
click at [615, 47] on div "Dialing [PERSON_NAME] - Customer Service Manager" at bounding box center [883, 37] width 973 height 23
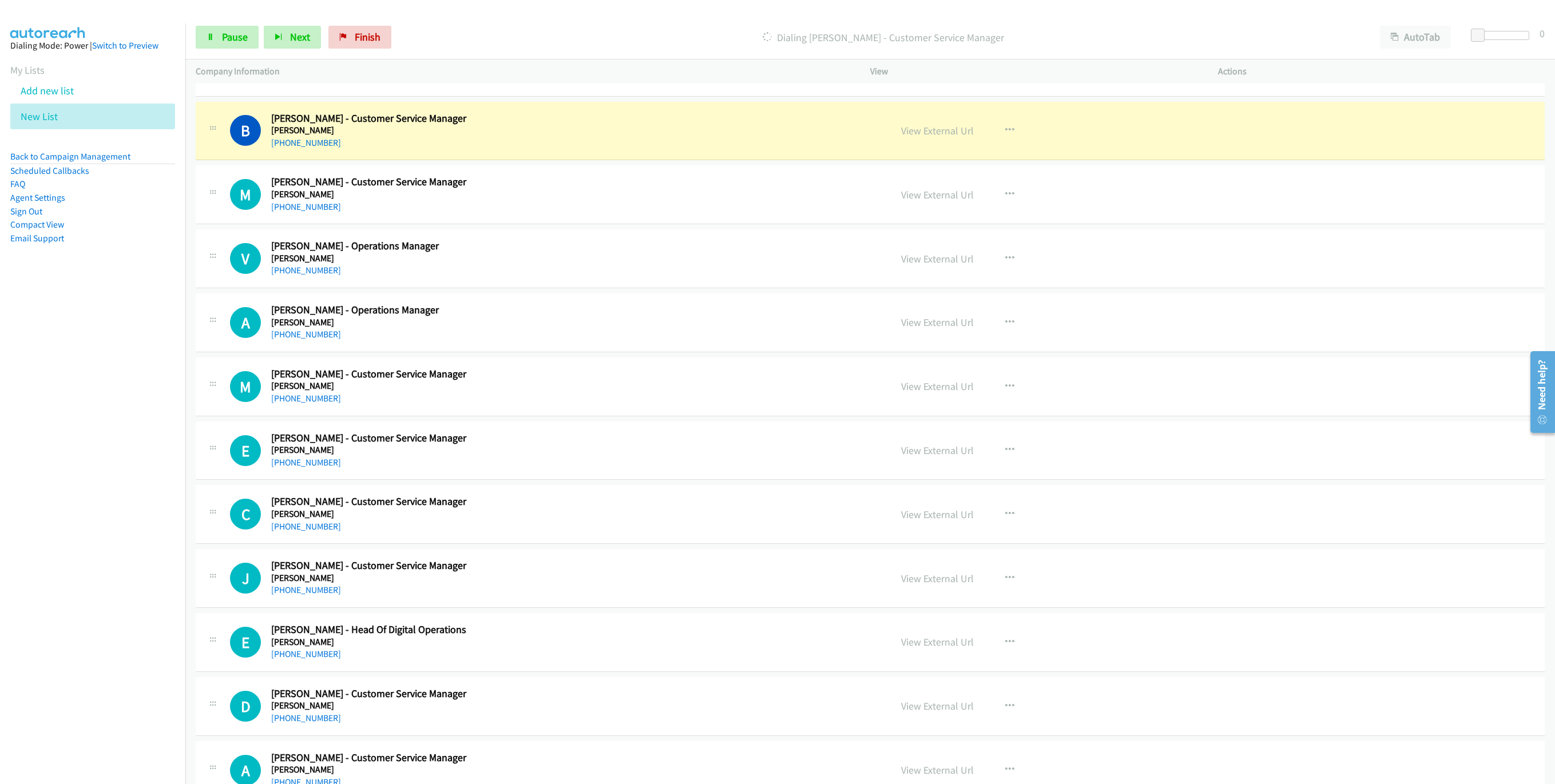
scroll to position [2351, 0]
click at [216, 45] on link "Pause" at bounding box center [227, 37] width 63 height 23
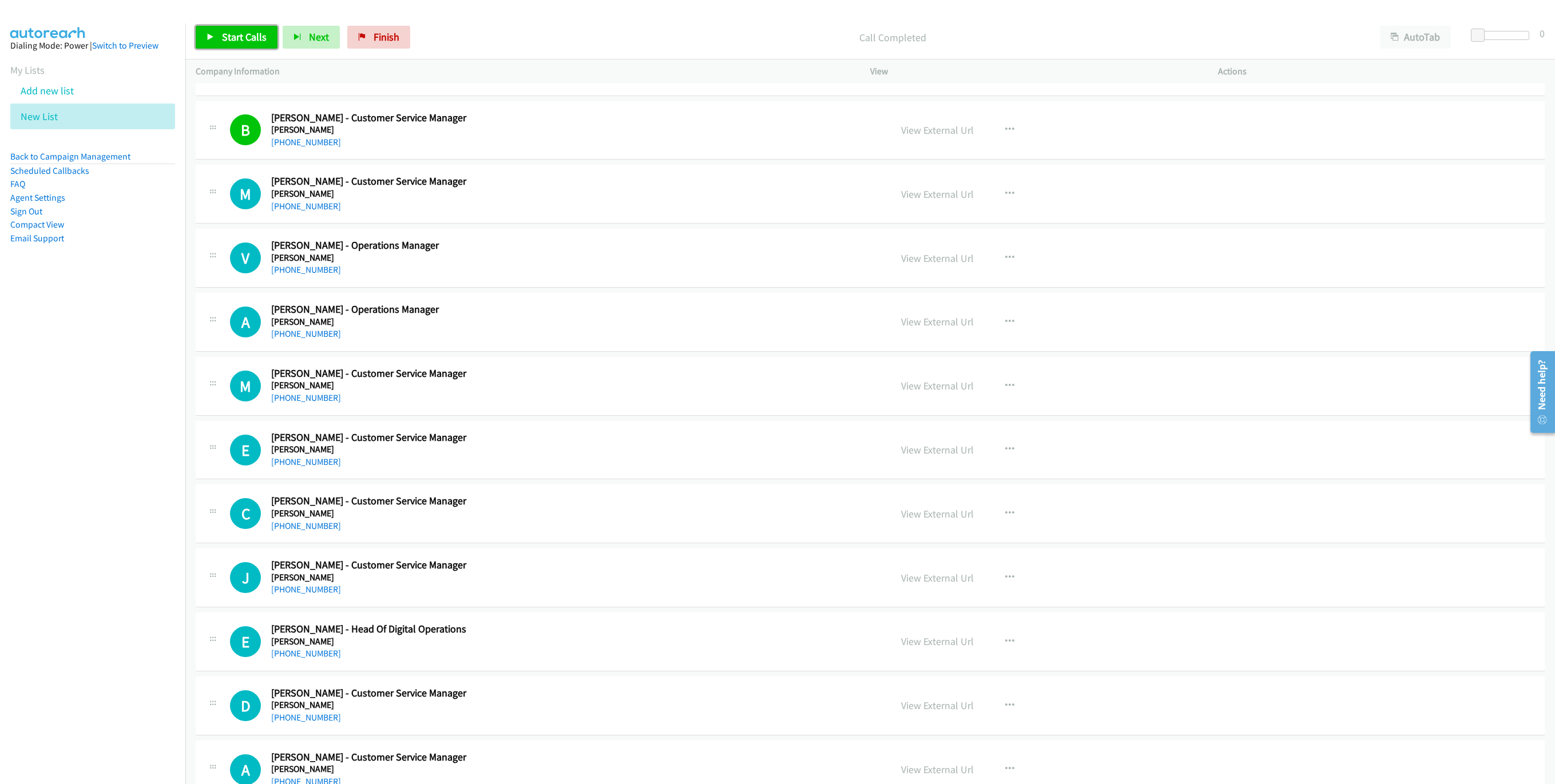
click at [263, 37] on span "Start Calls" at bounding box center [244, 37] width 44 height 13
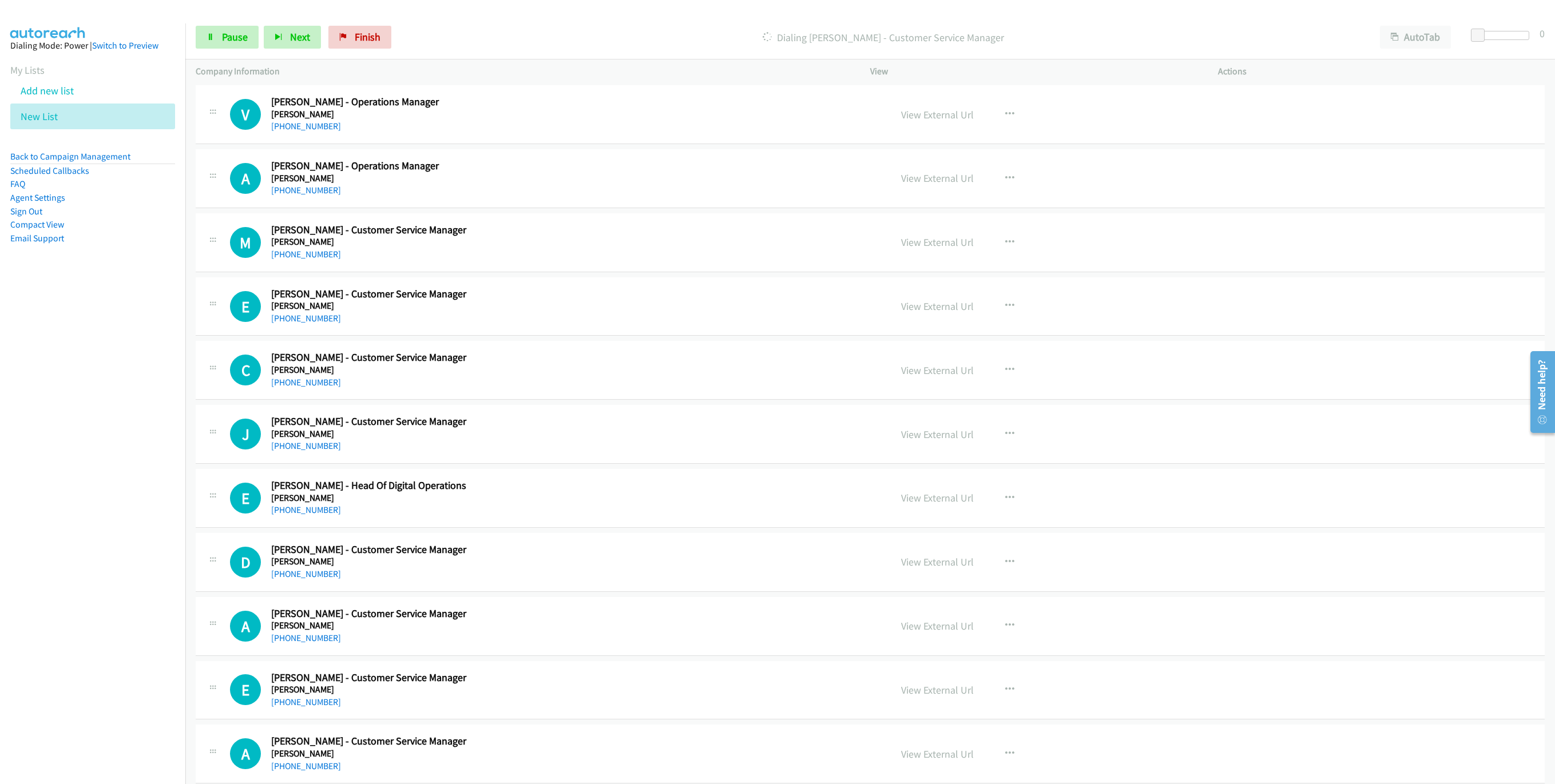
scroll to position [2436, 0]
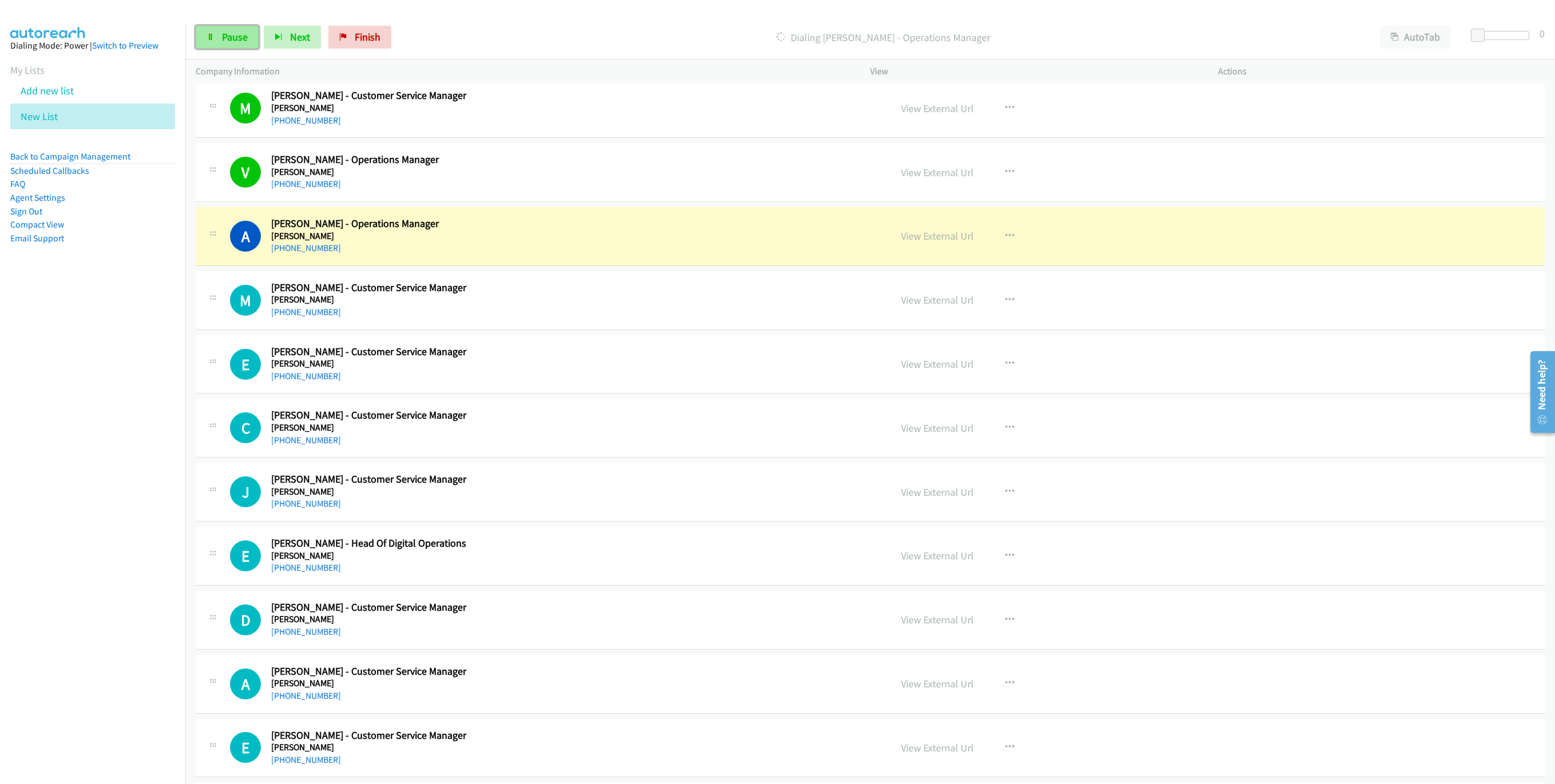
click at [244, 26] on link "Pause" at bounding box center [227, 37] width 63 height 23
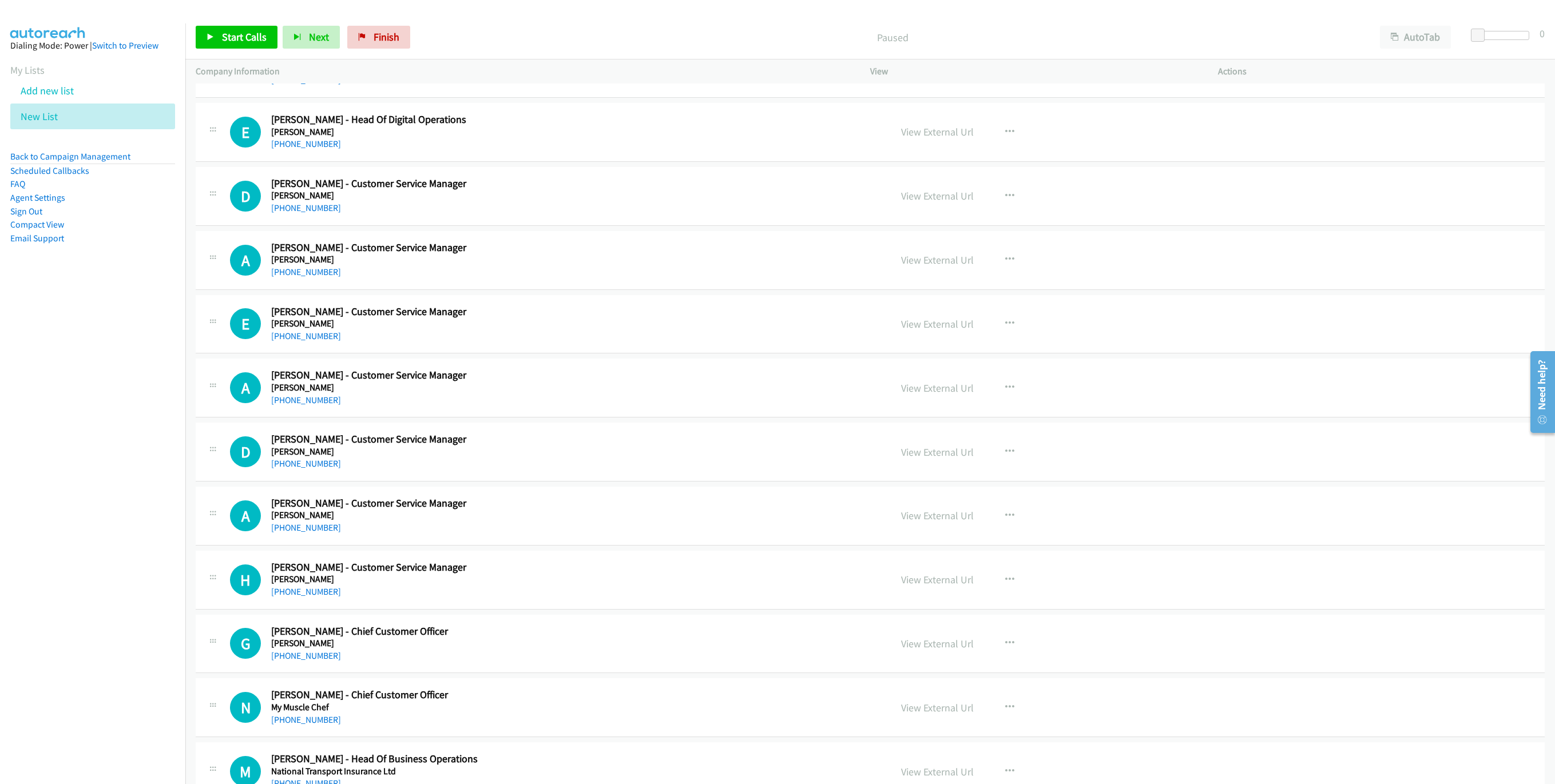
scroll to position [2781, 0]
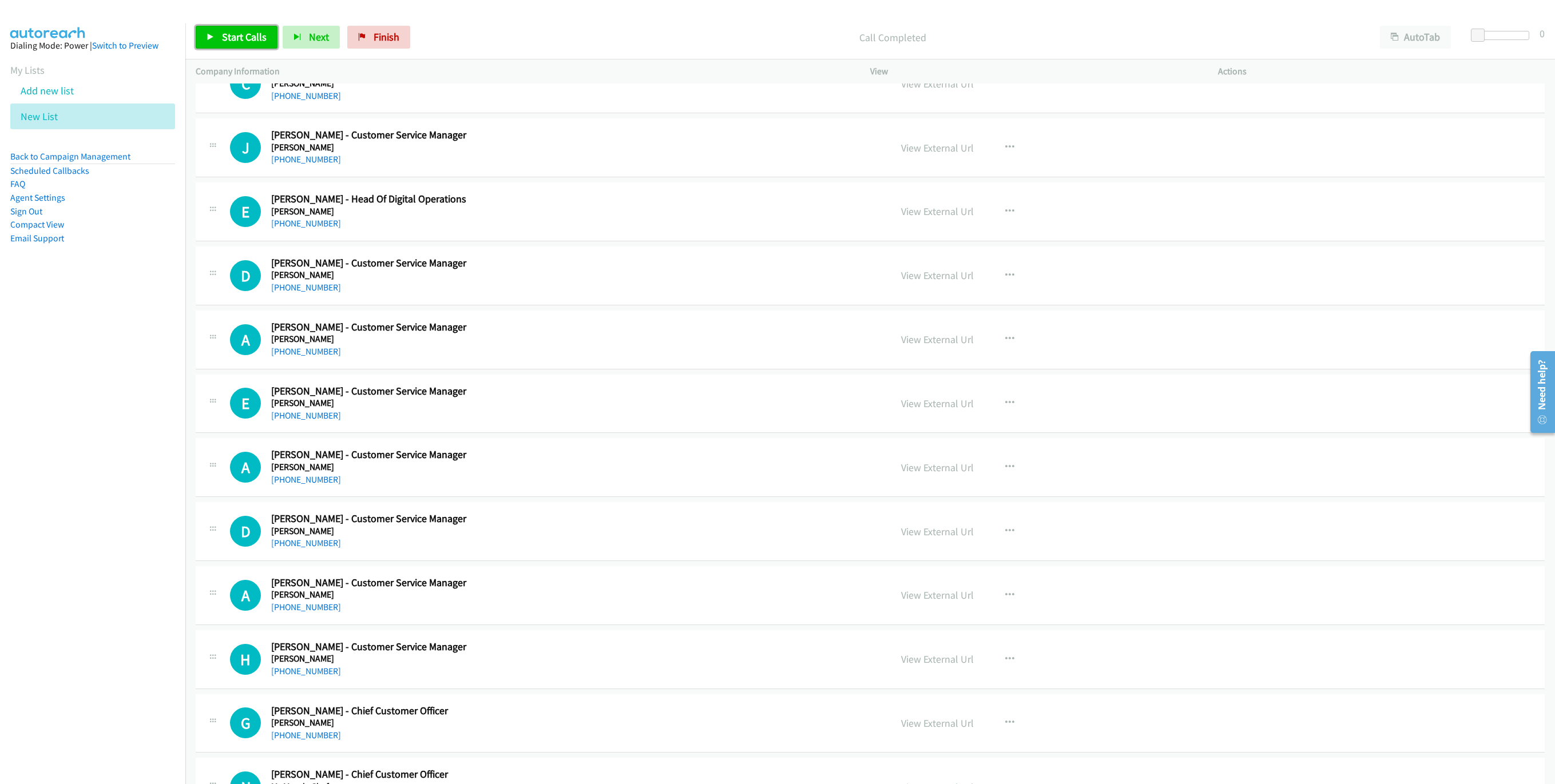
click at [246, 33] on span "Start Calls" at bounding box center [244, 37] width 44 height 13
click at [220, 47] on link "Pause" at bounding box center [227, 37] width 63 height 23
click at [210, 51] on div "Start Calls Pause Next Finish Call Completed AutoTab AutoTab 0" at bounding box center [869, 37] width 1369 height 44
click at [218, 28] on link "Start Calls" at bounding box center [237, 37] width 82 height 23
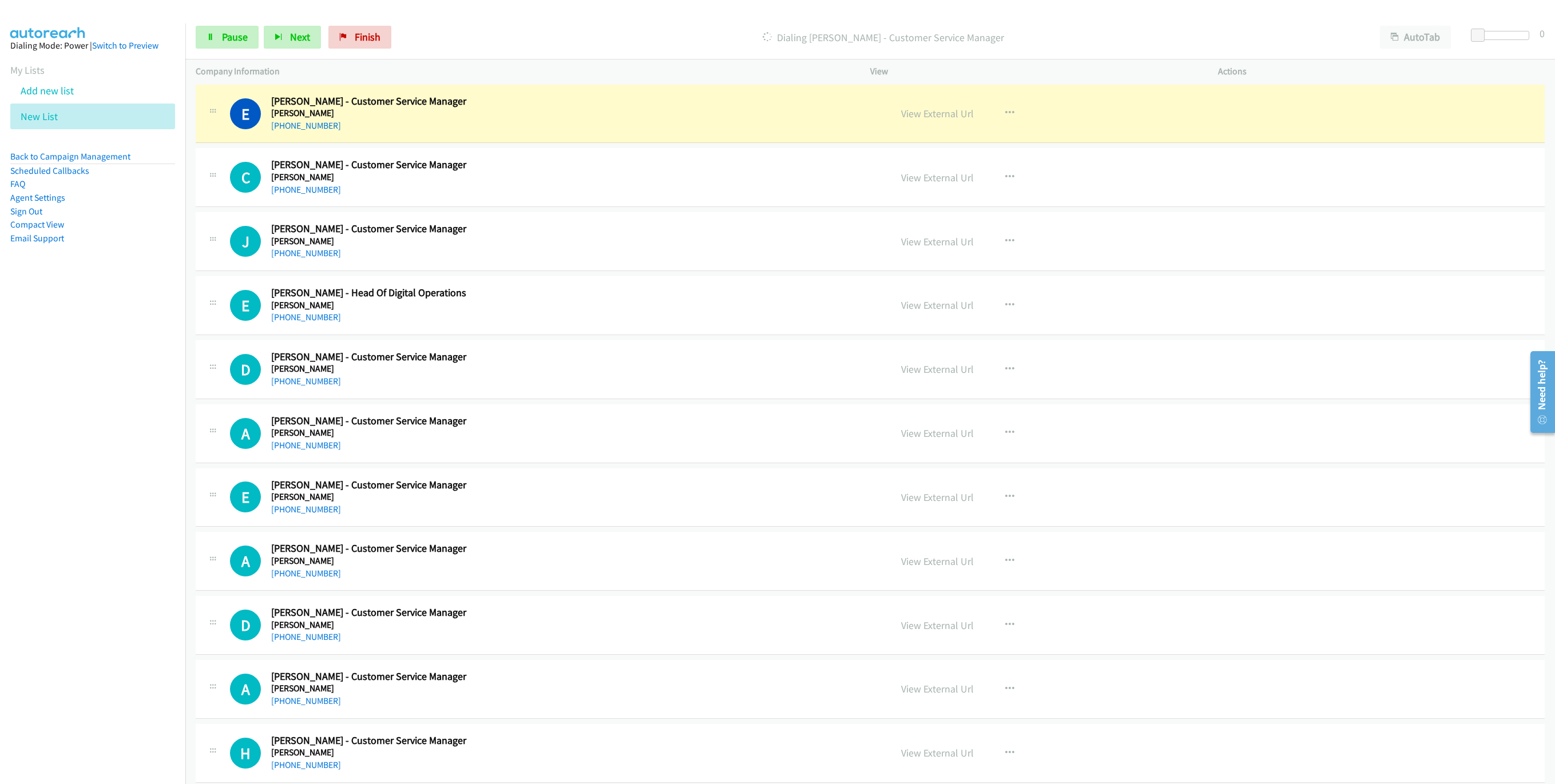
scroll to position [2695, 0]
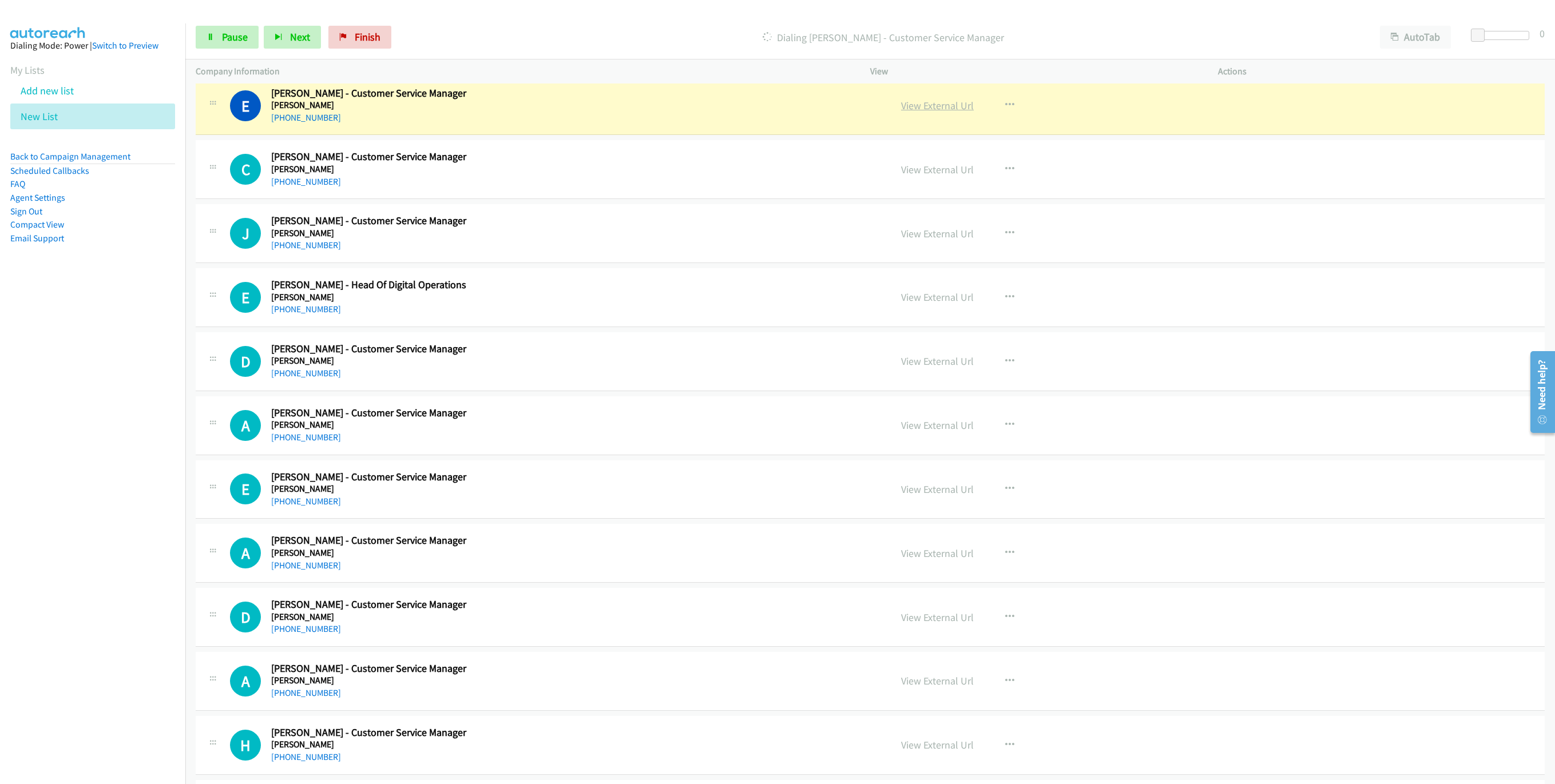
click at [944, 112] on link "View External Url" at bounding box center [937, 106] width 73 height 13
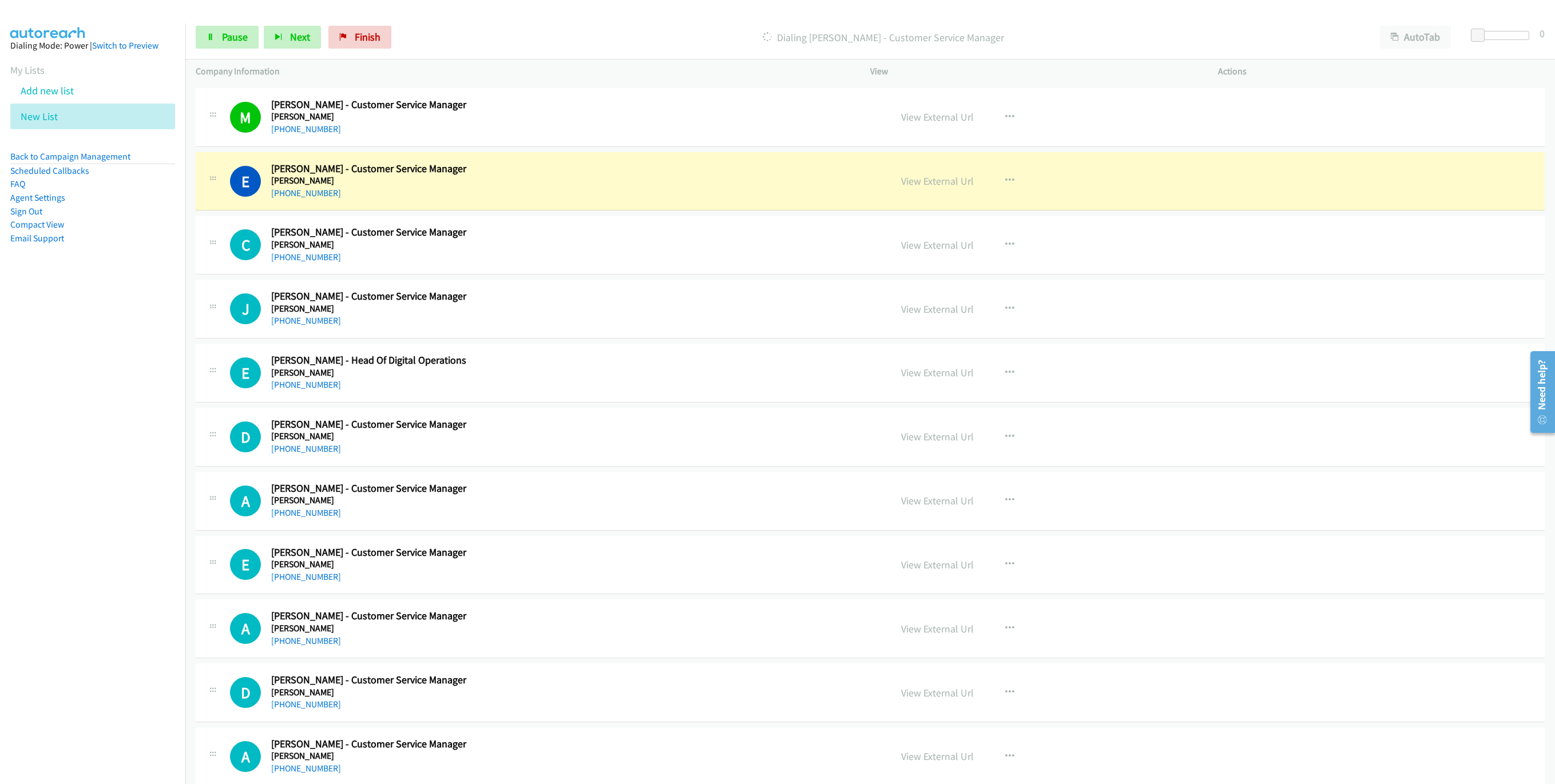
scroll to position [2610, 0]
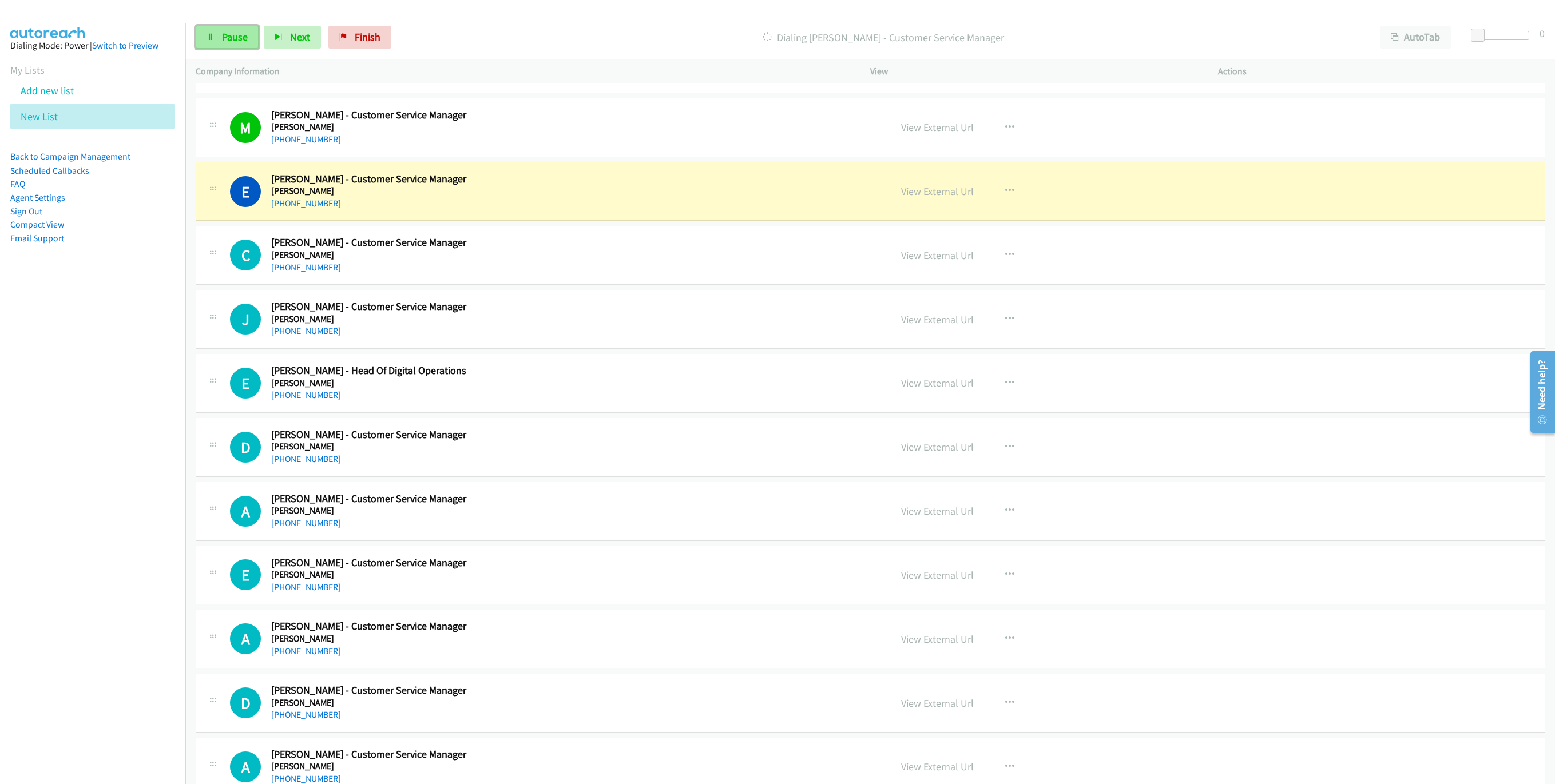
click at [232, 40] on span "Pause" at bounding box center [234, 37] width 26 height 13
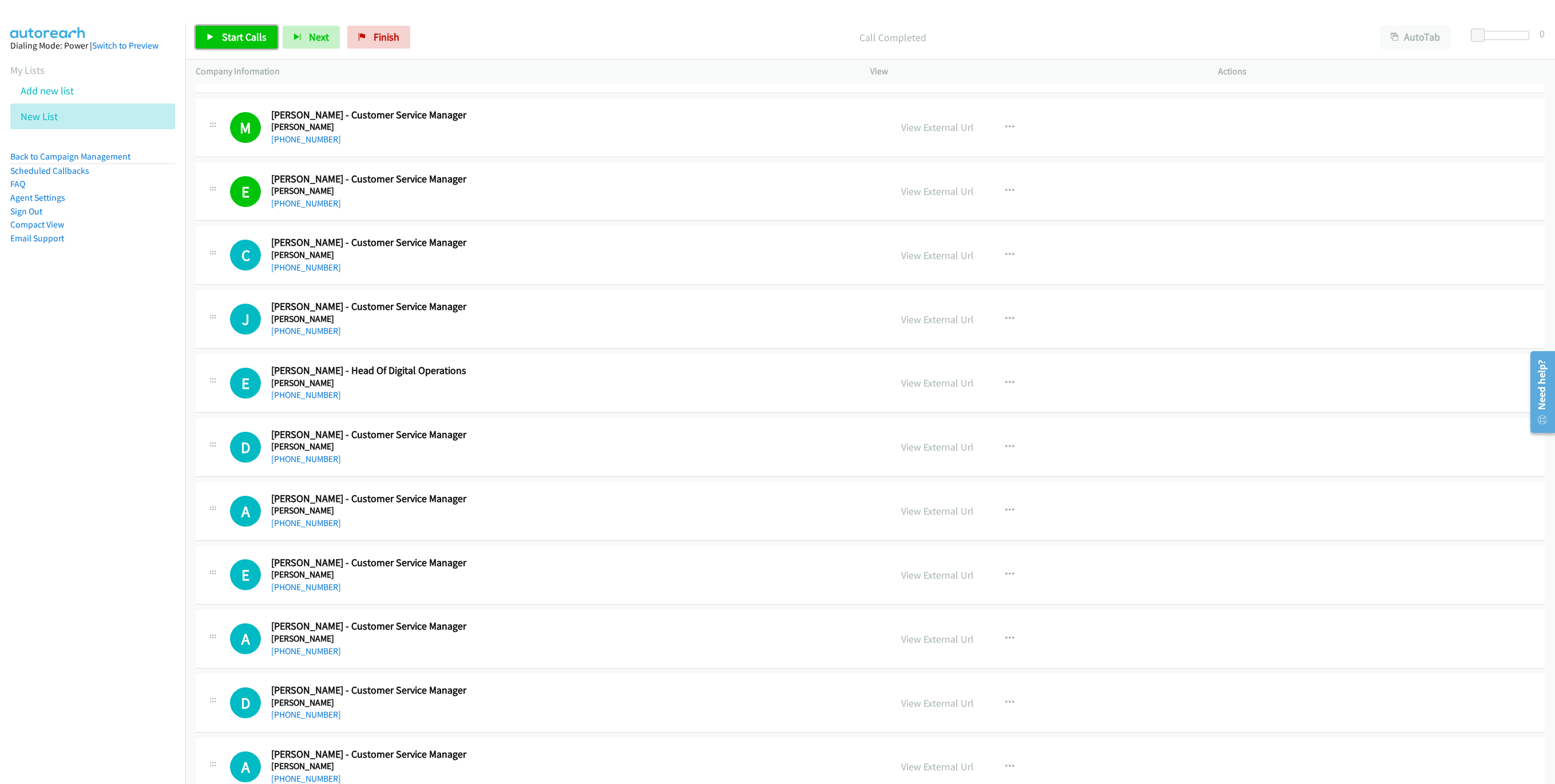
click at [239, 37] on span "Start Calls" at bounding box center [244, 37] width 44 height 13
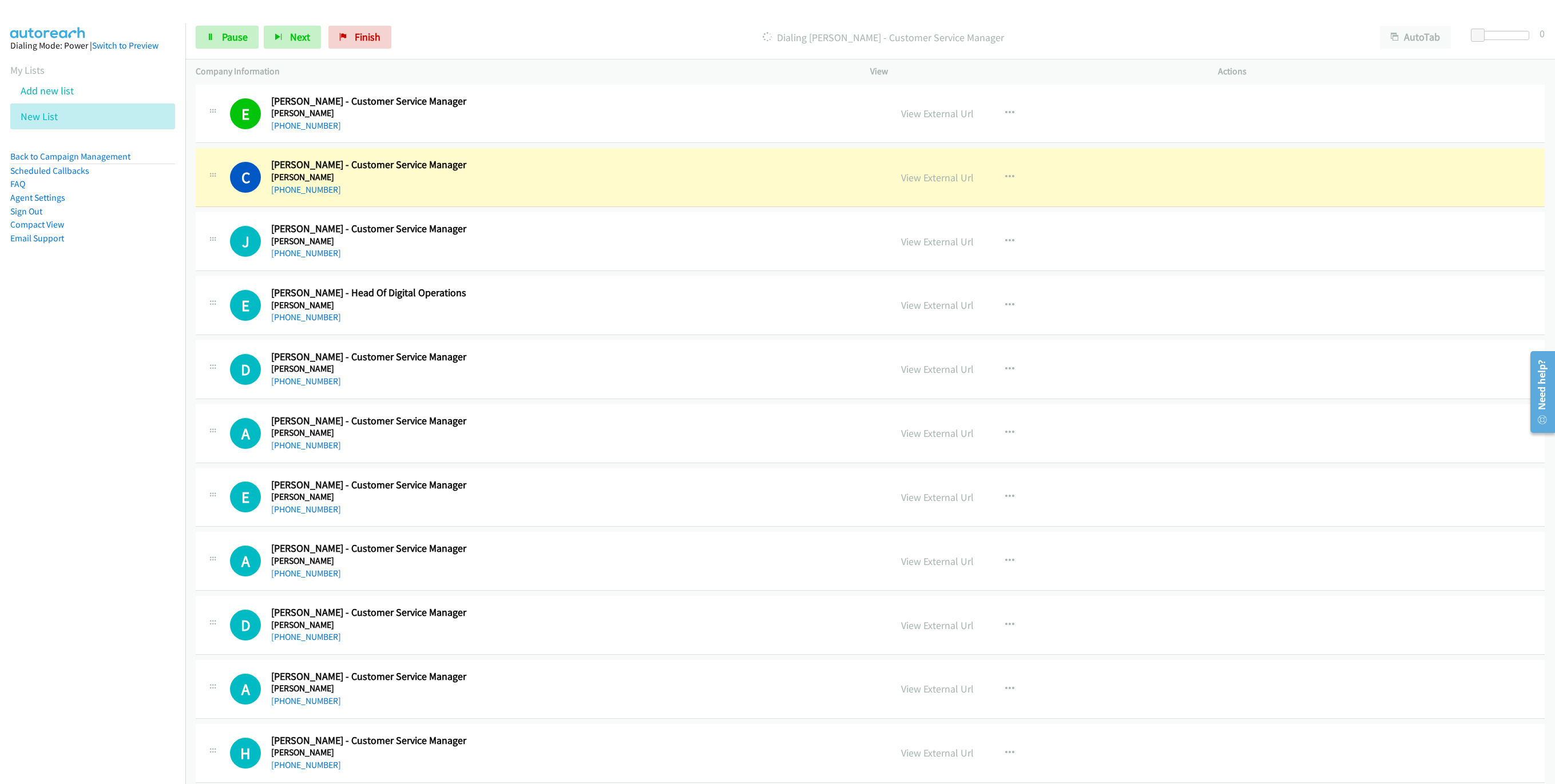
scroll to position [2695, 0]
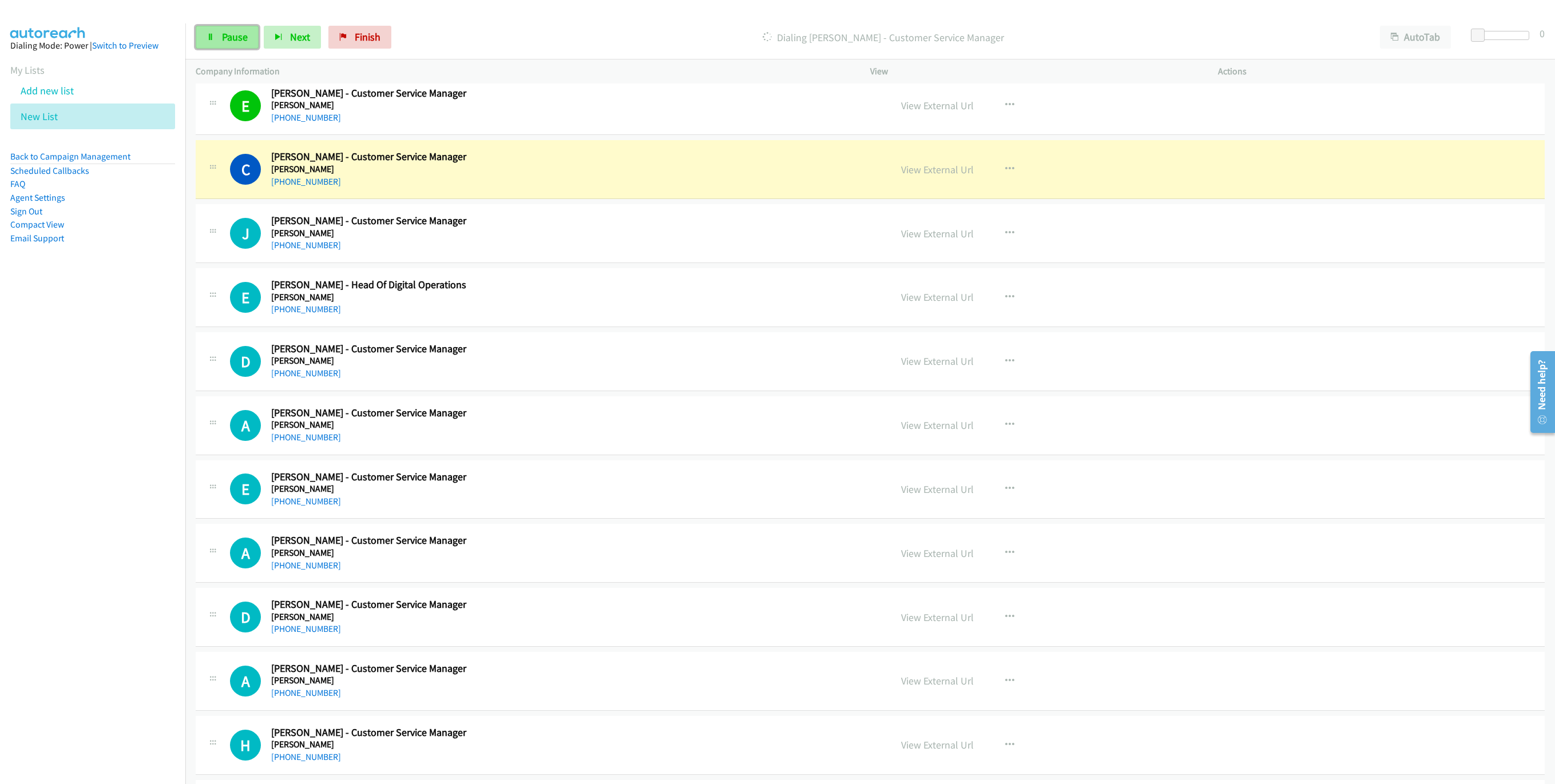
click at [225, 45] on link "Pause" at bounding box center [227, 37] width 63 height 23
drag, startPoint x: 905, startPoint y: 185, endPoint x: 1047, endPoint y: 236, distance: 150.9
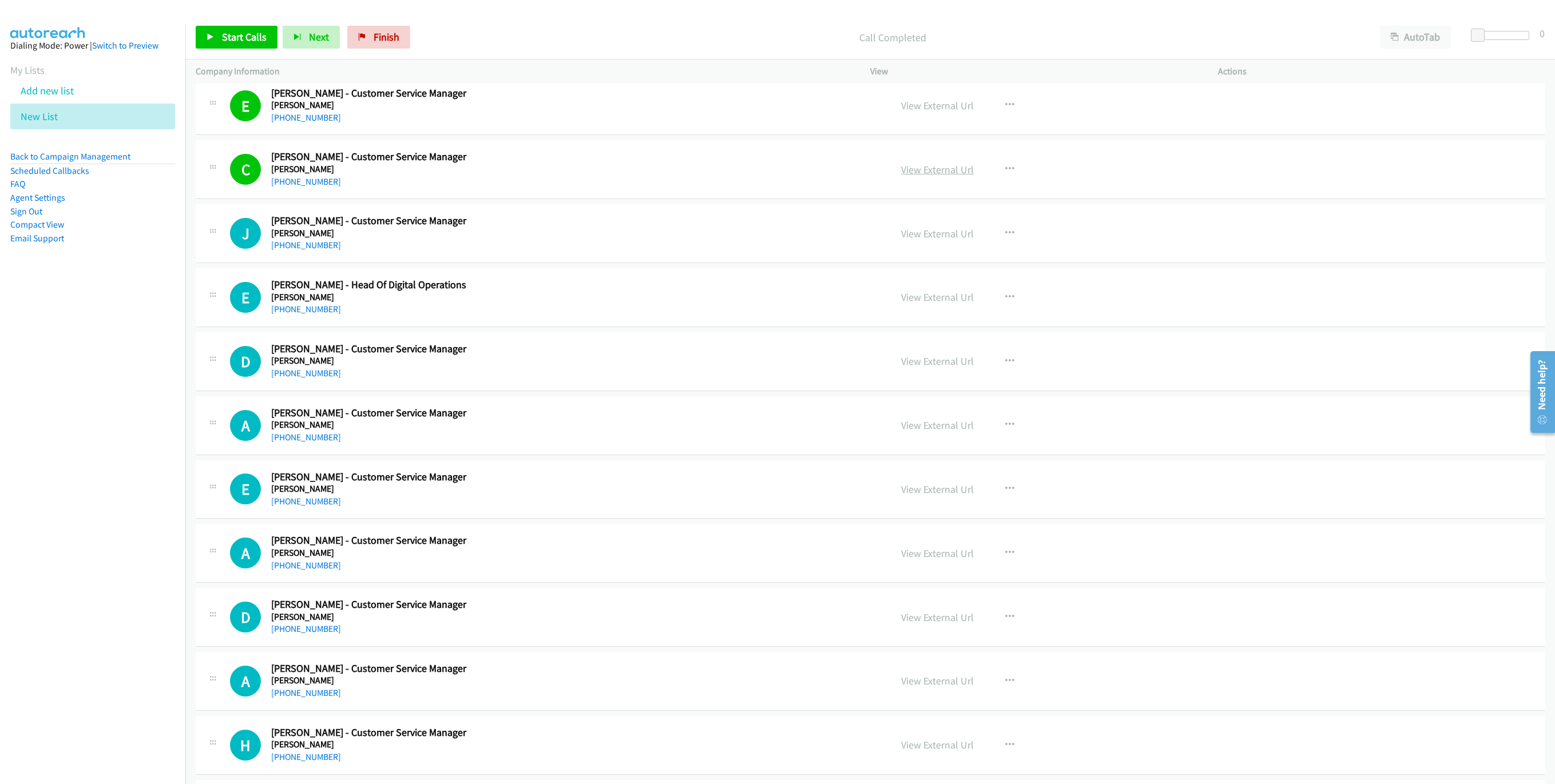
click at [946, 175] on link "View External Url" at bounding box center [937, 170] width 73 height 13
click at [249, 43] on span "Start Calls" at bounding box center [244, 37] width 44 height 13
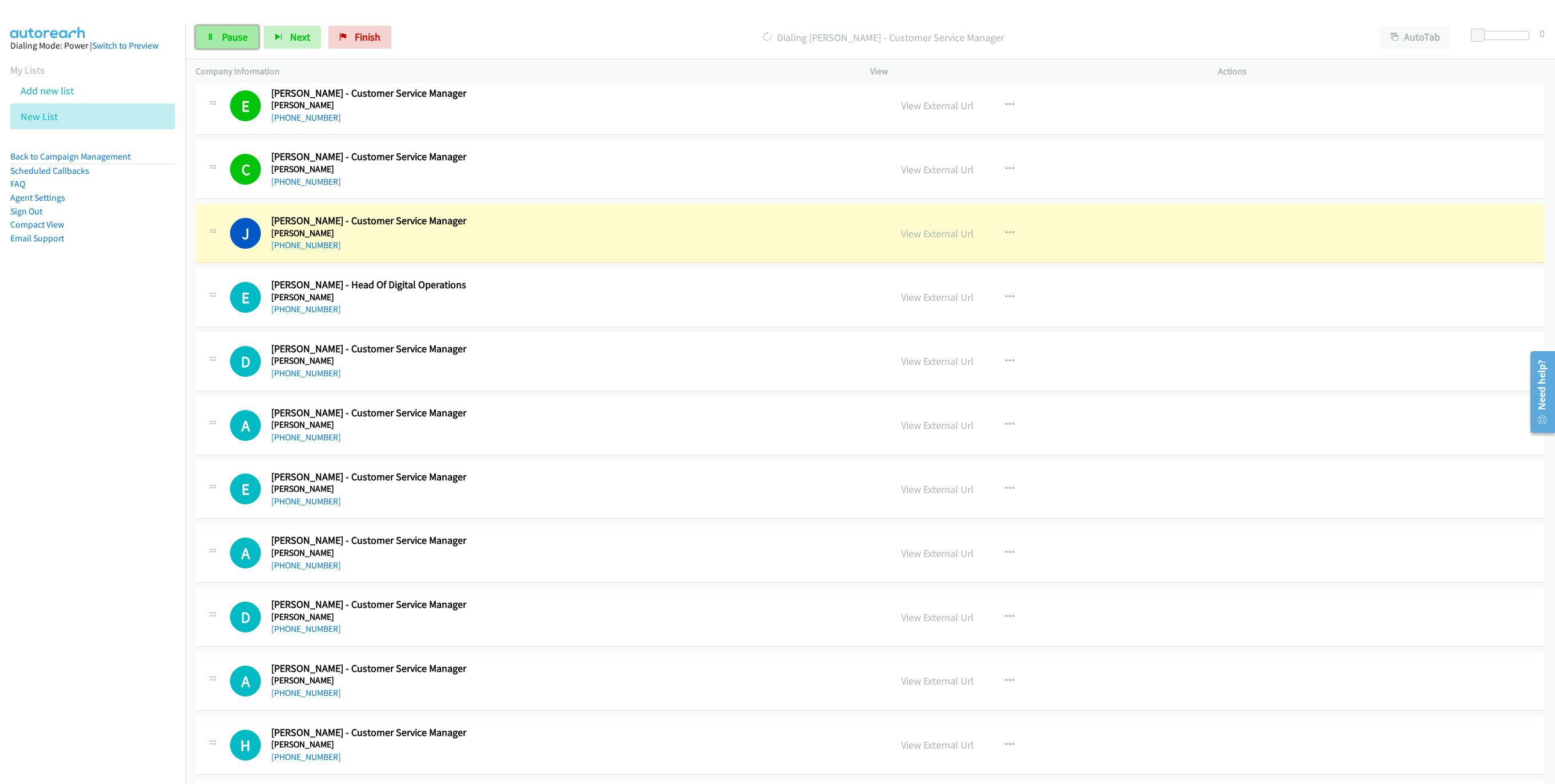
click at [213, 44] on link "Pause" at bounding box center [227, 37] width 63 height 23
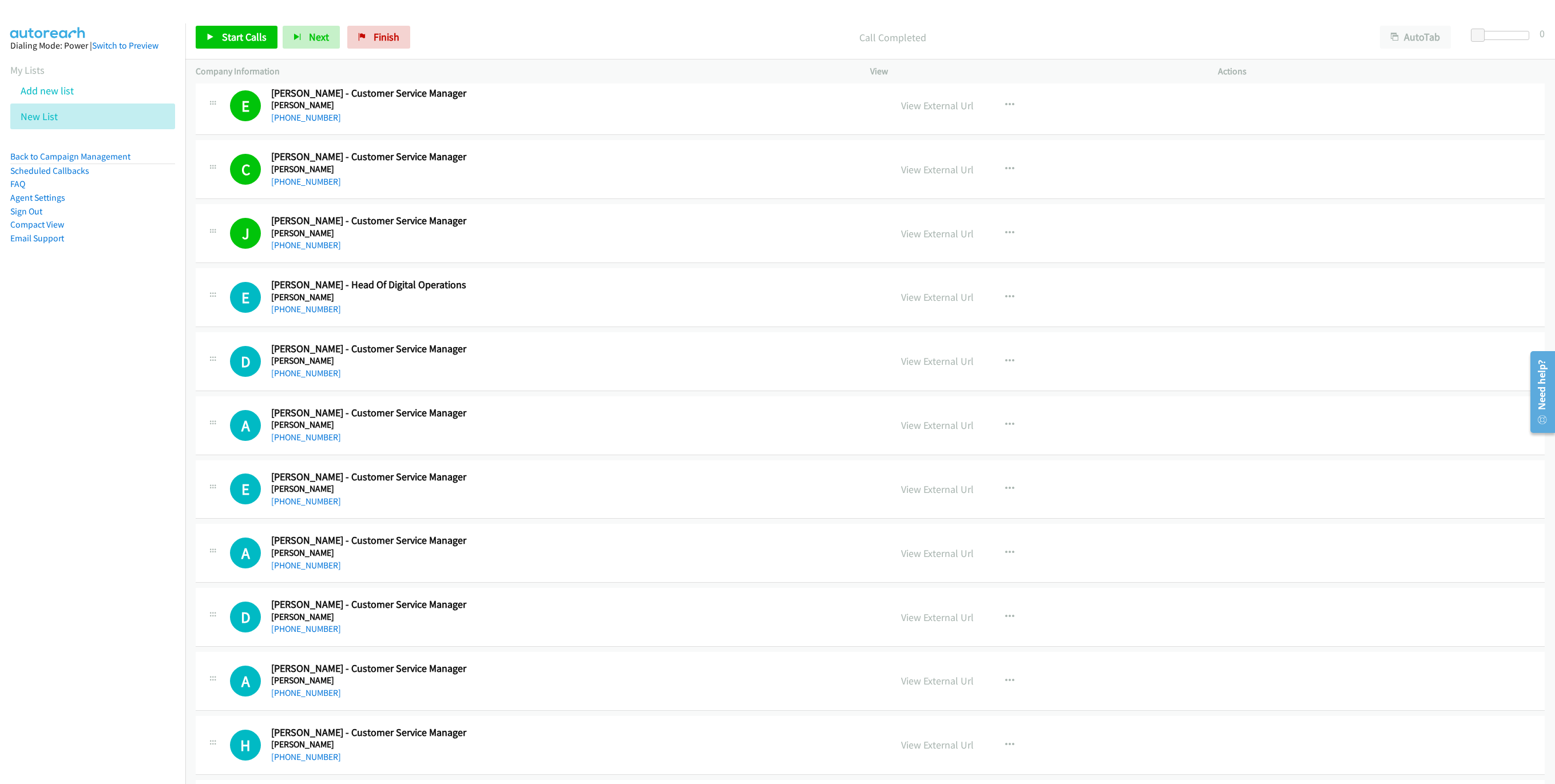
drag, startPoint x: 259, startPoint y: 57, endPoint x: 255, endPoint y: 53, distance: 5.7
click at [258, 57] on div "Start Calls Pause Next Finish Call Completed AutoTab AutoTab 0" at bounding box center [869, 37] width 1369 height 44
click at [246, 43] on span "Start Calls" at bounding box center [244, 37] width 44 height 13
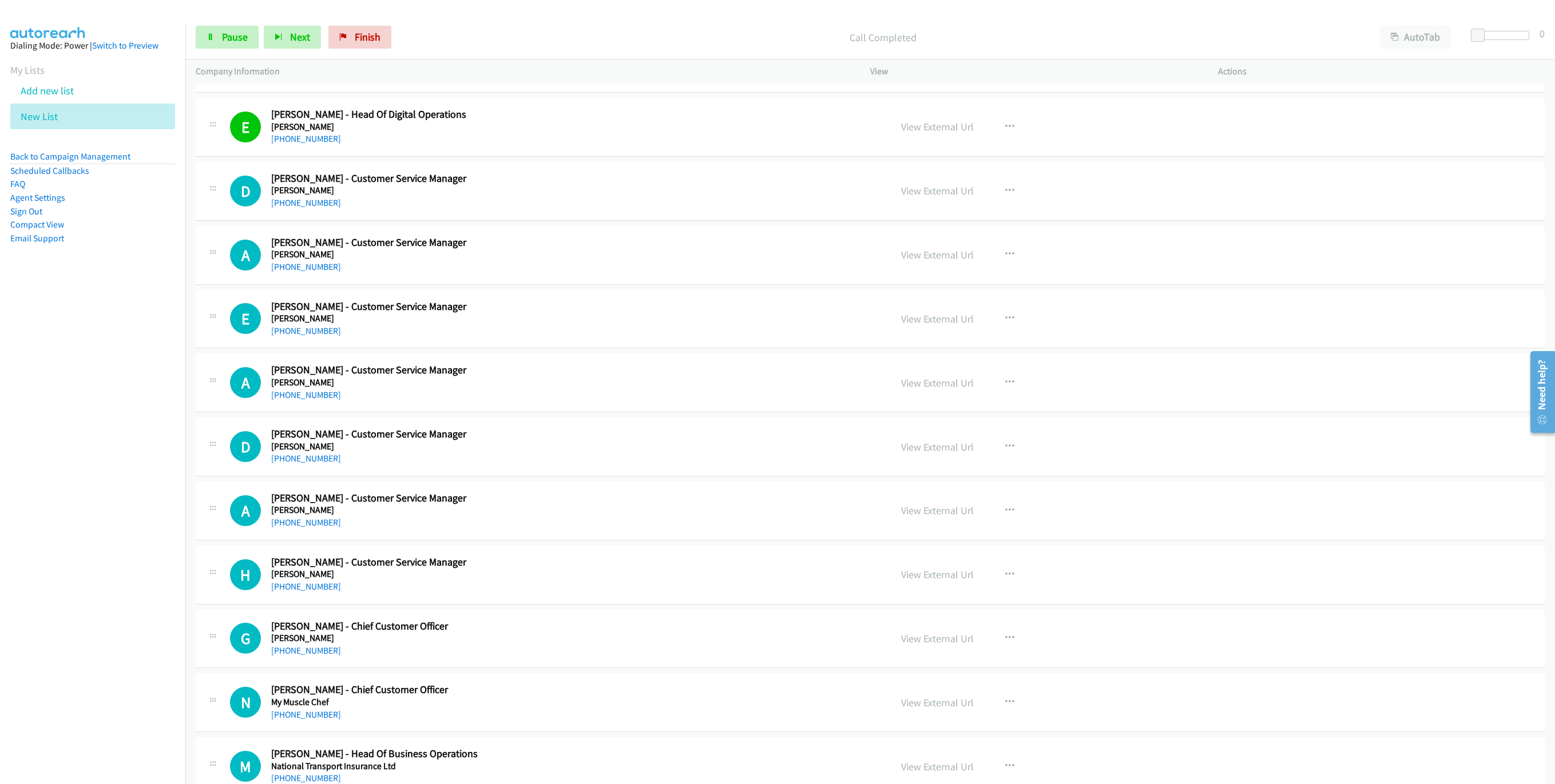
scroll to position [2866, 0]
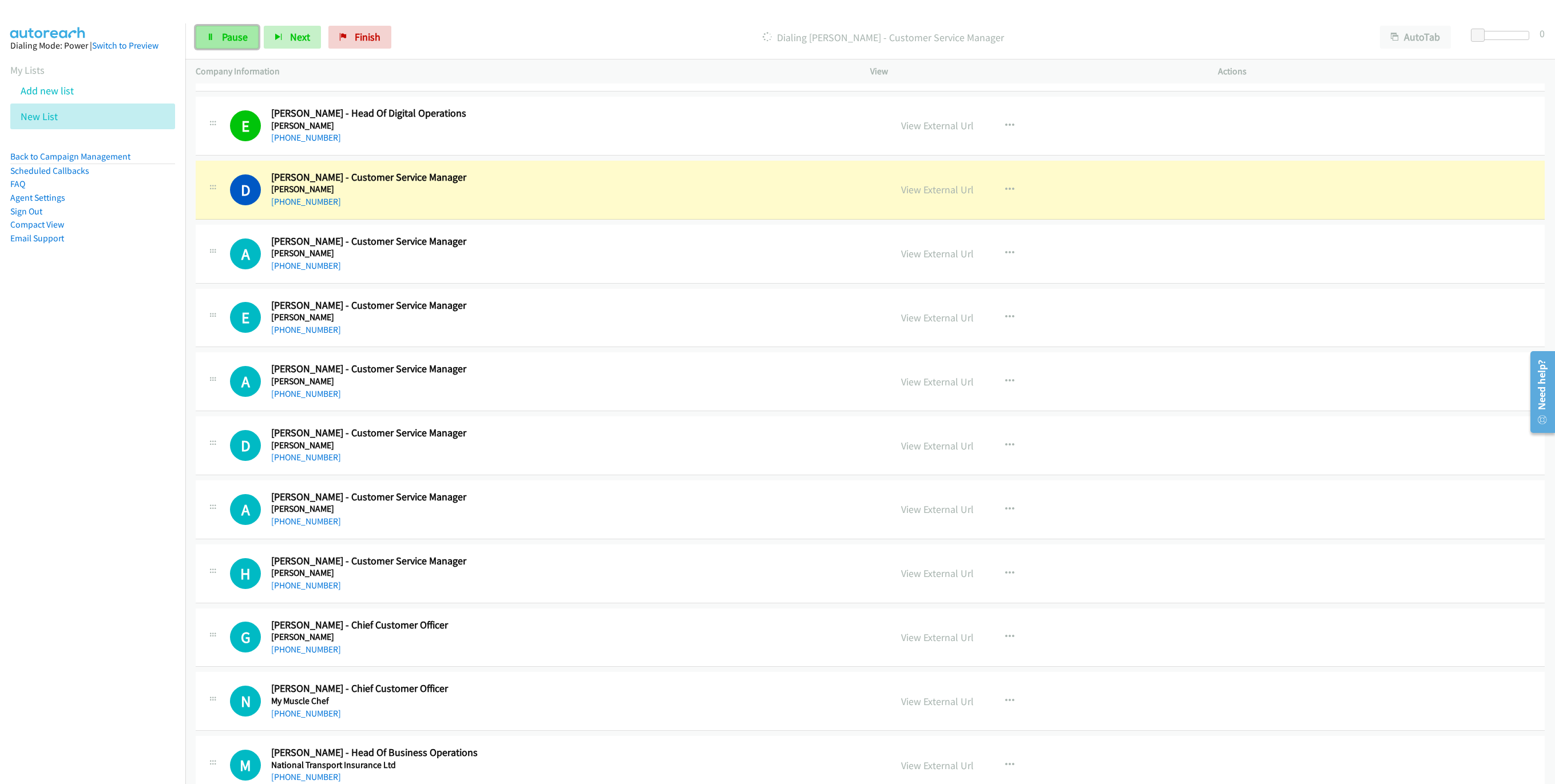
click at [236, 43] on span "Pause" at bounding box center [234, 37] width 26 height 13
click at [907, 196] on link "View External Url" at bounding box center [937, 189] width 73 height 13
